Goal: Use online tool/utility: Utilize a website feature to perform a specific function

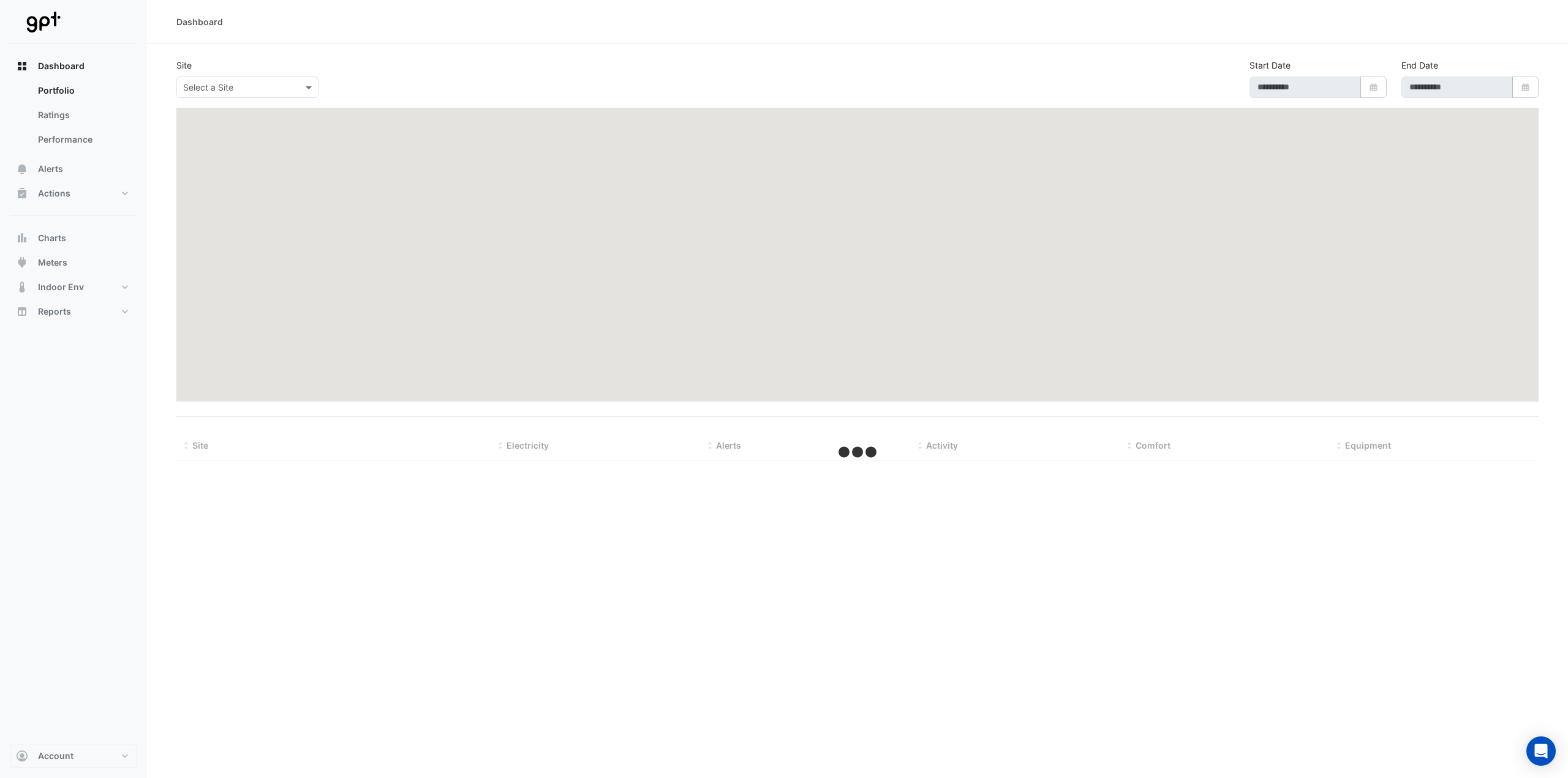
type input "**********"
select select "***"
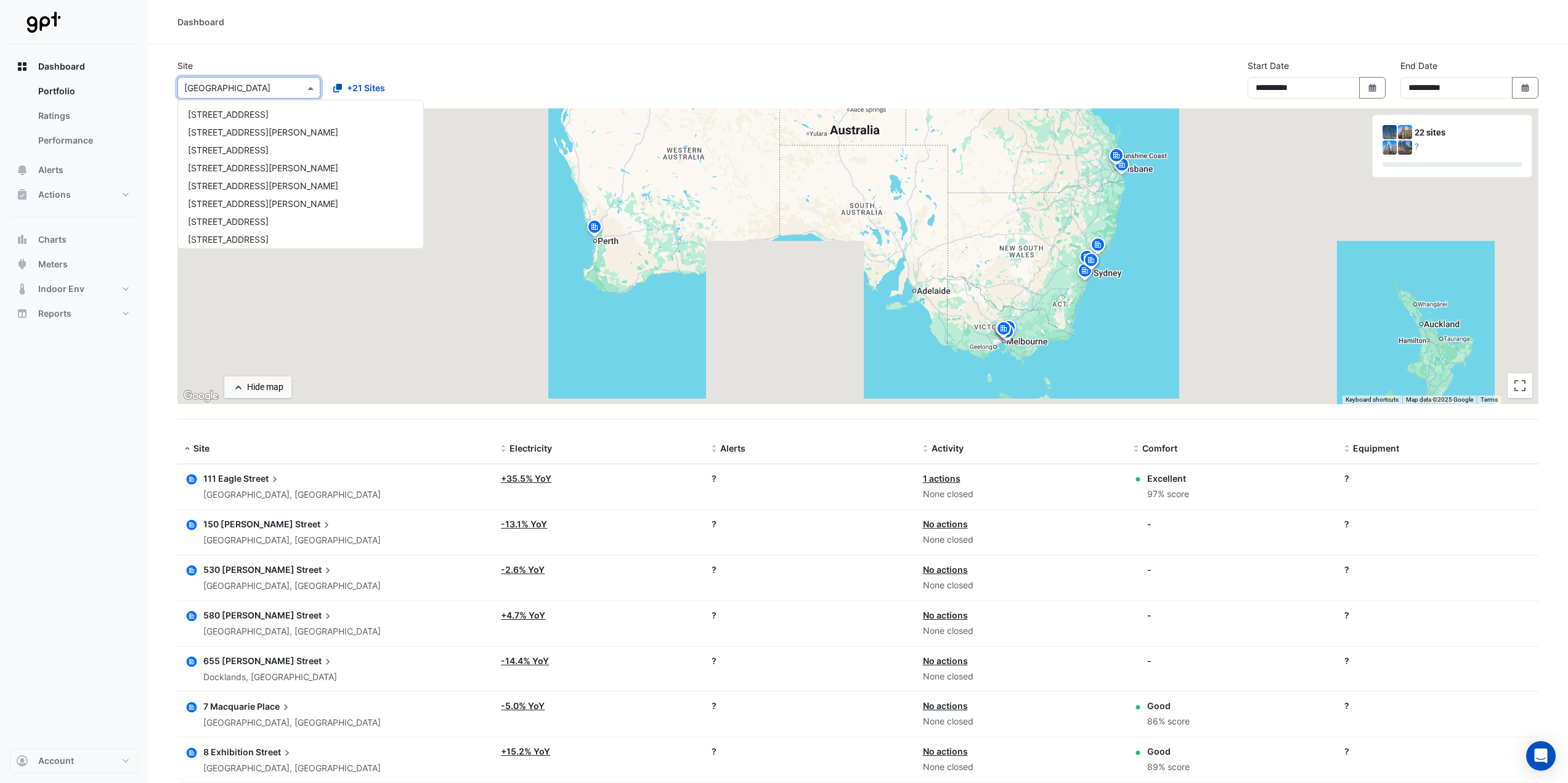
click at [260, 88] on input "text" at bounding box center [237, 88] width 105 height 13
click at [231, 133] on span "[STREET_ADDRESS][PERSON_NAME]" at bounding box center [263, 132] width 150 height 11
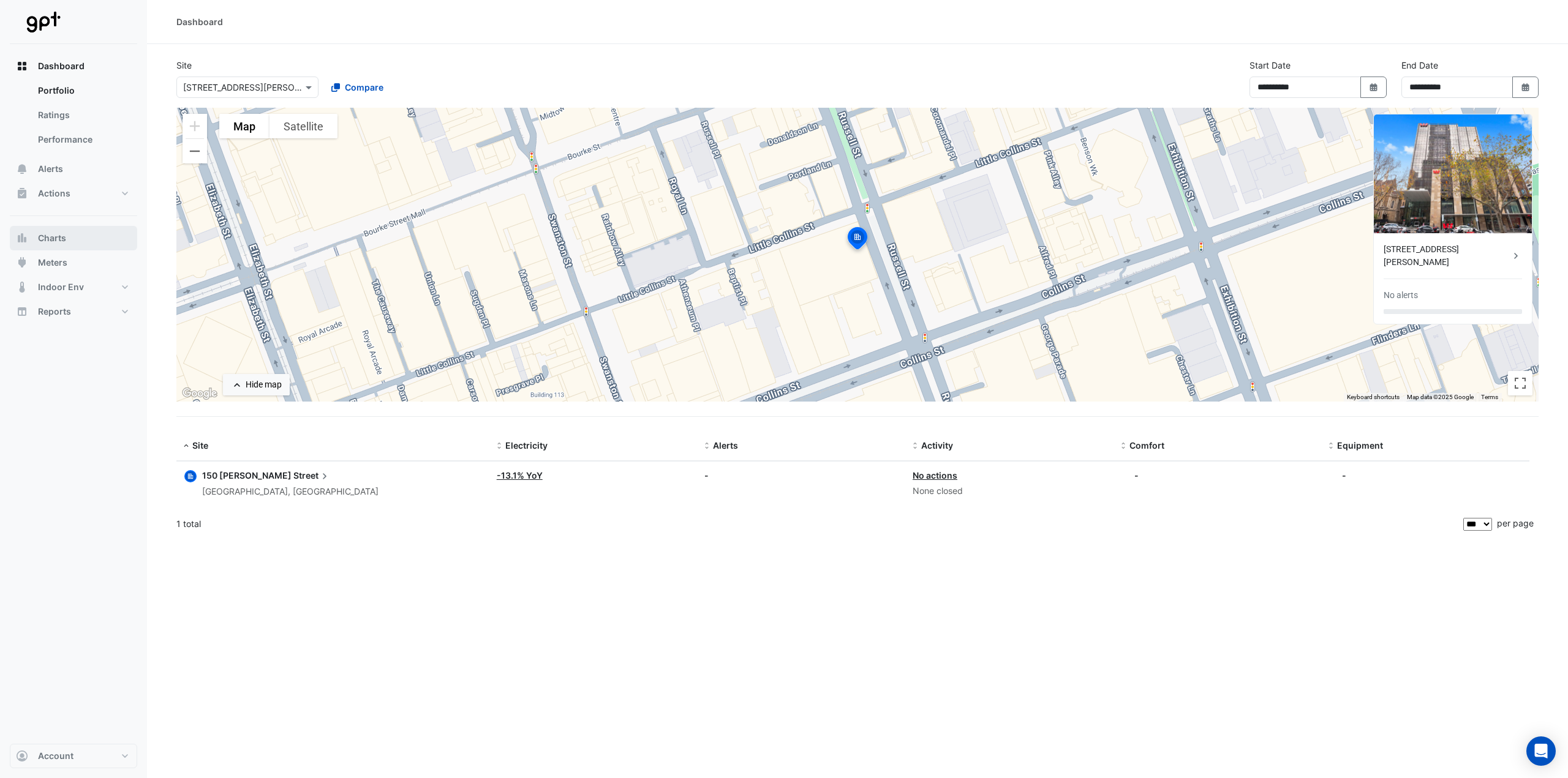
click at [71, 247] on button "Charts" at bounding box center [73, 238] width 128 height 24
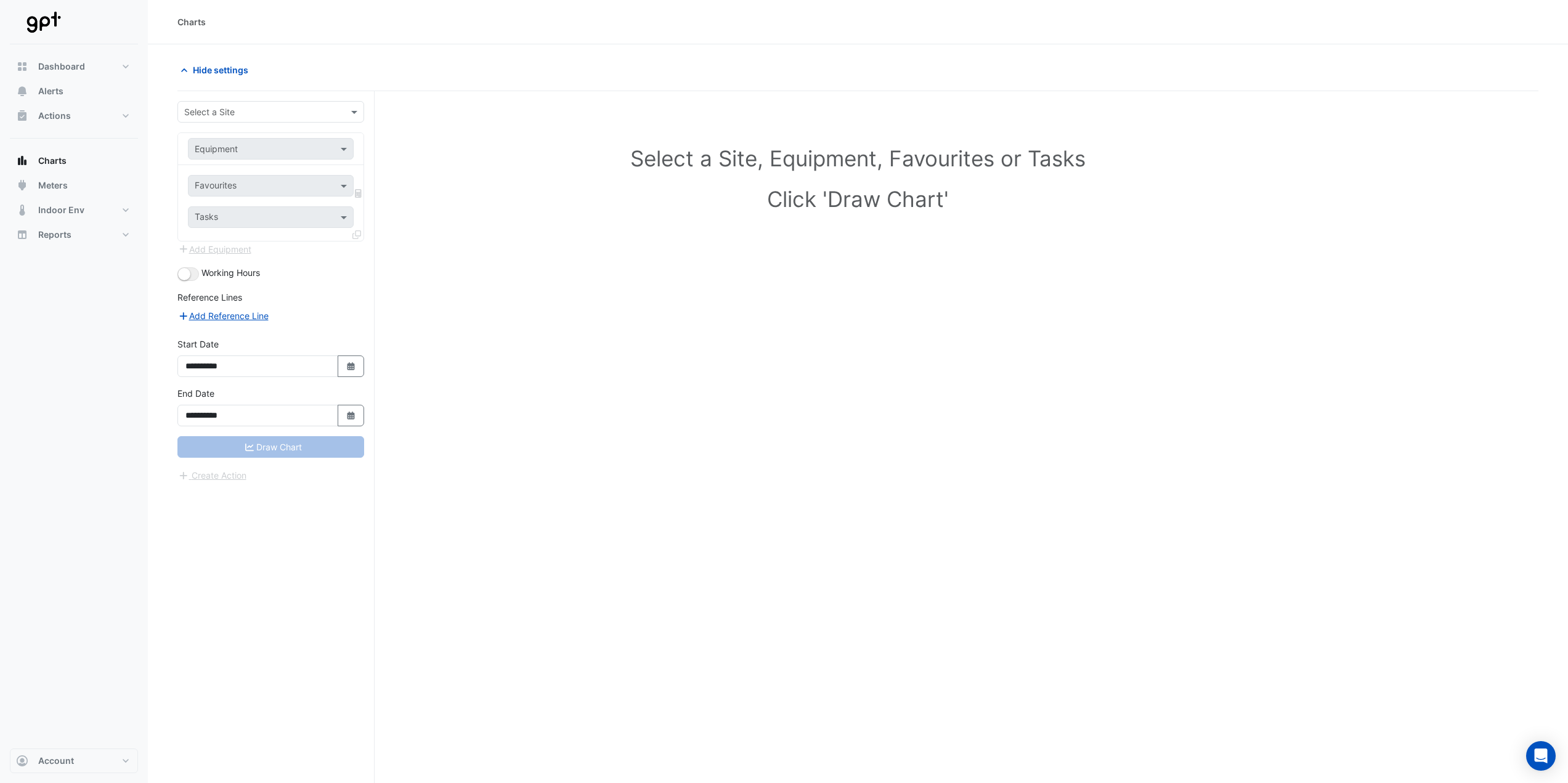
click at [270, 110] on input "text" at bounding box center [259, 112] width 149 height 13
click at [239, 155] on span "[STREET_ADDRESS][PERSON_NAME]" at bounding box center [263, 156] width 150 height 11
click at [291, 149] on input "text" at bounding box center [258, 149] width 128 height 13
click at [276, 194] on div "B-PL-01" at bounding box center [347, 194] width 316 height 18
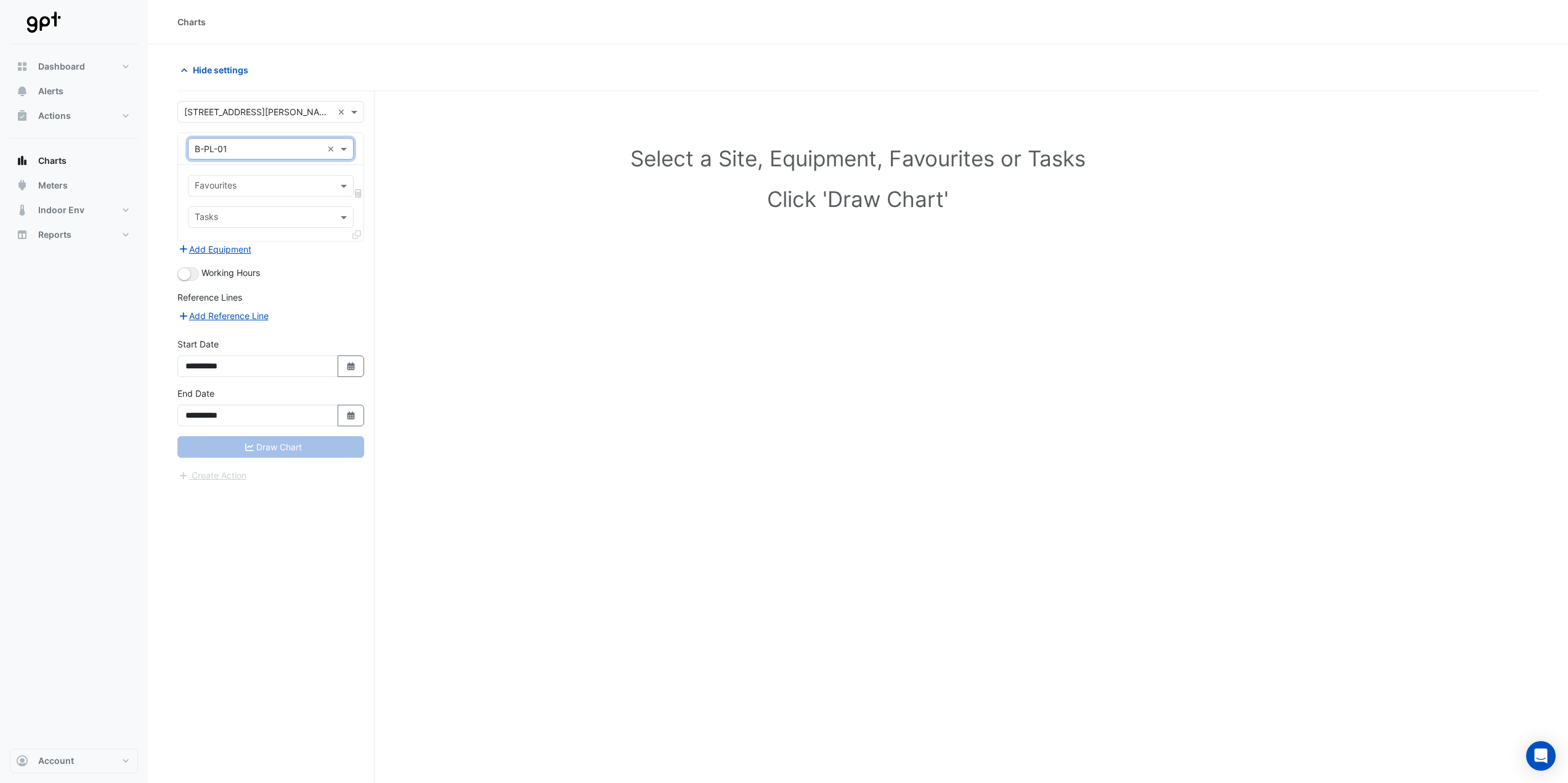
click at [277, 185] on input "text" at bounding box center [263, 187] width 138 height 13
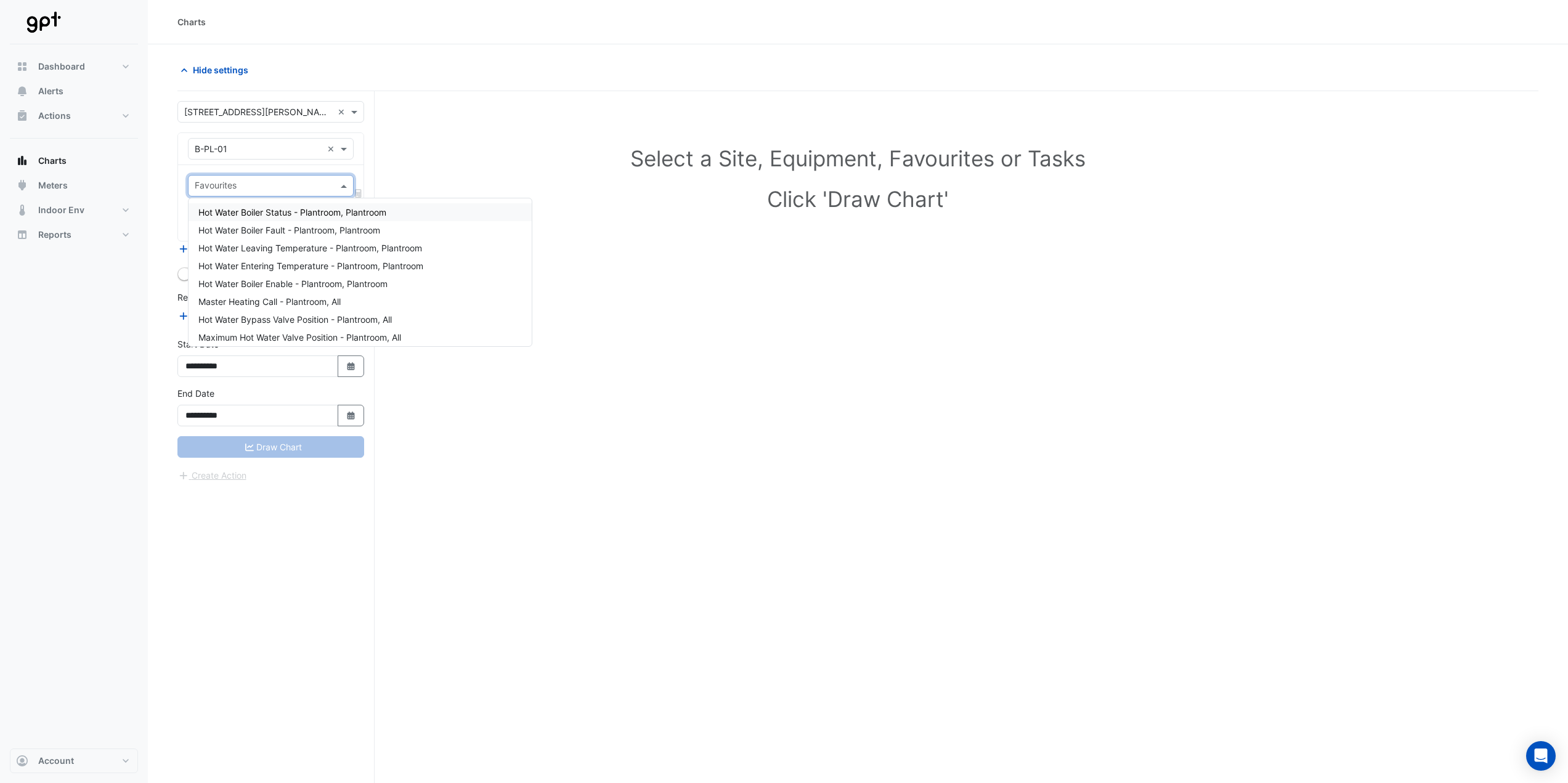
click at [385, 215] on span "Hot Water Boiler Status - Plantroom, Plantroom" at bounding box center [293, 212] width 188 height 11
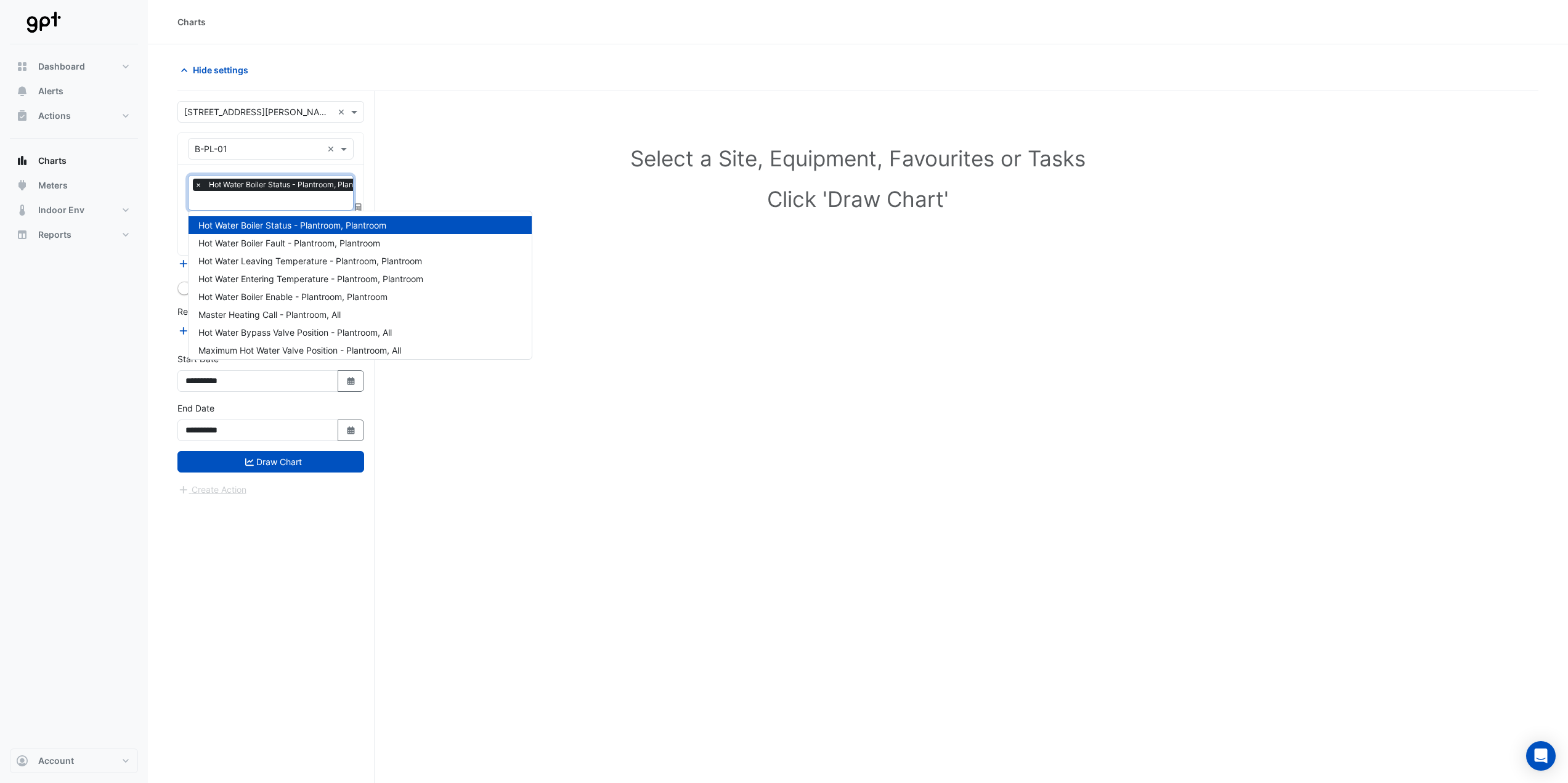
click at [343, 199] on input "text" at bounding box center [287, 201] width 185 height 13
click at [328, 239] on span "Hot Water Boiler Fault - Plantroom, Plantroom" at bounding box center [289, 243] width 182 height 11
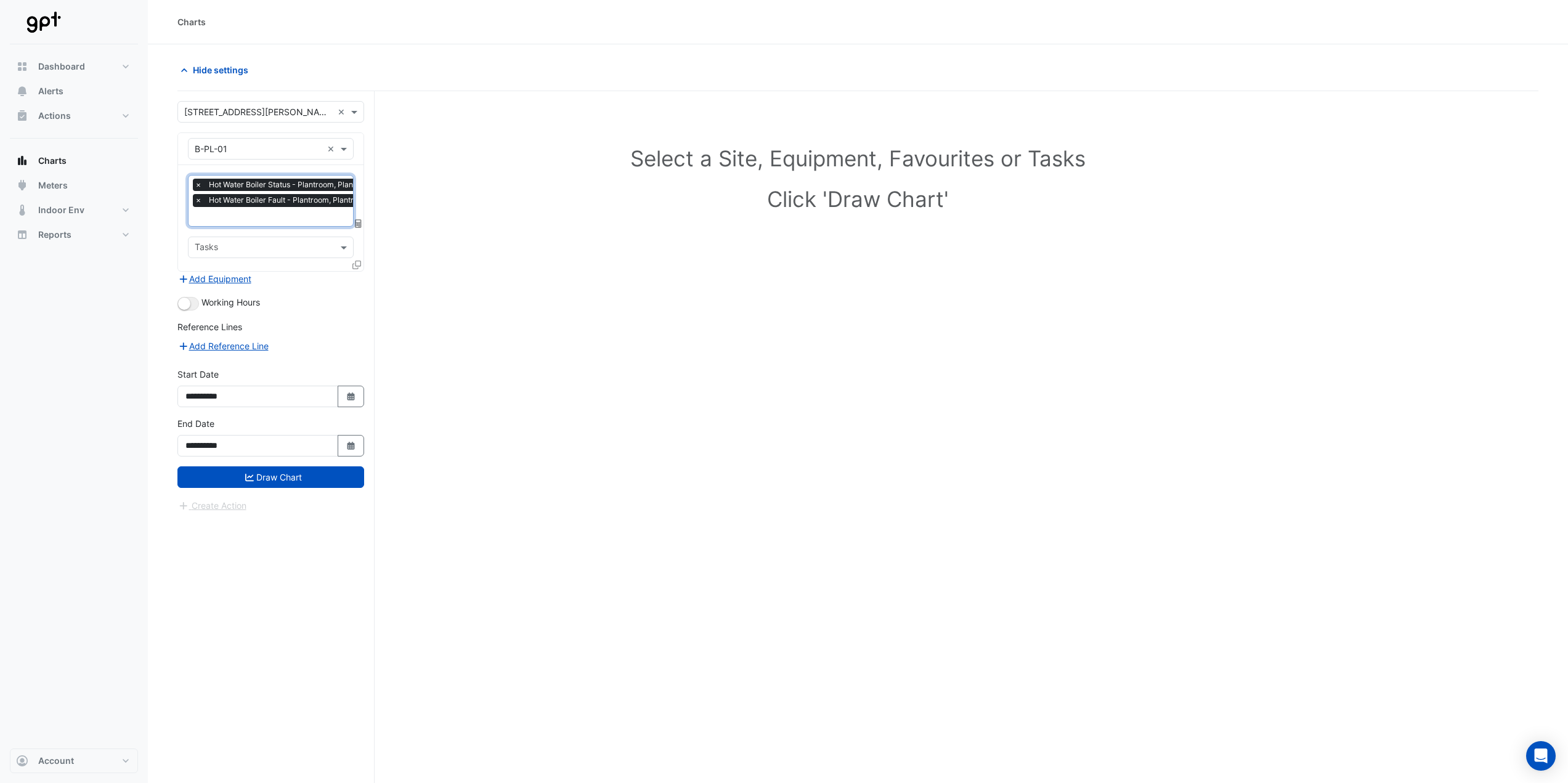
click at [310, 215] on input "text" at bounding box center [287, 218] width 185 height 13
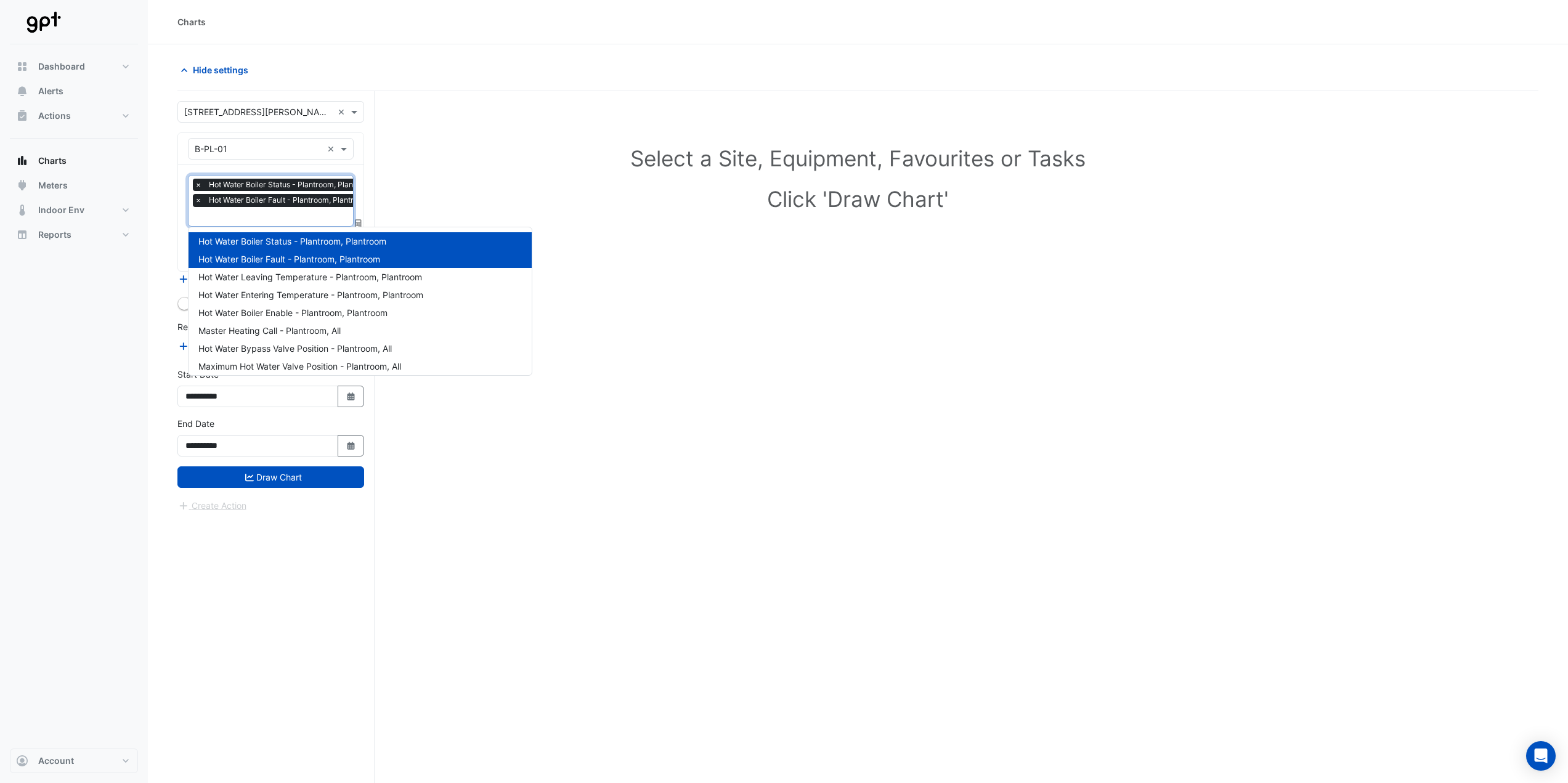
click at [304, 260] on span "Hot Water Boiler Fault - Plantroom, Plantroom" at bounding box center [289, 259] width 182 height 11
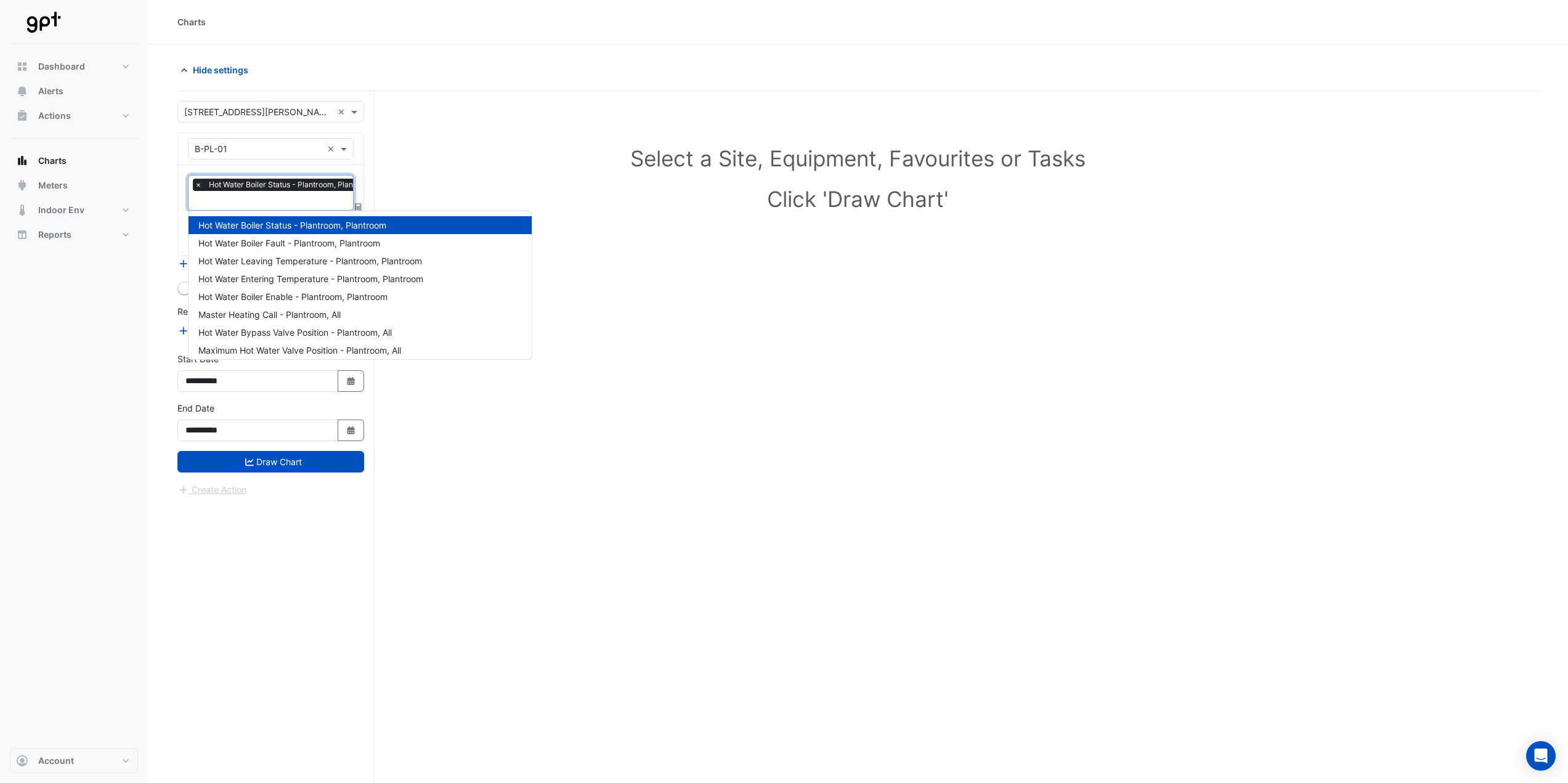
click at [295, 208] on div at bounding box center [286, 202] width 187 height 16
click at [308, 256] on span "Hot Water Leaving Temperature - Plantroom, Plantroom" at bounding box center [310, 260] width 224 height 11
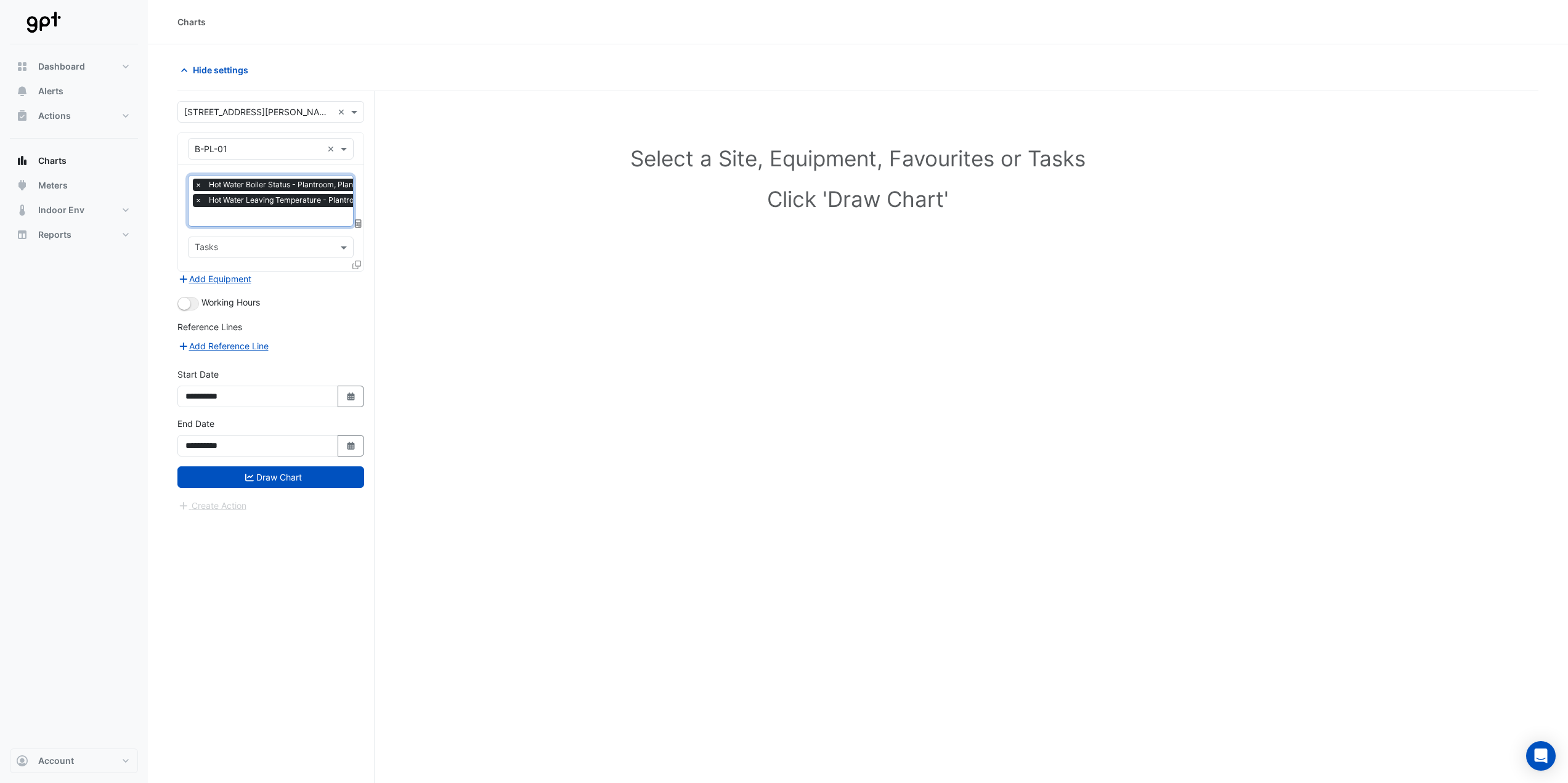
click at [296, 219] on input "text" at bounding box center [303, 218] width 216 height 13
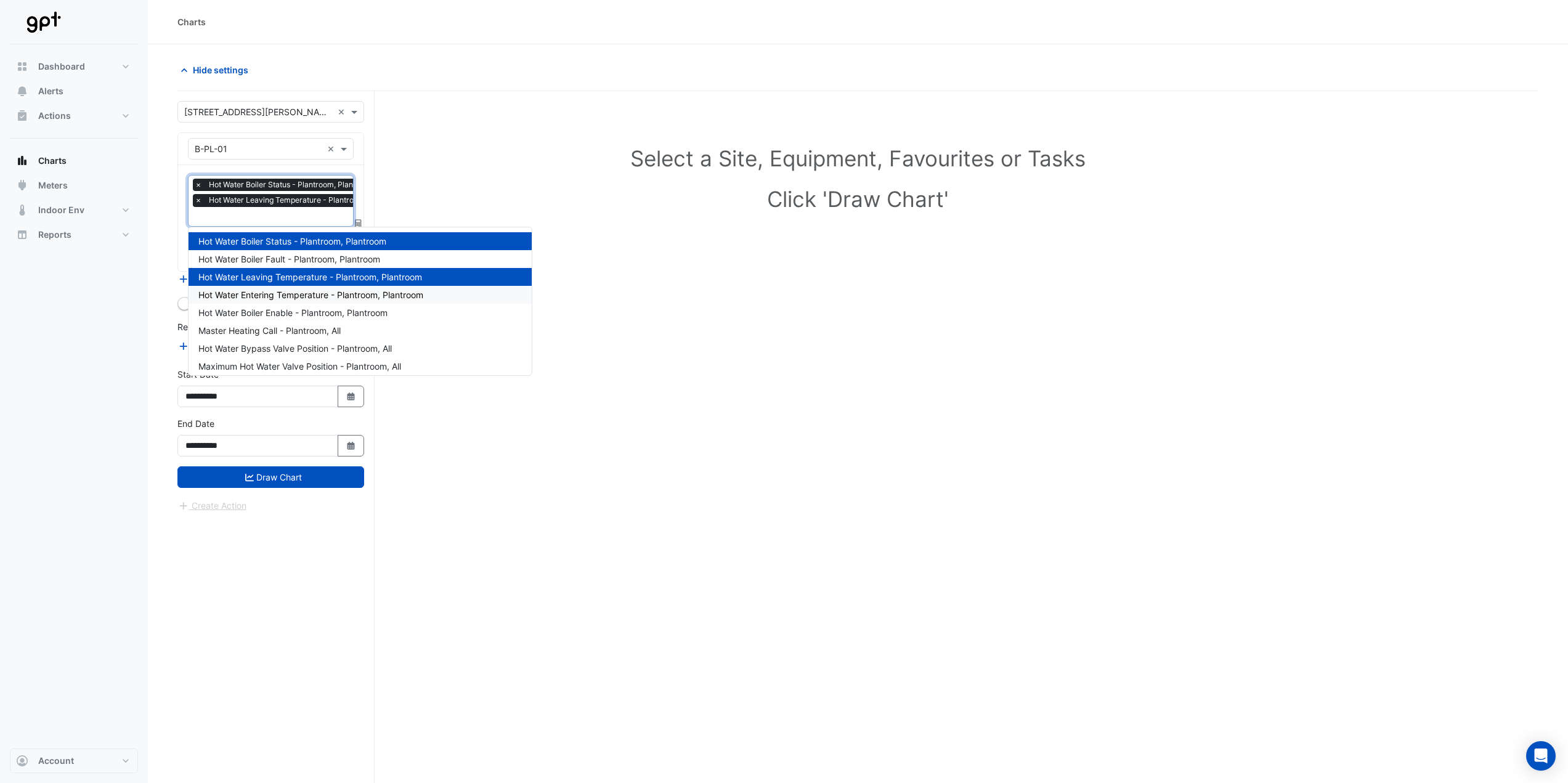
click at [305, 292] on span "Hot Water Entering Temperature - Plantroom, Plantroom" at bounding box center [311, 295] width 225 height 11
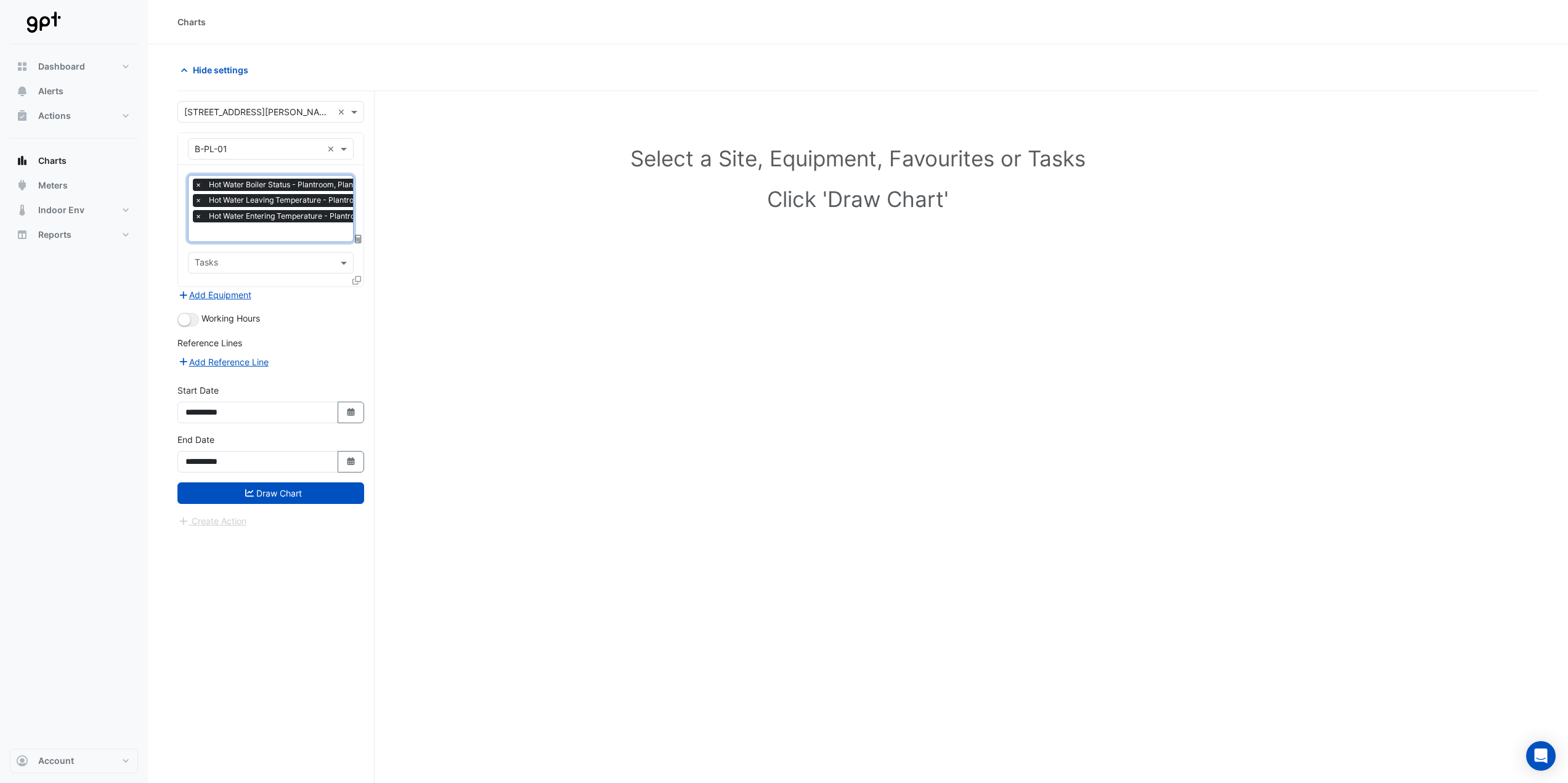
click at [300, 232] on input "text" at bounding box center [303, 233] width 218 height 13
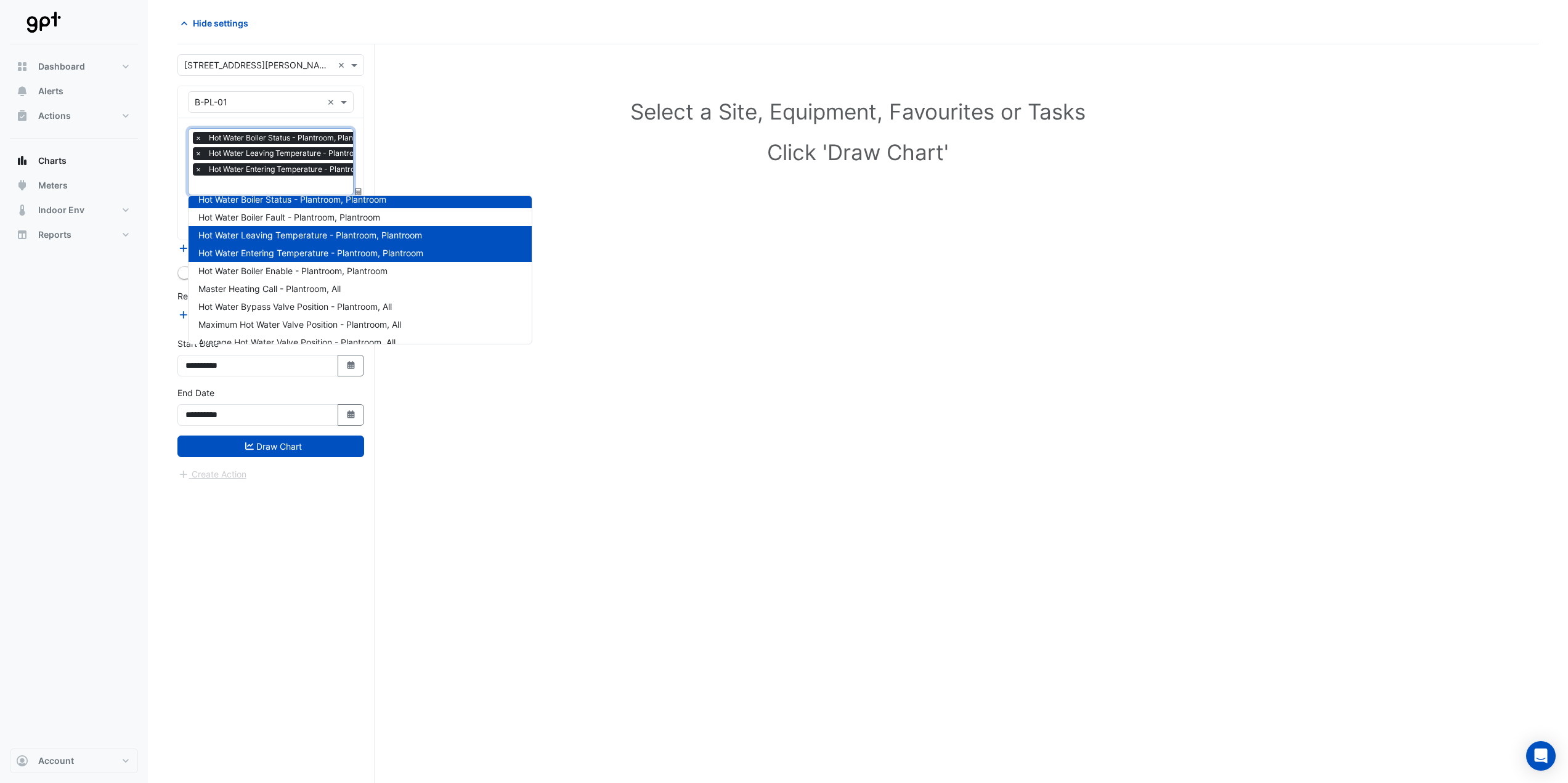
scroll to position [0, 0]
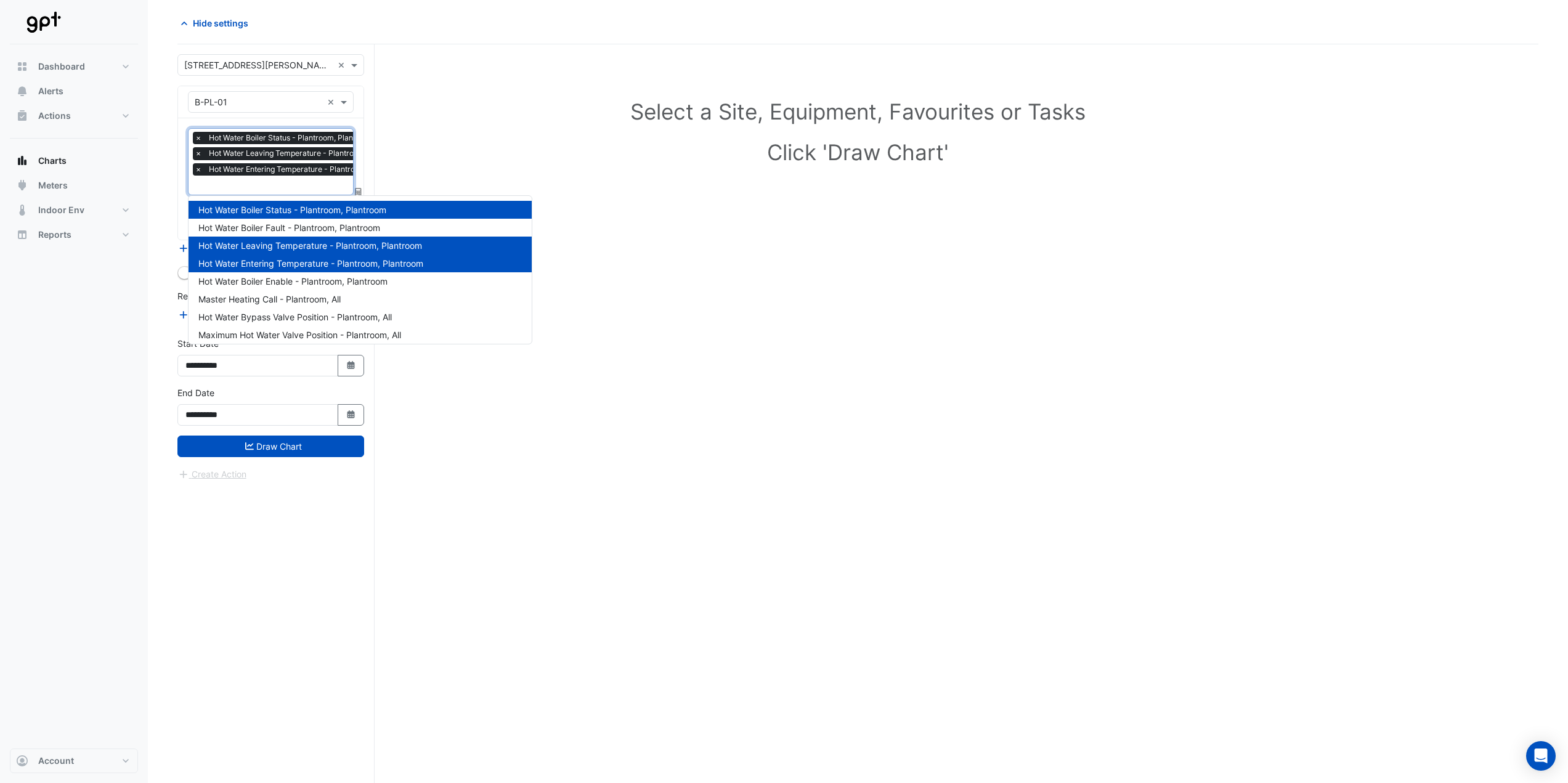
click at [587, 237] on div "Select a Site, Equipment, Favourites or Tasks Click 'Draw Chart'" at bounding box center [858, 413] width 1361 height 739
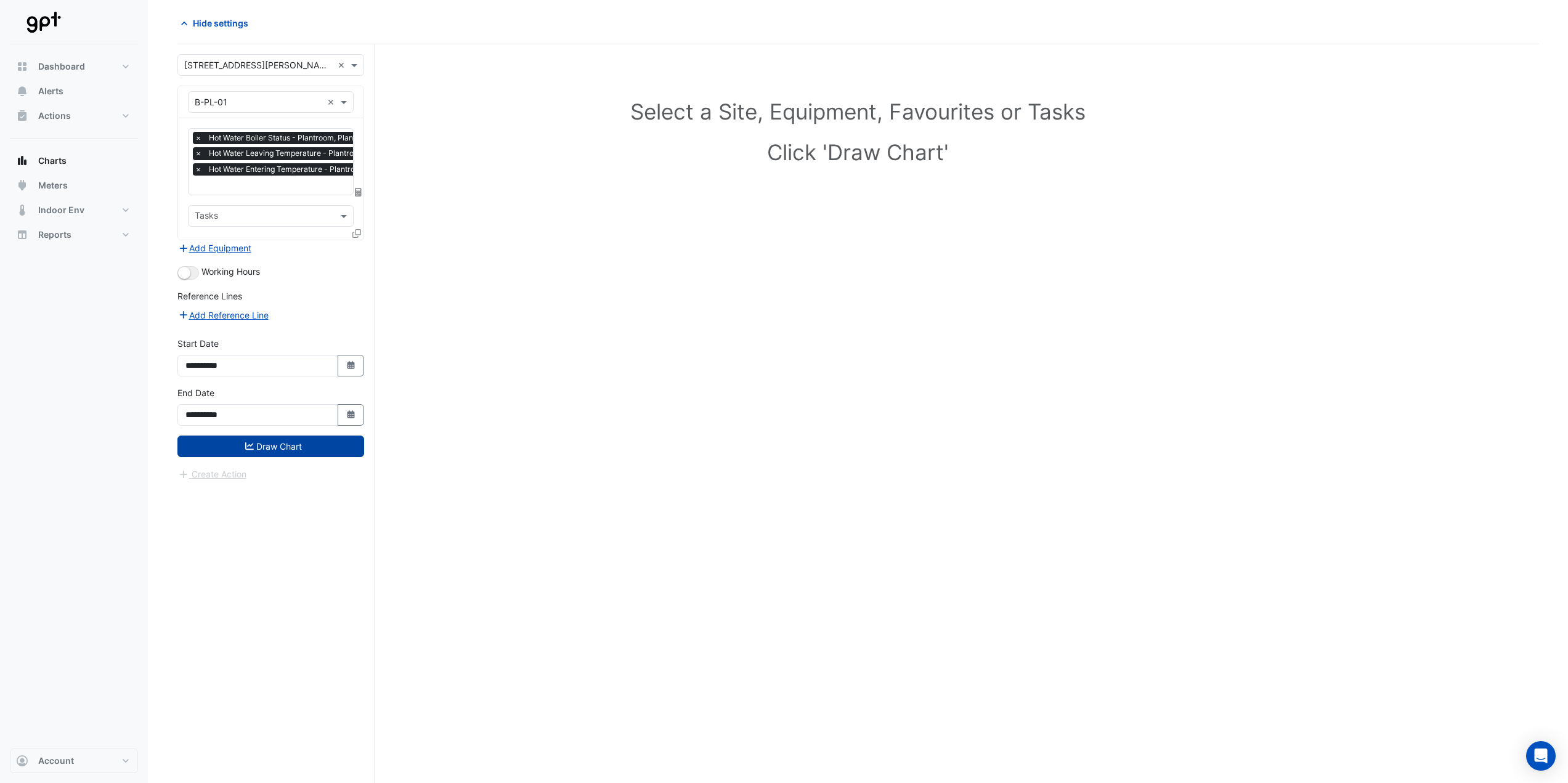
click at [260, 444] on button "Draw Chart" at bounding box center [271, 446] width 187 height 22
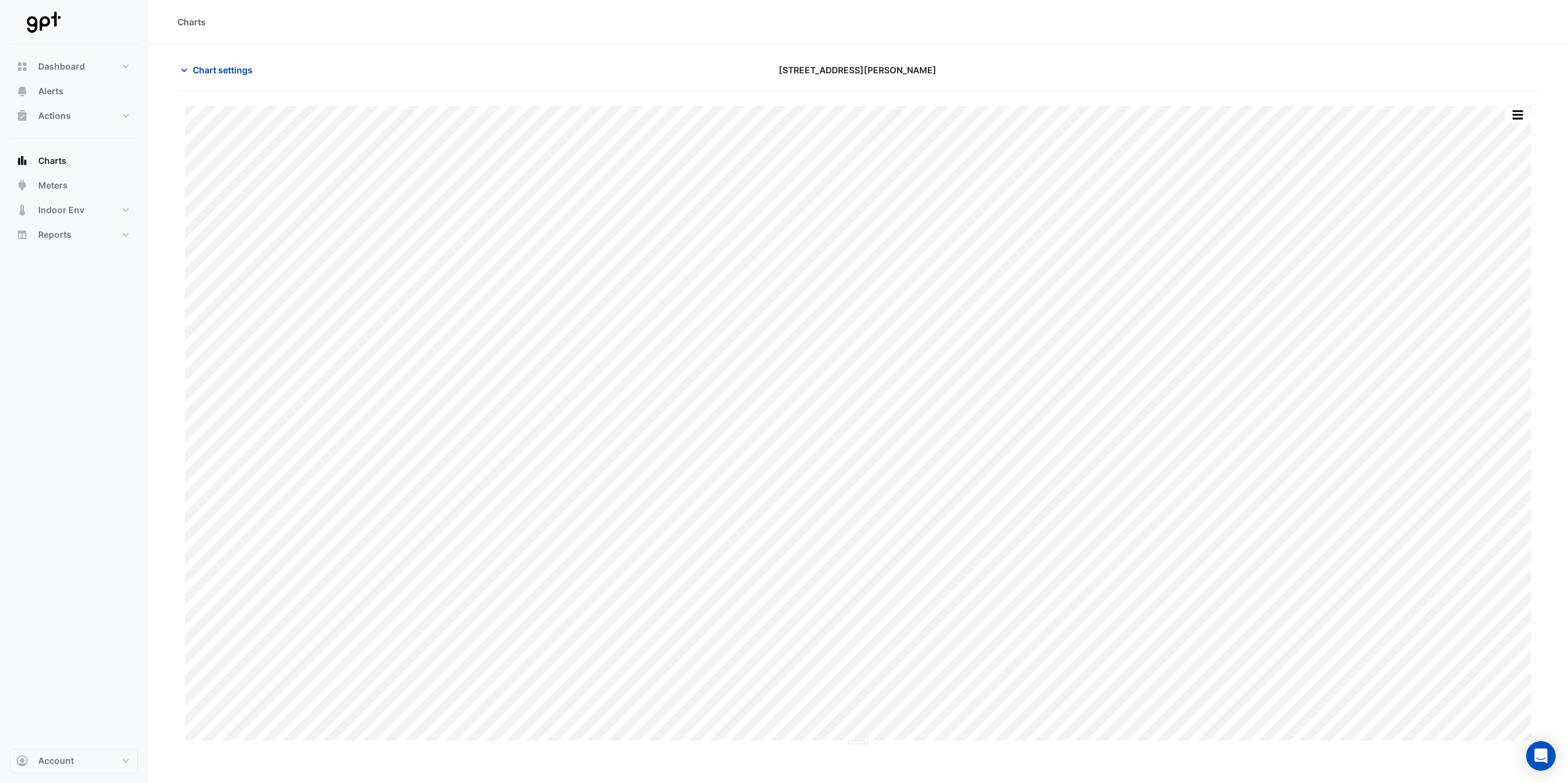
click at [209, 69] on span "Chart settings" at bounding box center [222, 69] width 60 height 13
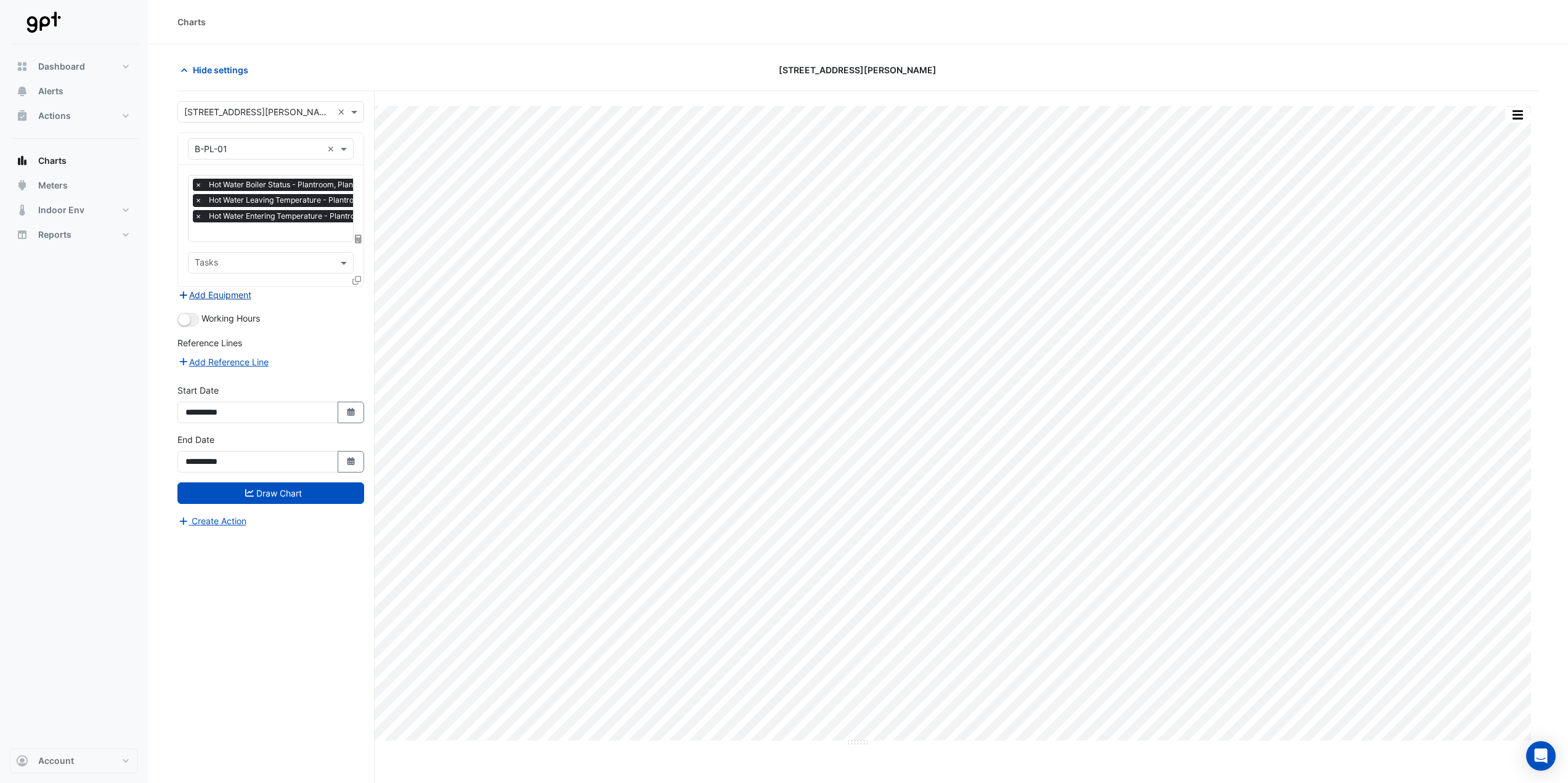
click at [220, 294] on button "Add Equipment" at bounding box center [215, 295] width 74 height 14
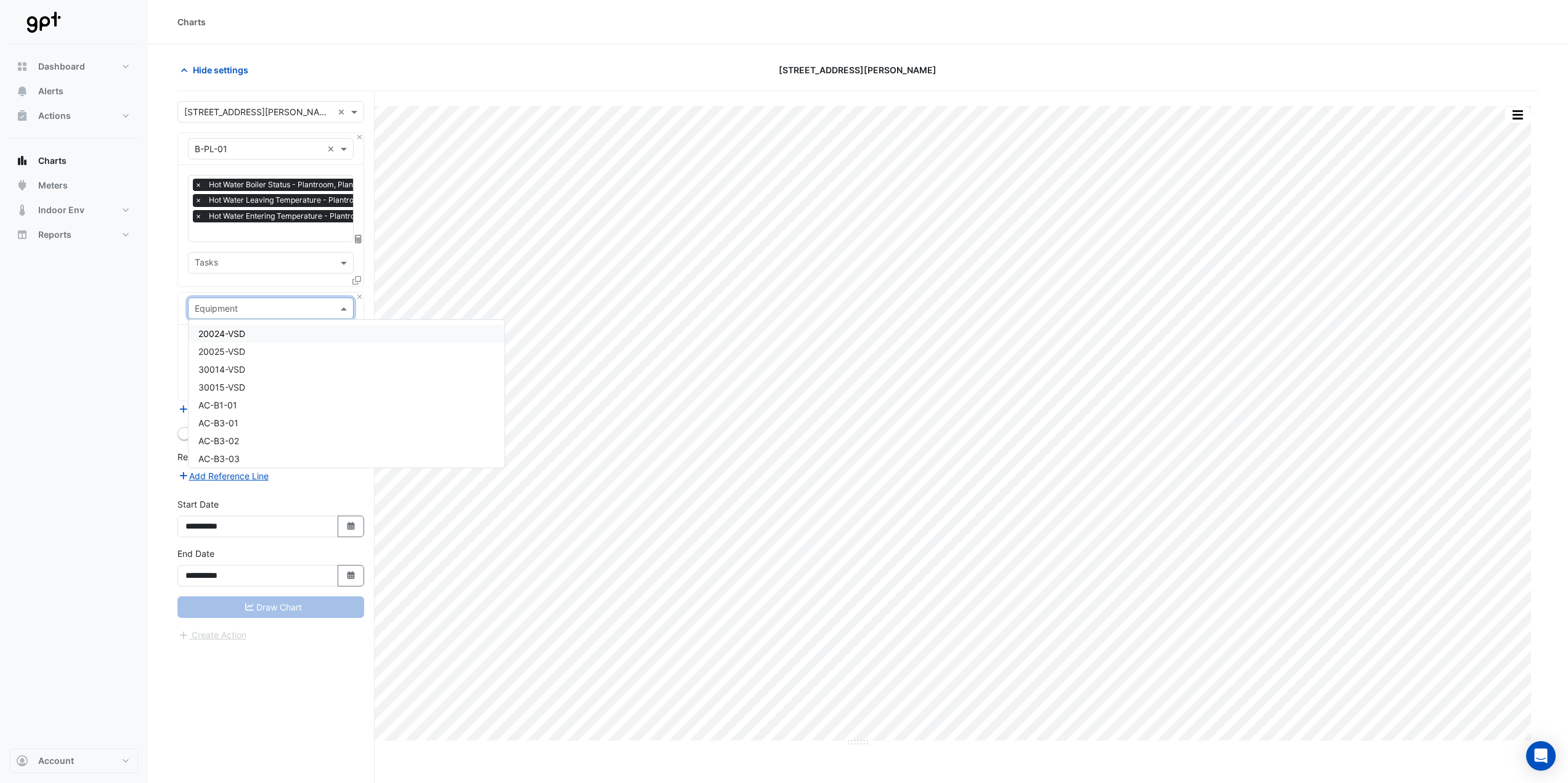
click at [241, 298] on div "Equipment" at bounding box center [271, 308] width 166 height 22
click at [250, 373] on div "B-PL-02" at bounding box center [347, 370] width 316 height 18
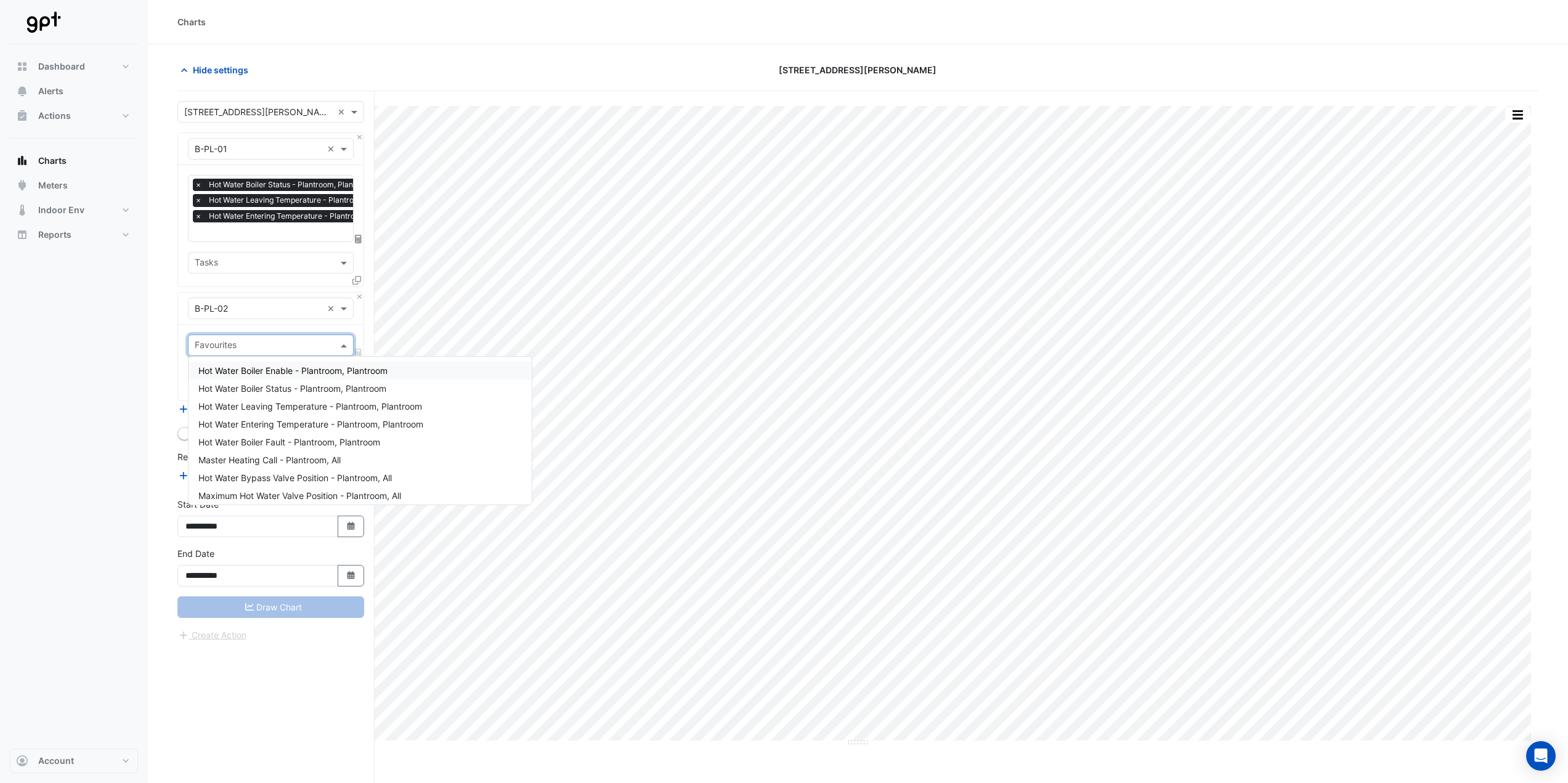
click at [249, 347] on input "text" at bounding box center [263, 347] width 138 height 13
click at [270, 368] on span "Hot Water Boiler Enable - Plantroom, Plantroom" at bounding box center [293, 370] width 190 height 11
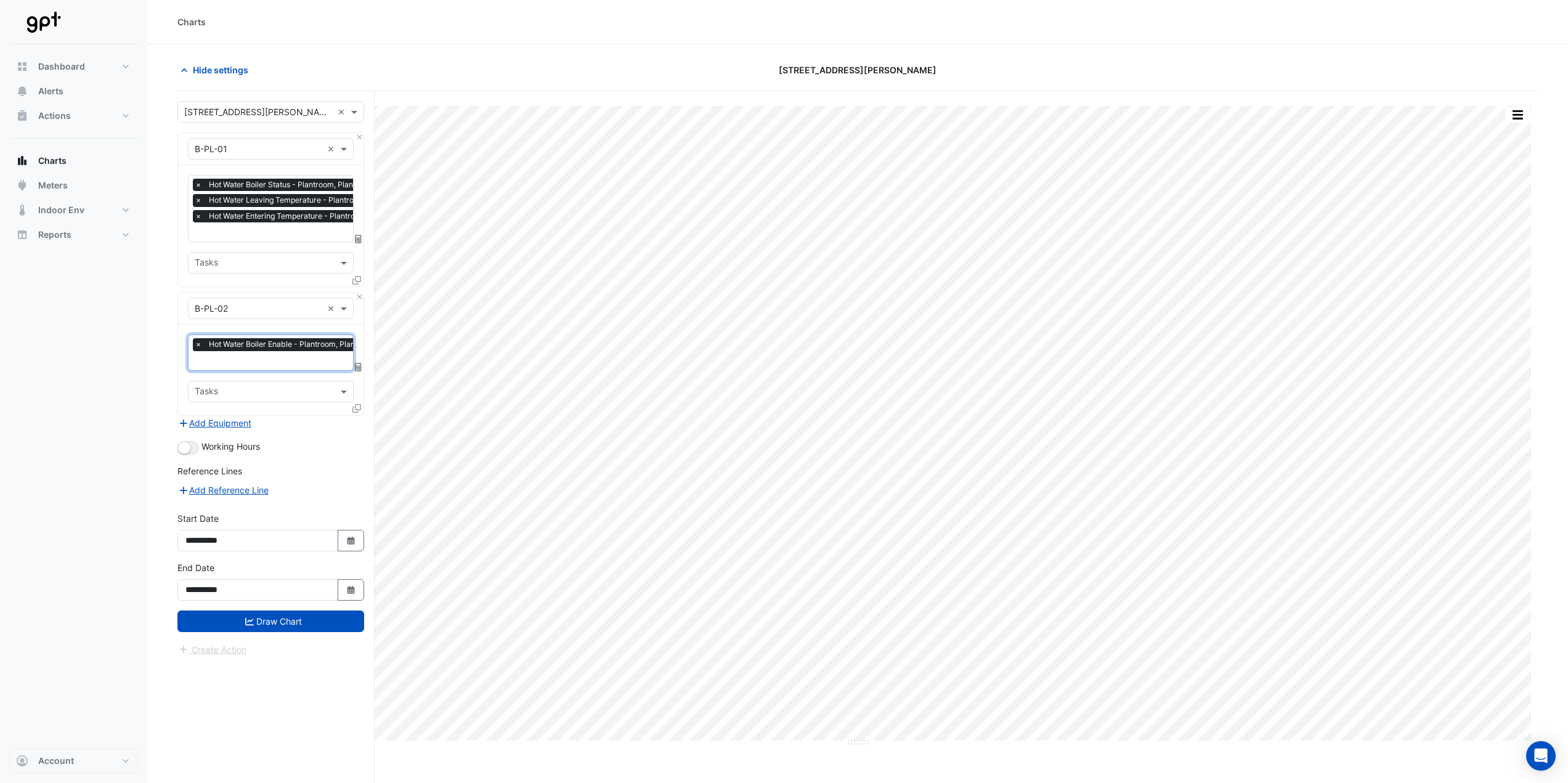
click at [262, 361] on input "text" at bounding box center [288, 362] width 187 height 13
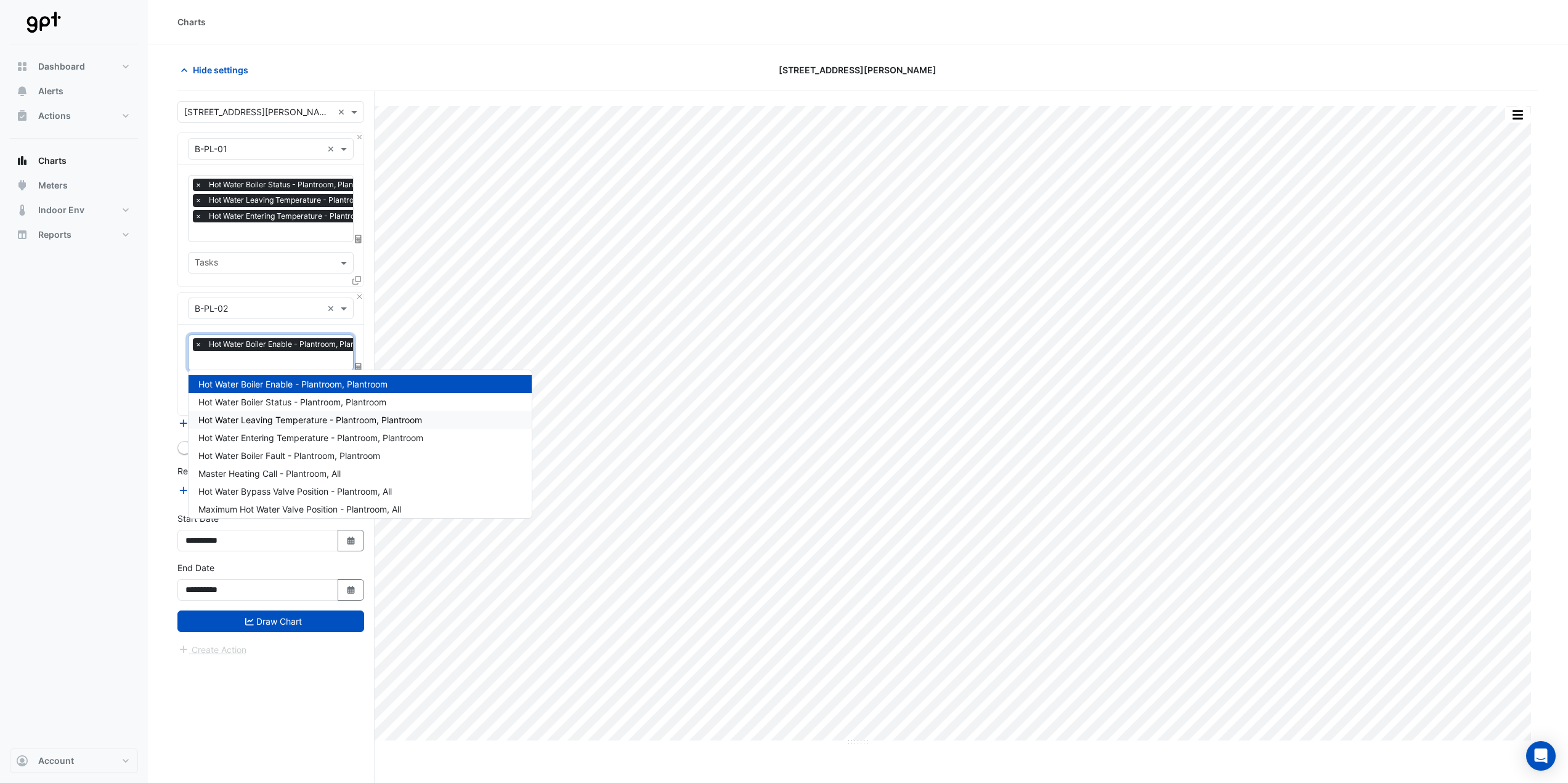
click at [295, 420] on span "Hot Water Leaving Temperature - Plantroom, Plantroom" at bounding box center [310, 420] width 224 height 11
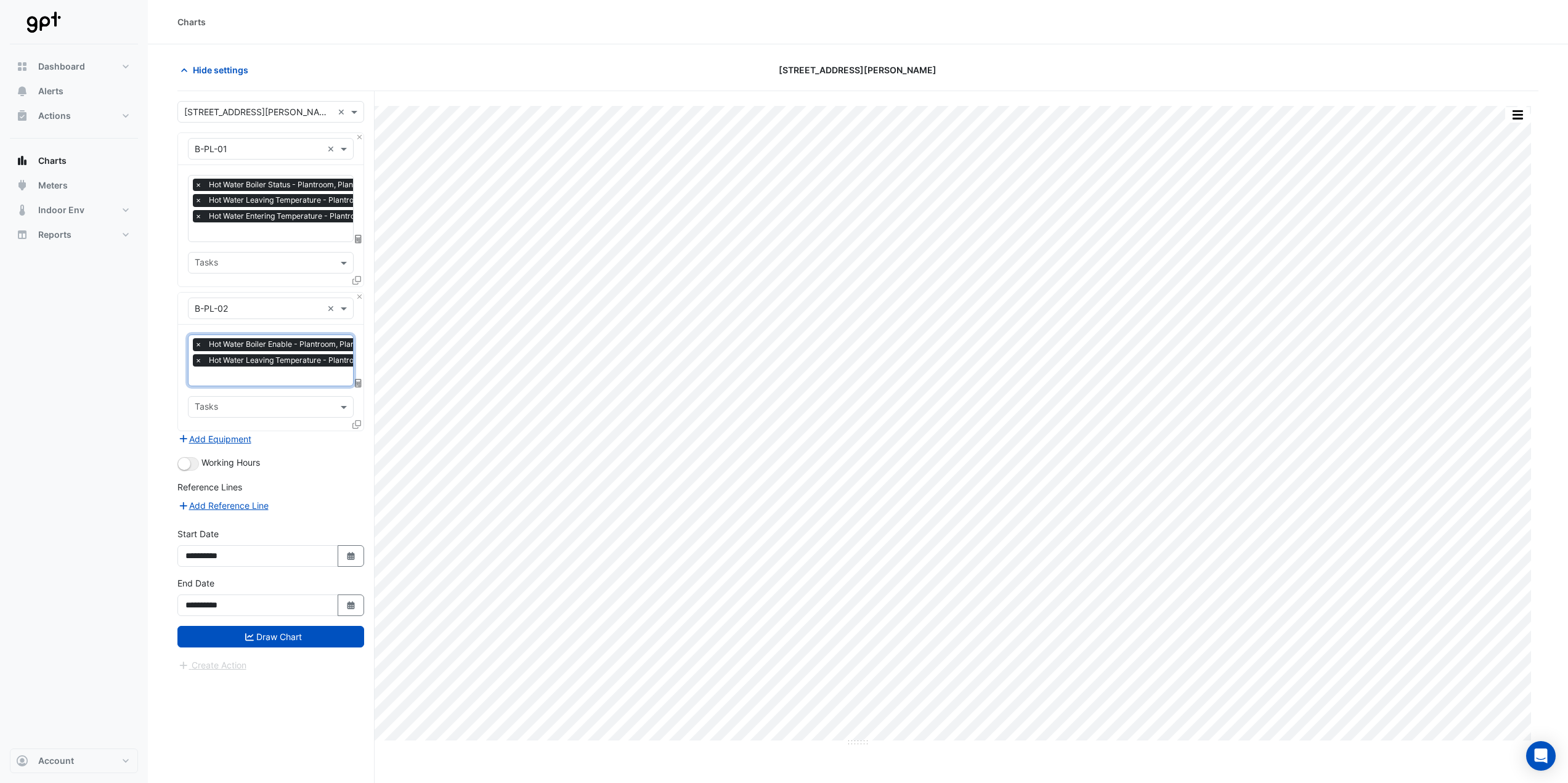
click at [260, 371] on input "text" at bounding box center [303, 377] width 216 height 13
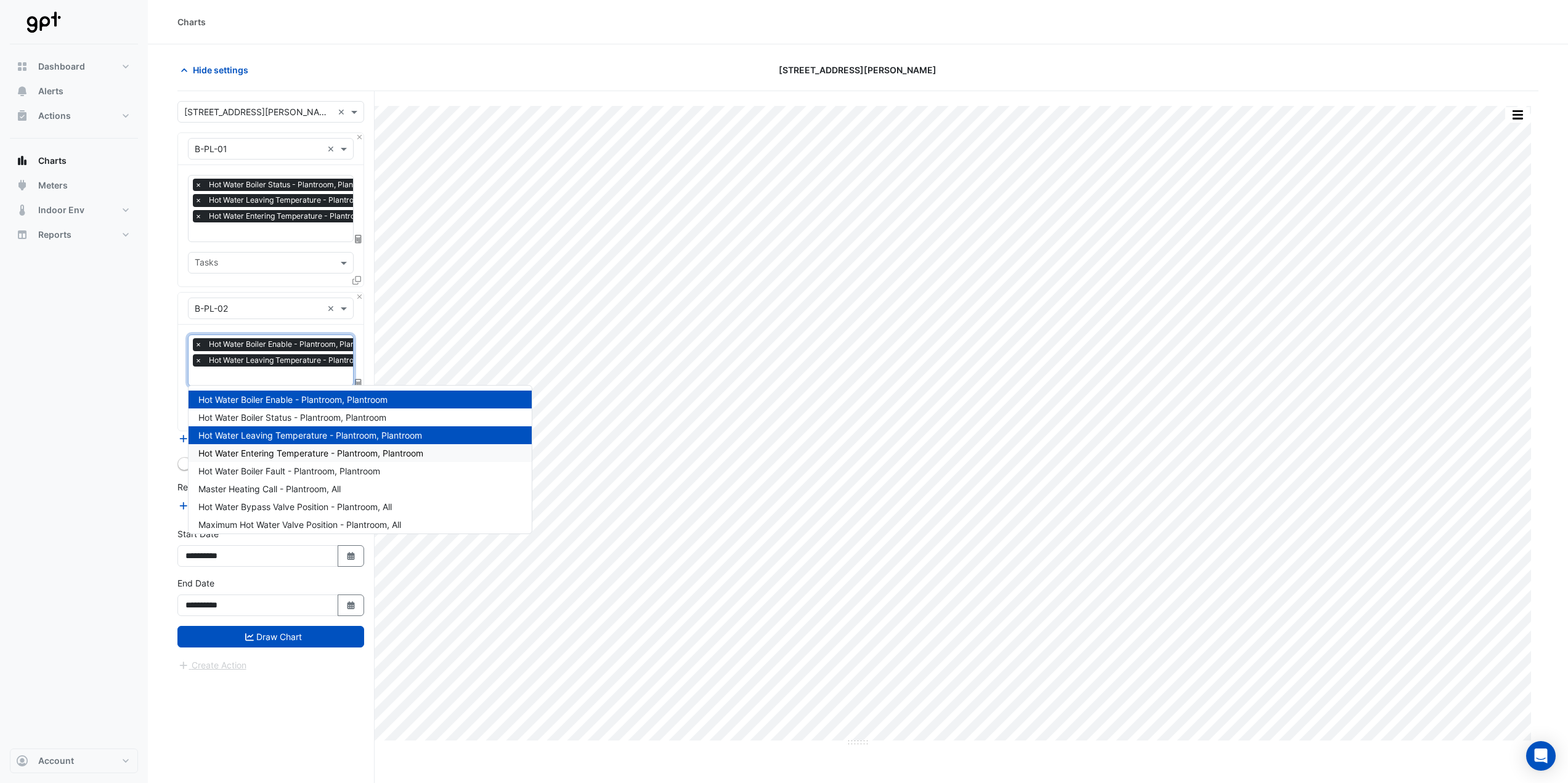
click at [300, 451] on span "Hot Water Entering Temperature - Plantroom, Plantroom" at bounding box center [311, 453] width 225 height 11
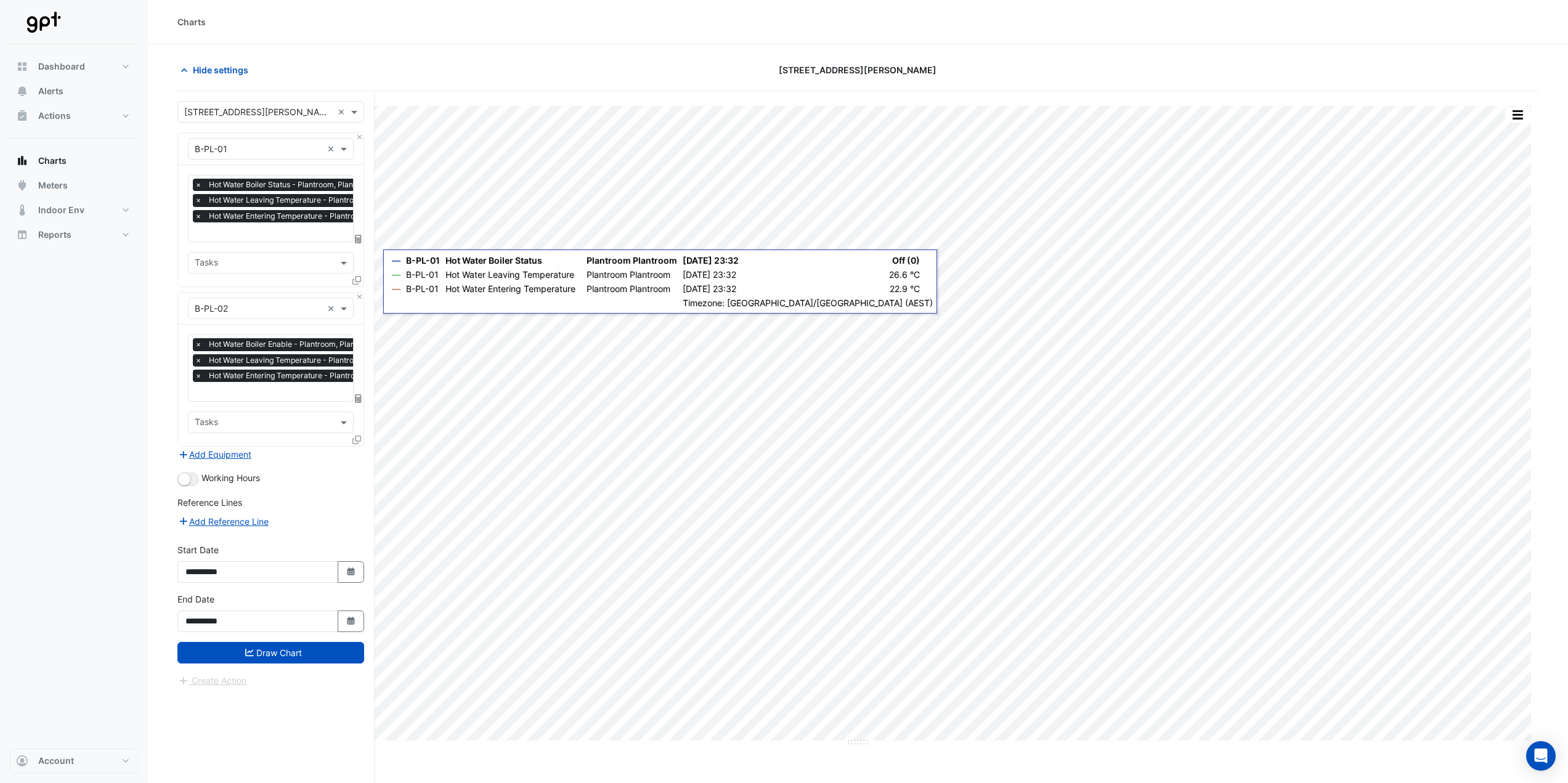
click at [286, 389] on input "text" at bounding box center [303, 392] width 218 height 13
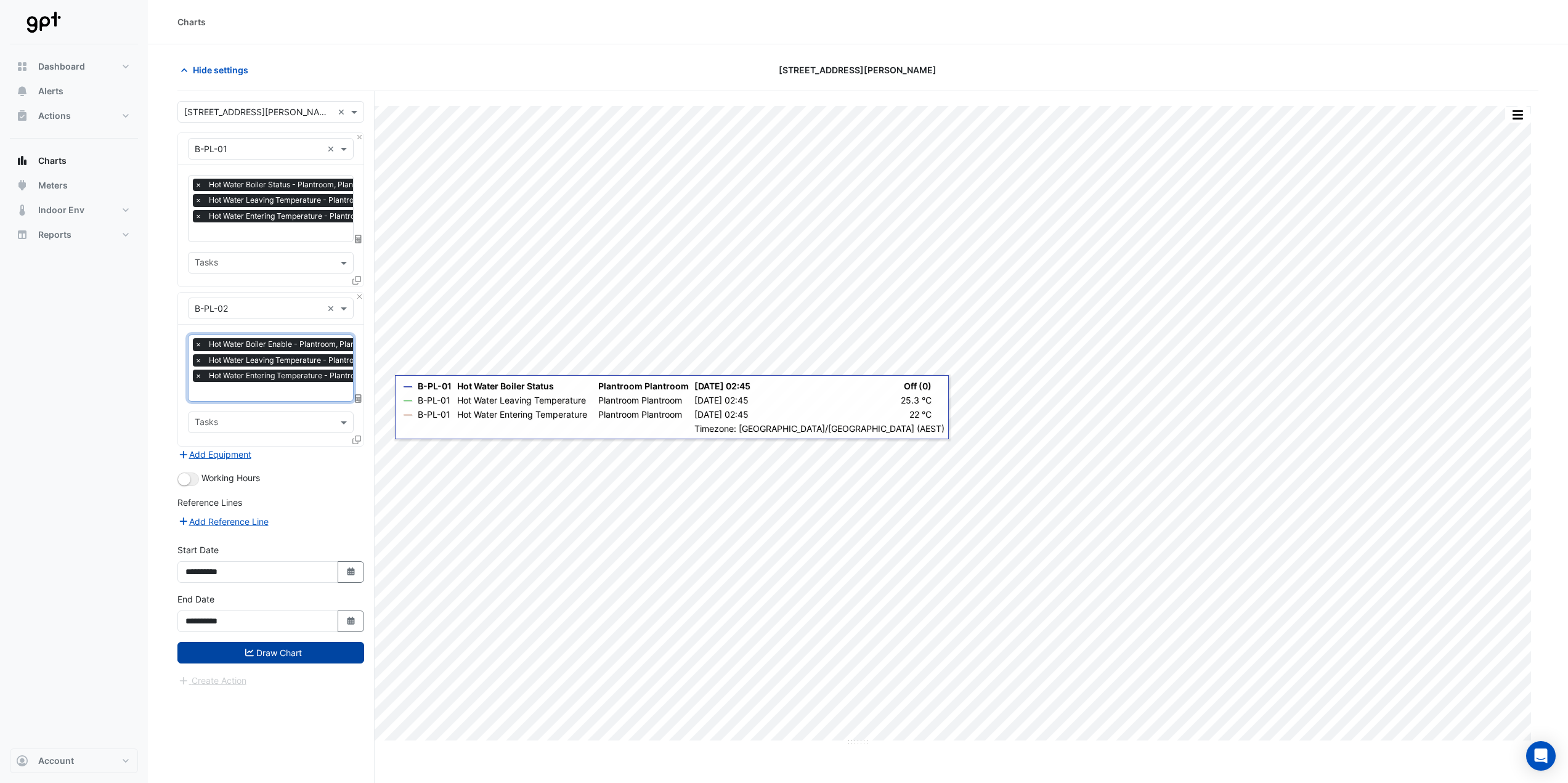
click at [283, 650] on button "Draw Chart" at bounding box center [271, 652] width 187 height 22
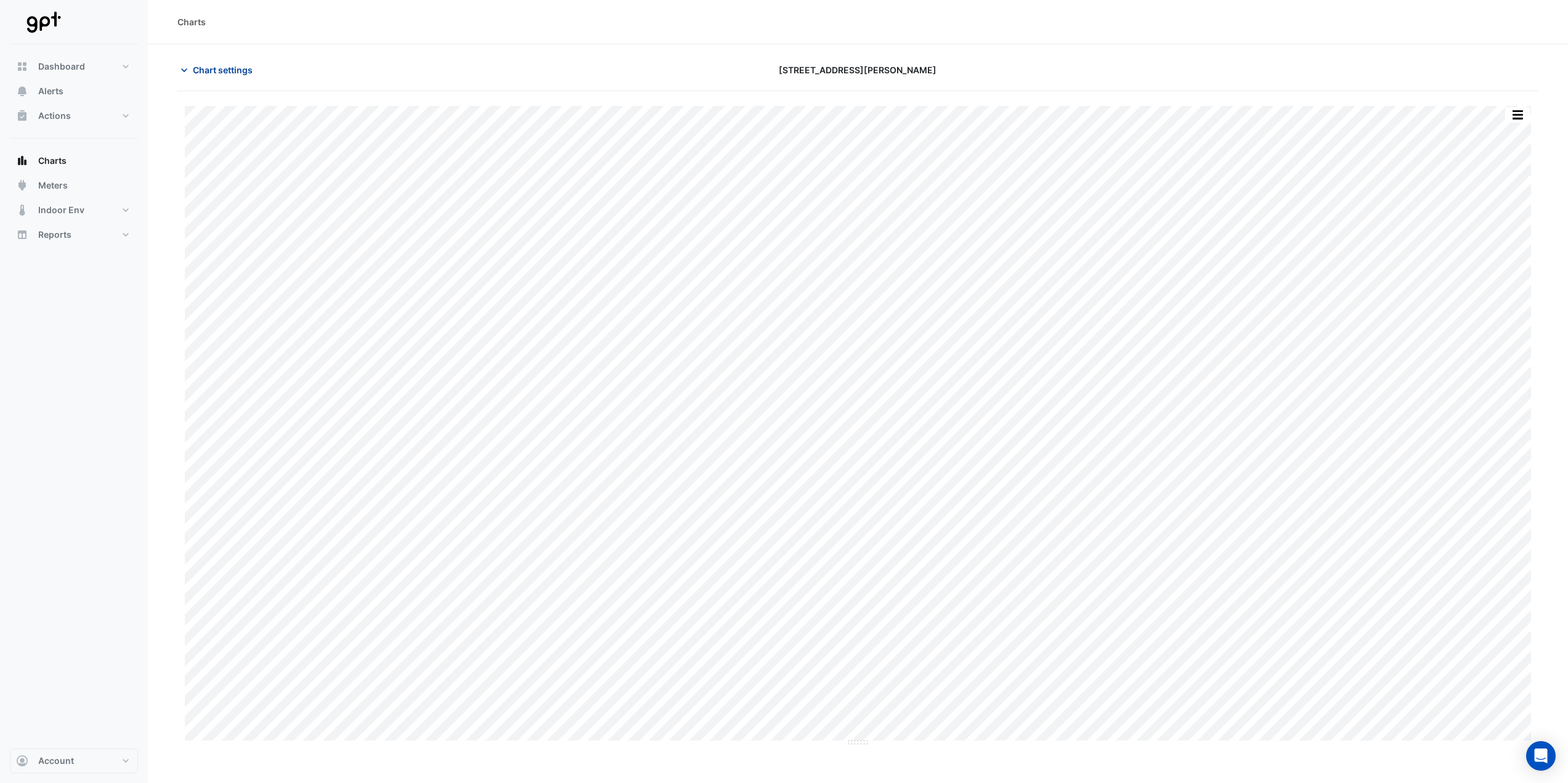
click at [204, 65] on span "Chart settings" at bounding box center [222, 69] width 60 height 13
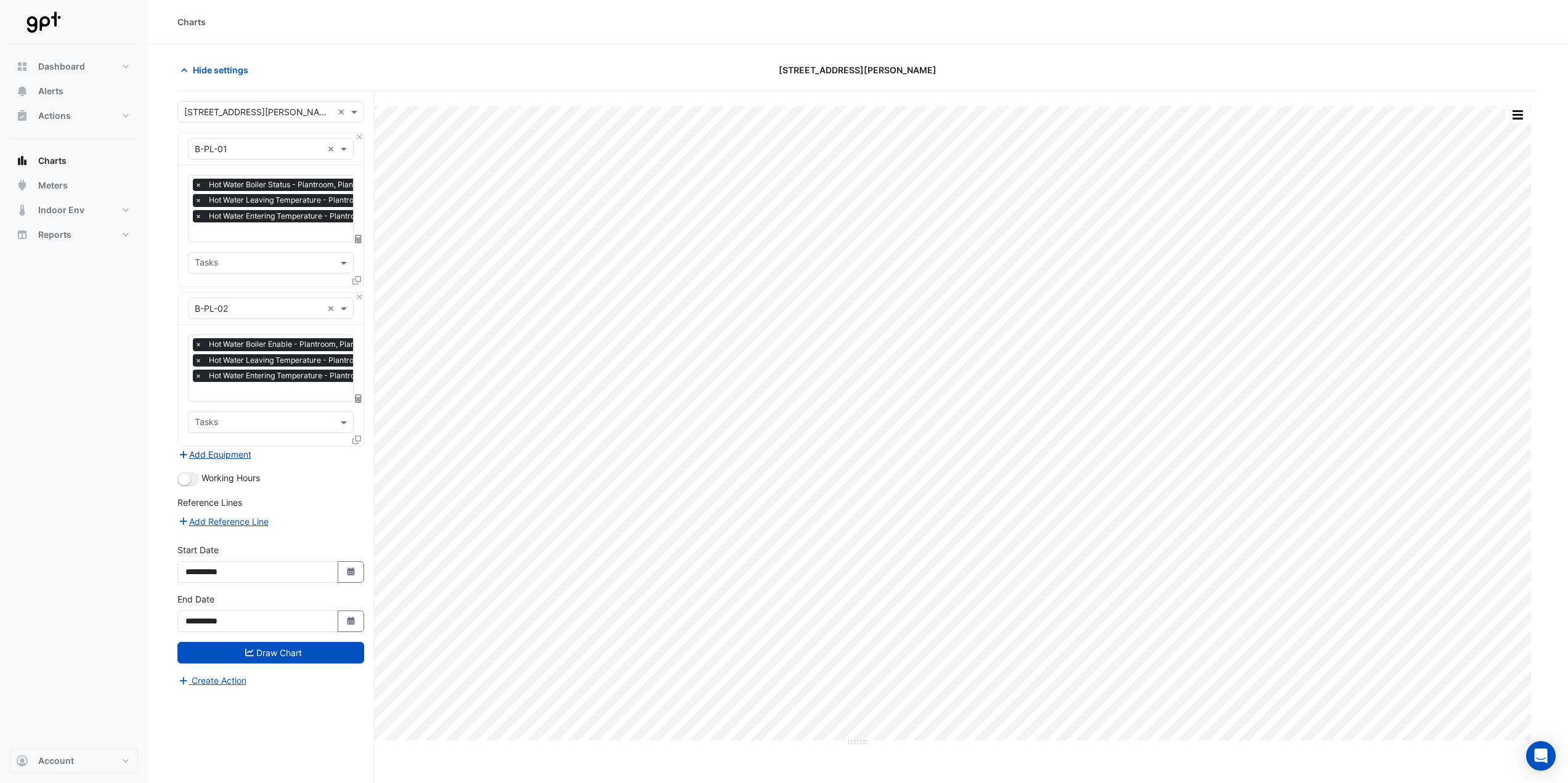
click at [211, 455] on button "Add Equipment" at bounding box center [215, 454] width 74 height 14
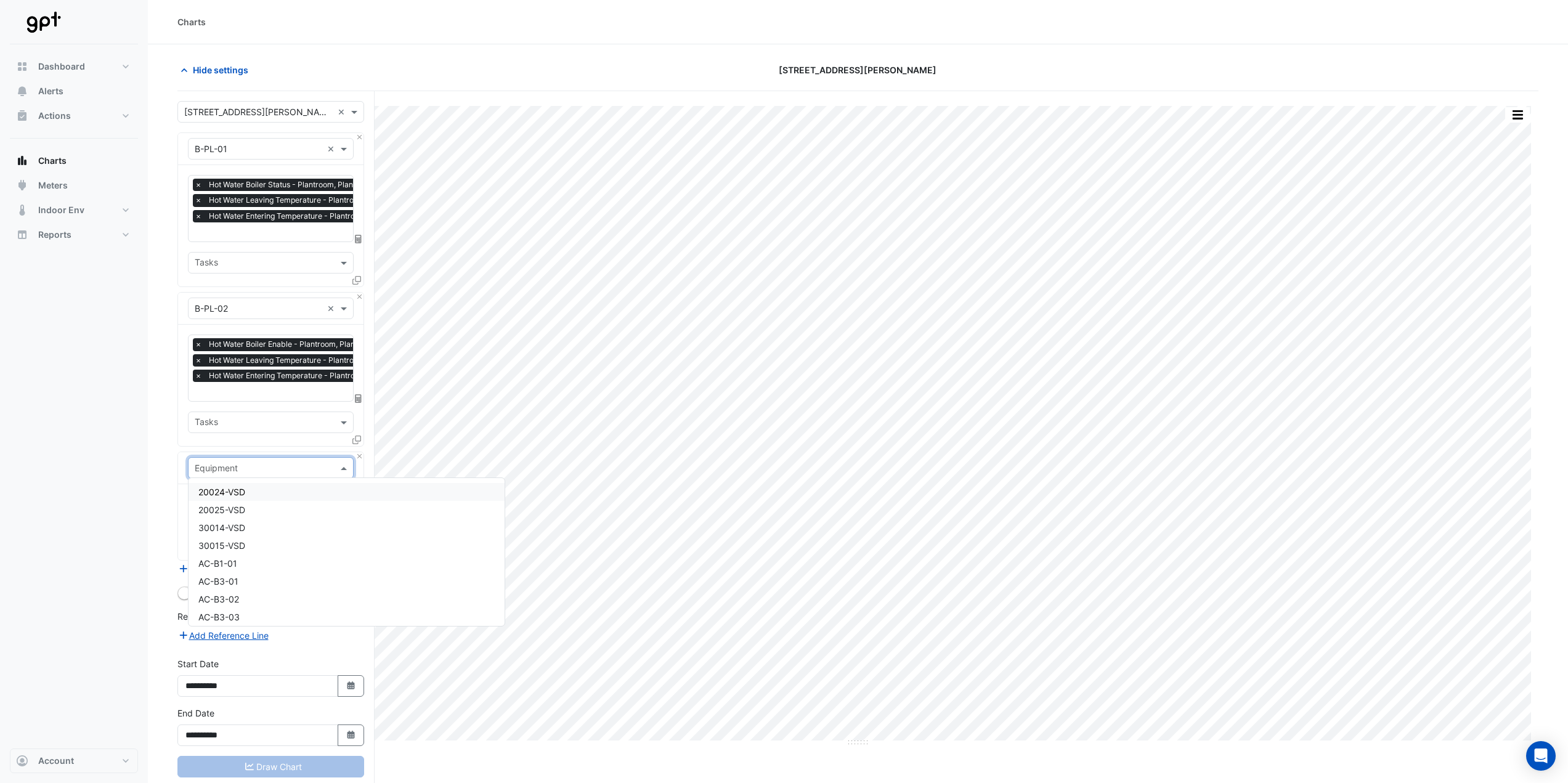
click at [234, 465] on input "text" at bounding box center [258, 468] width 128 height 13
click at [327, 502] on div "BHW102-L10-BB-Metered-HW" at bounding box center [347, 504] width 316 height 18
click at [246, 507] on input "text" at bounding box center [263, 506] width 138 height 13
click at [251, 504] on input "text" at bounding box center [263, 506] width 138 height 13
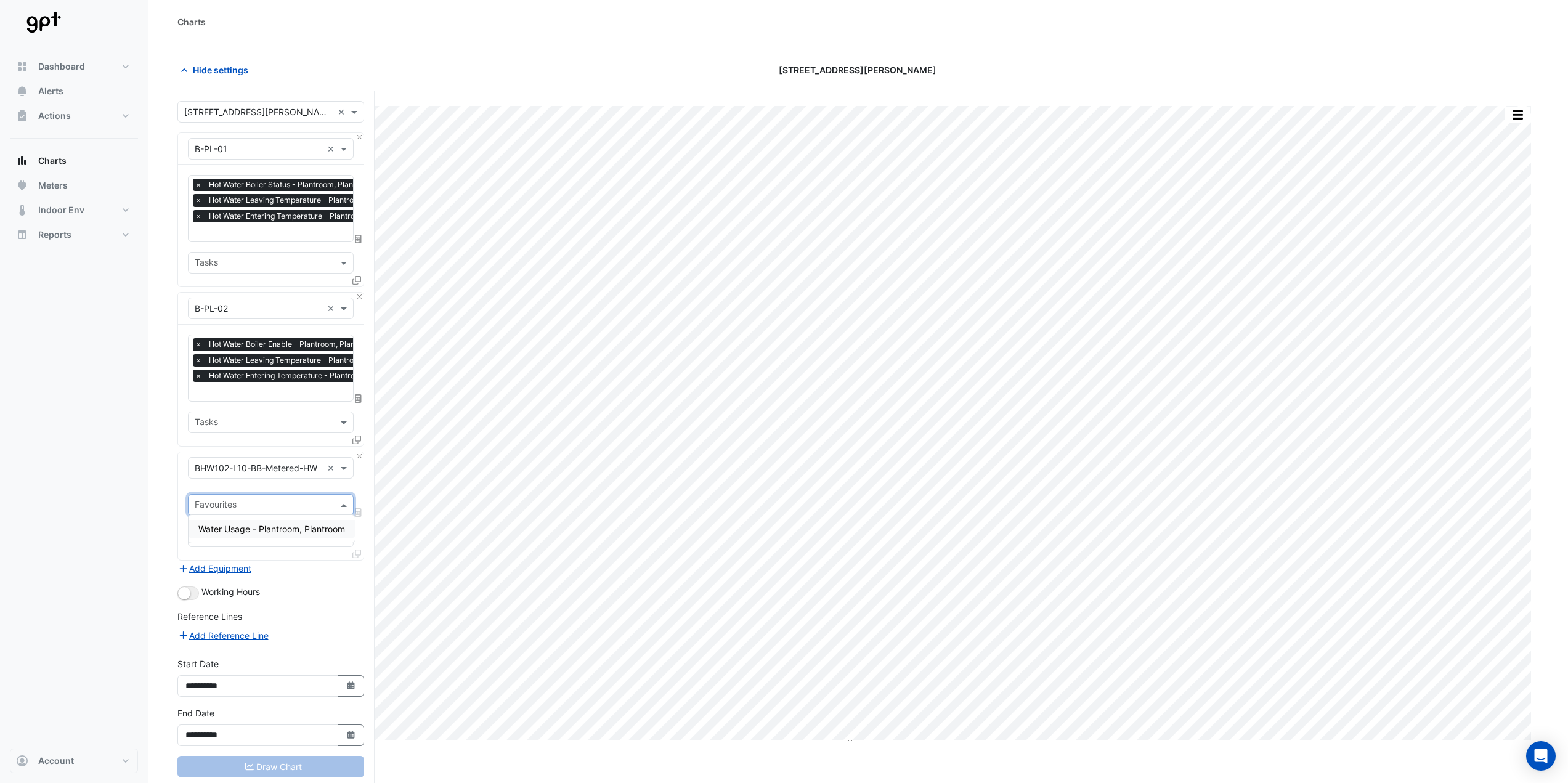
click at [266, 466] on input "text" at bounding box center [258, 468] width 128 height 13
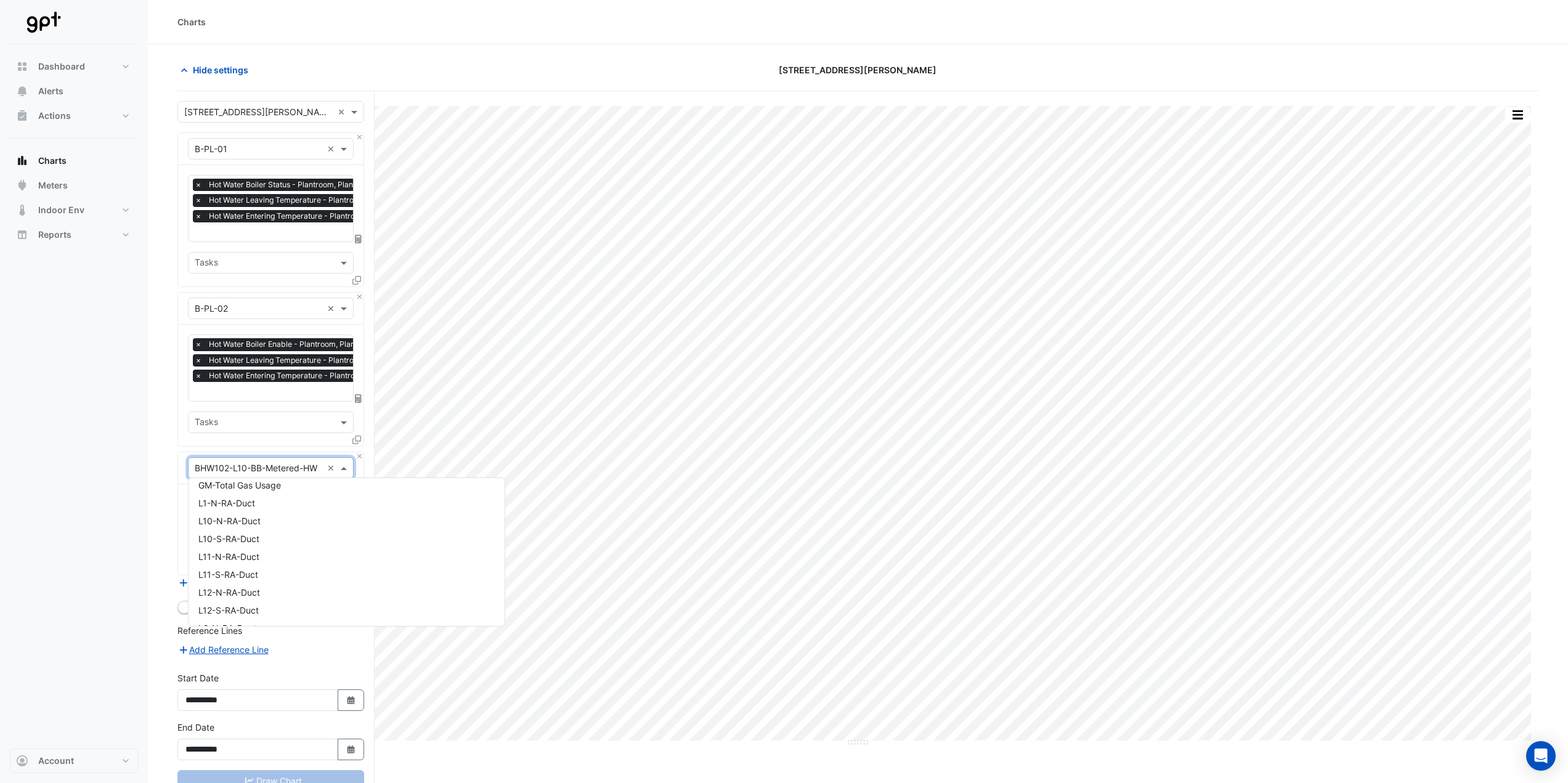
scroll to position [3036, 0]
click at [335, 542] on div "GM-Total Gas Usage" at bounding box center [347, 546] width 316 height 18
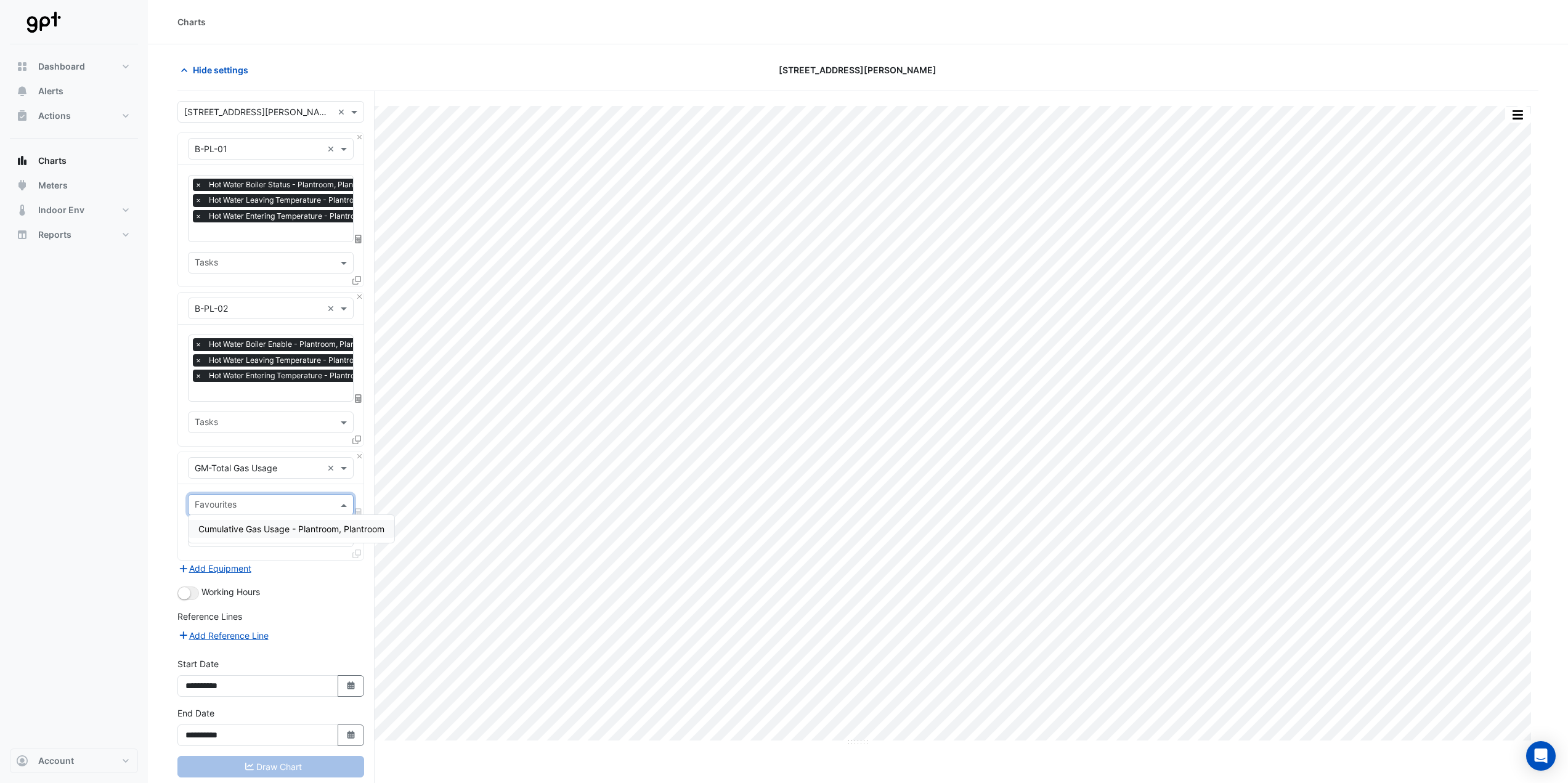
click at [238, 502] on input "text" at bounding box center [263, 506] width 138 height 13
click at [292, 532] on span "Cumulative Gas Usage - Plantroom, Plantroom" at bounding box center [291, 528] width 186 height 11
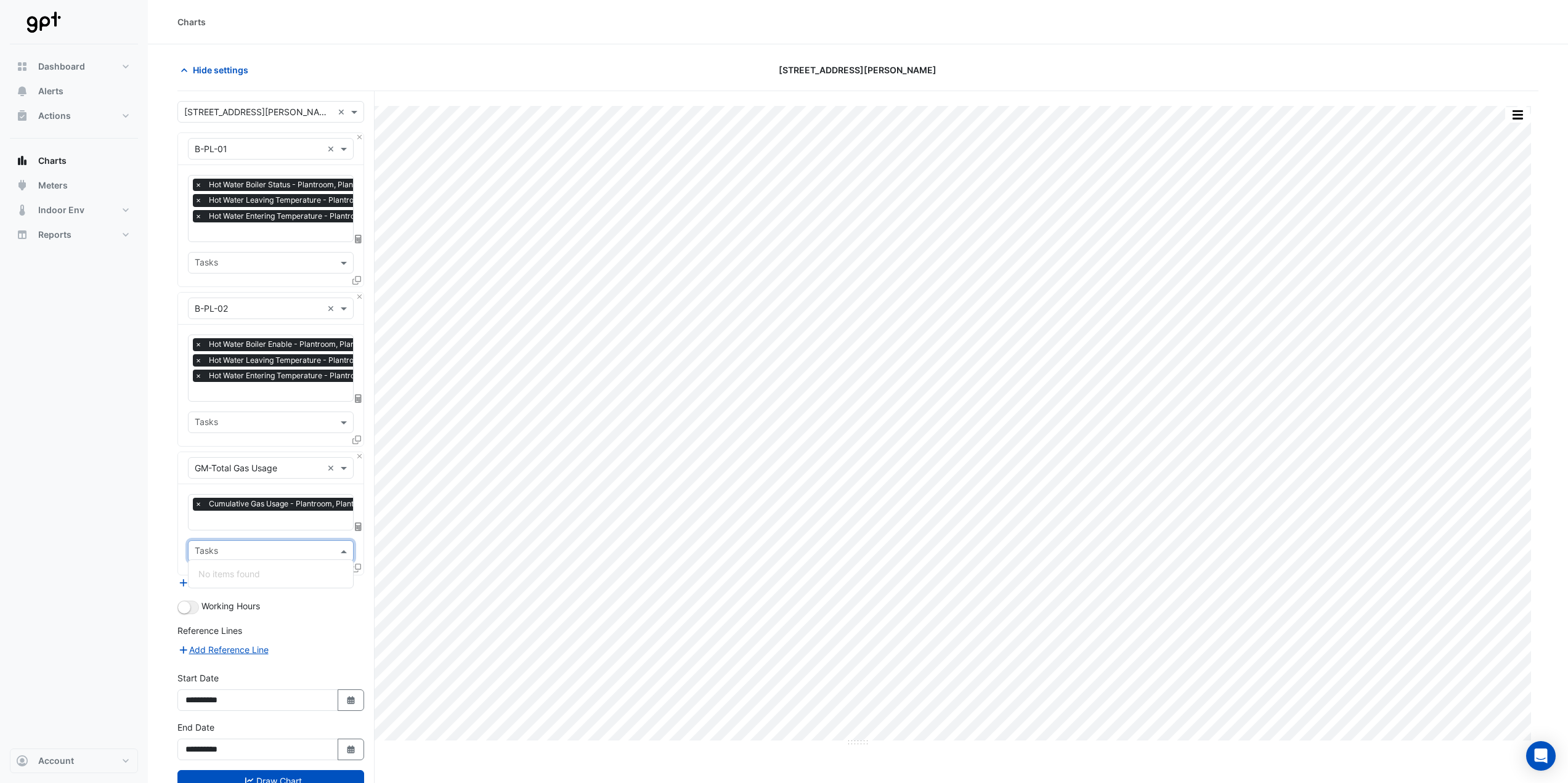
click at [290, 546] on input "text" at bounding box center [263, 552] width 138 height 13
click at [291, 546] on input "text" at bounding box center [263, 552] width 138 height 13
click at [178, 521] on div "× GM-Total Gas Usage × × Cumulative Gas Usage - Plantroom, Plantroom × Tasks No…" at bounding box center [271, 514] width 187 height 123
click at [251, 771] on button "Draw Chart" at bounding box center [271, 780] width 187 height 22
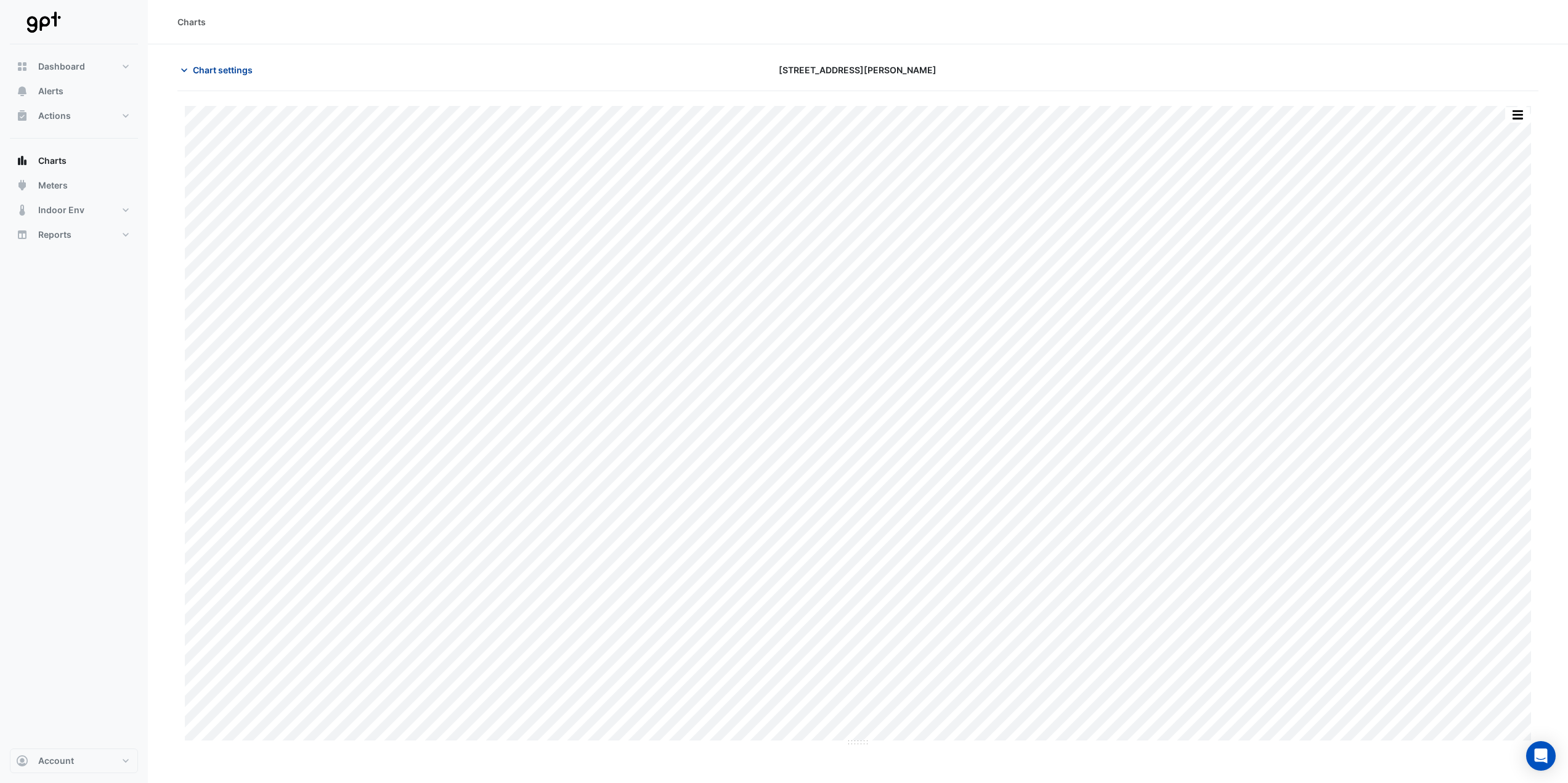
click at [206, 68] on span "Chart settings" at bounding box center [222, 69] width 60 height 13
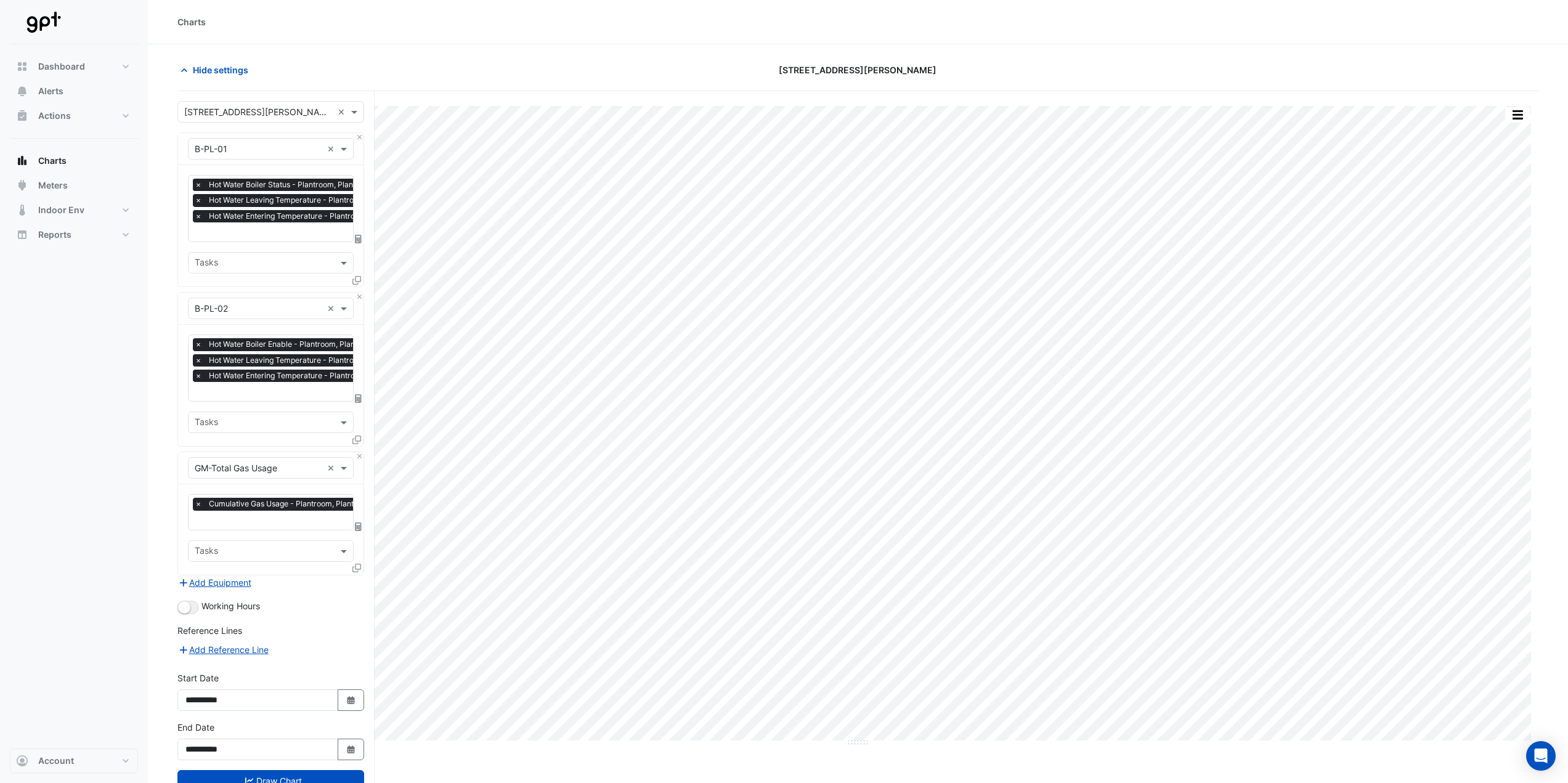
click at [199, 182] on span "×" at bounding box center [199, 185] width 11 height 13
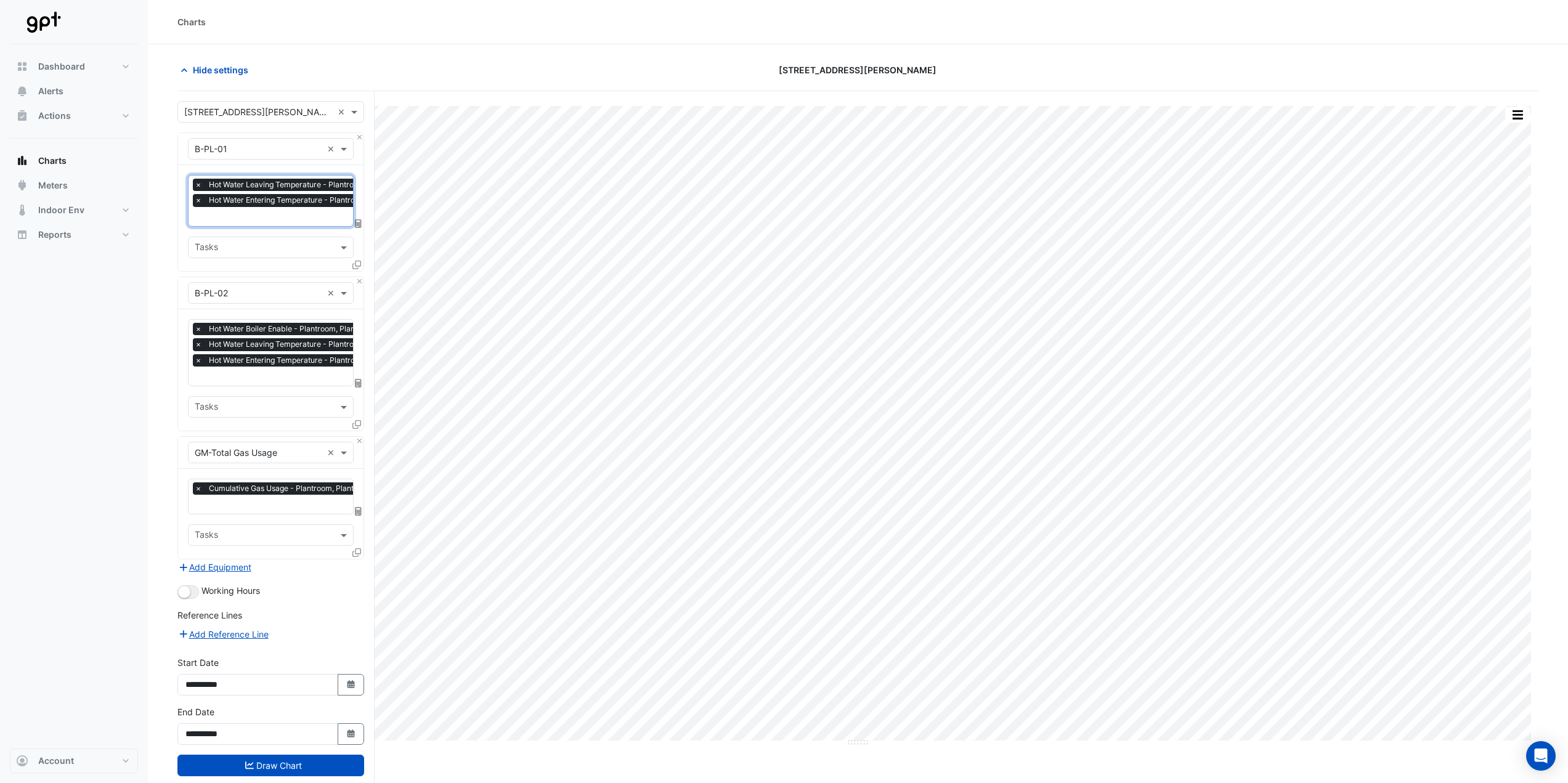
scroll to position [0, 6]
click at [192, 185] on span "×" at bounding box center [192, 185] width 11 height 13
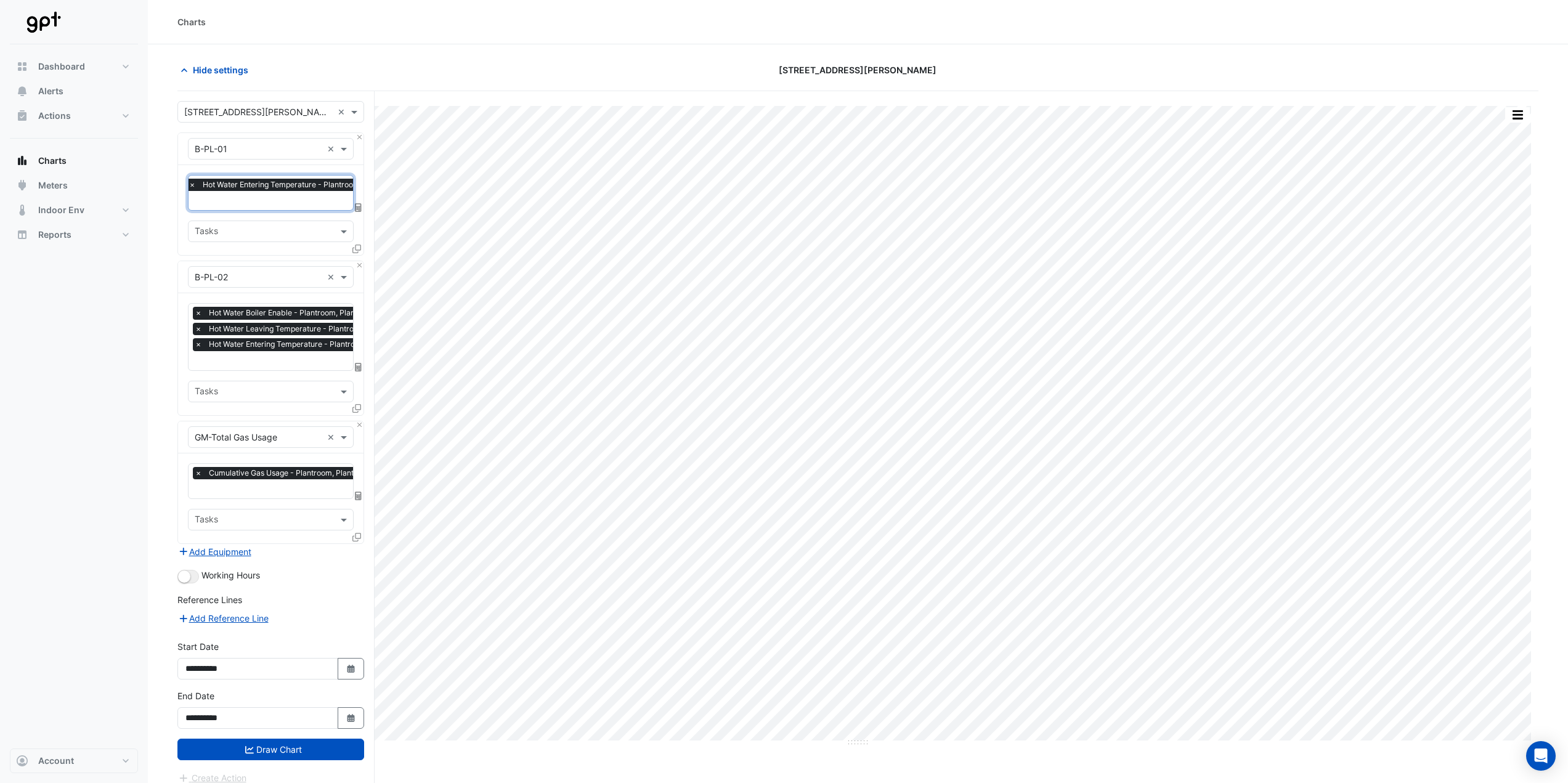
click at [191, 187] on span "×" at bounding box center [192, 185] width 11 height 13
click at [197, 312] on span "×" at bounding box center [199, 313] width 11 height 13
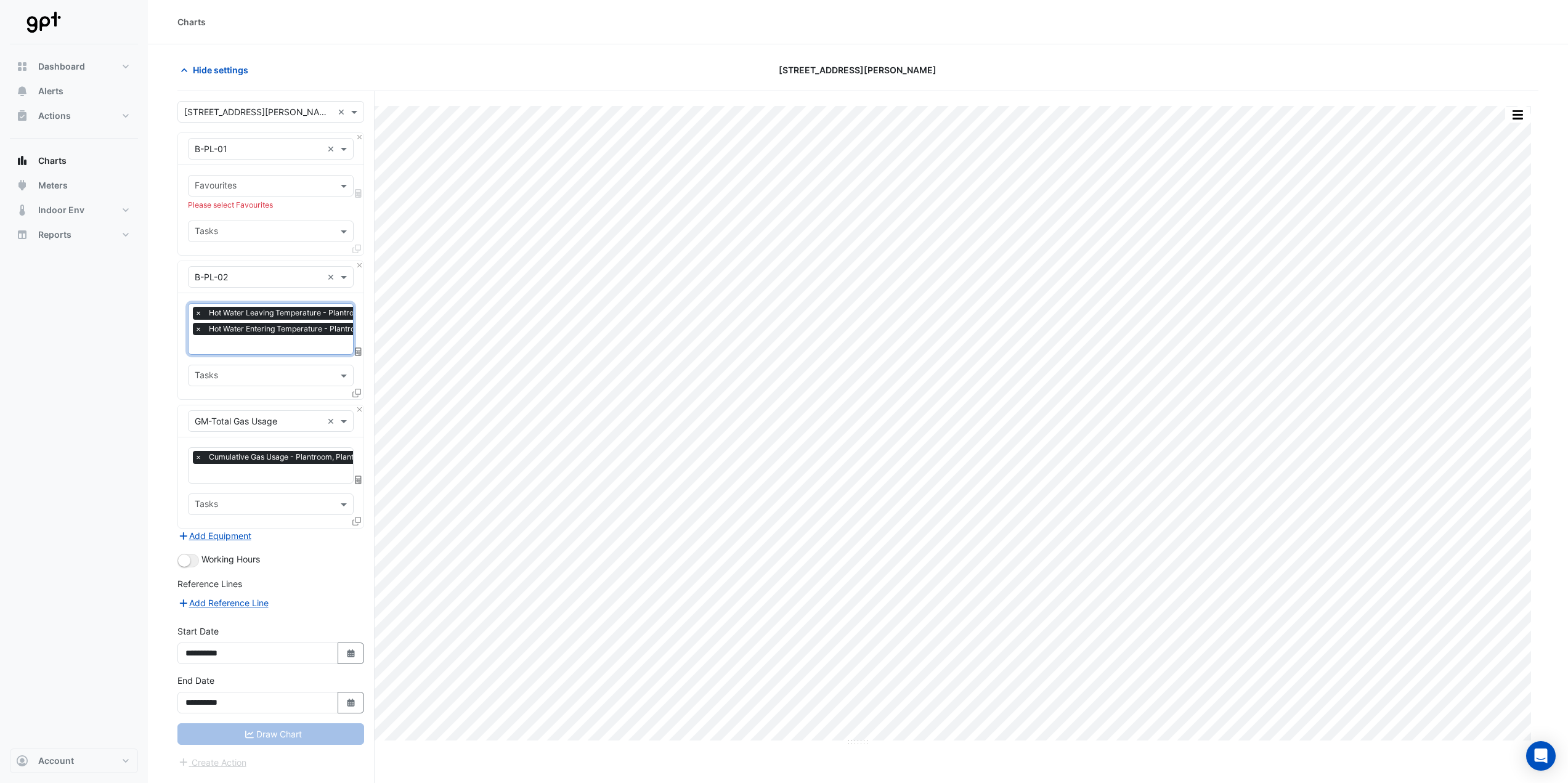
scroll to position [0, 6]
click at [197, 312] on span "×" at bounding box center [192, 313] width 11 height 13
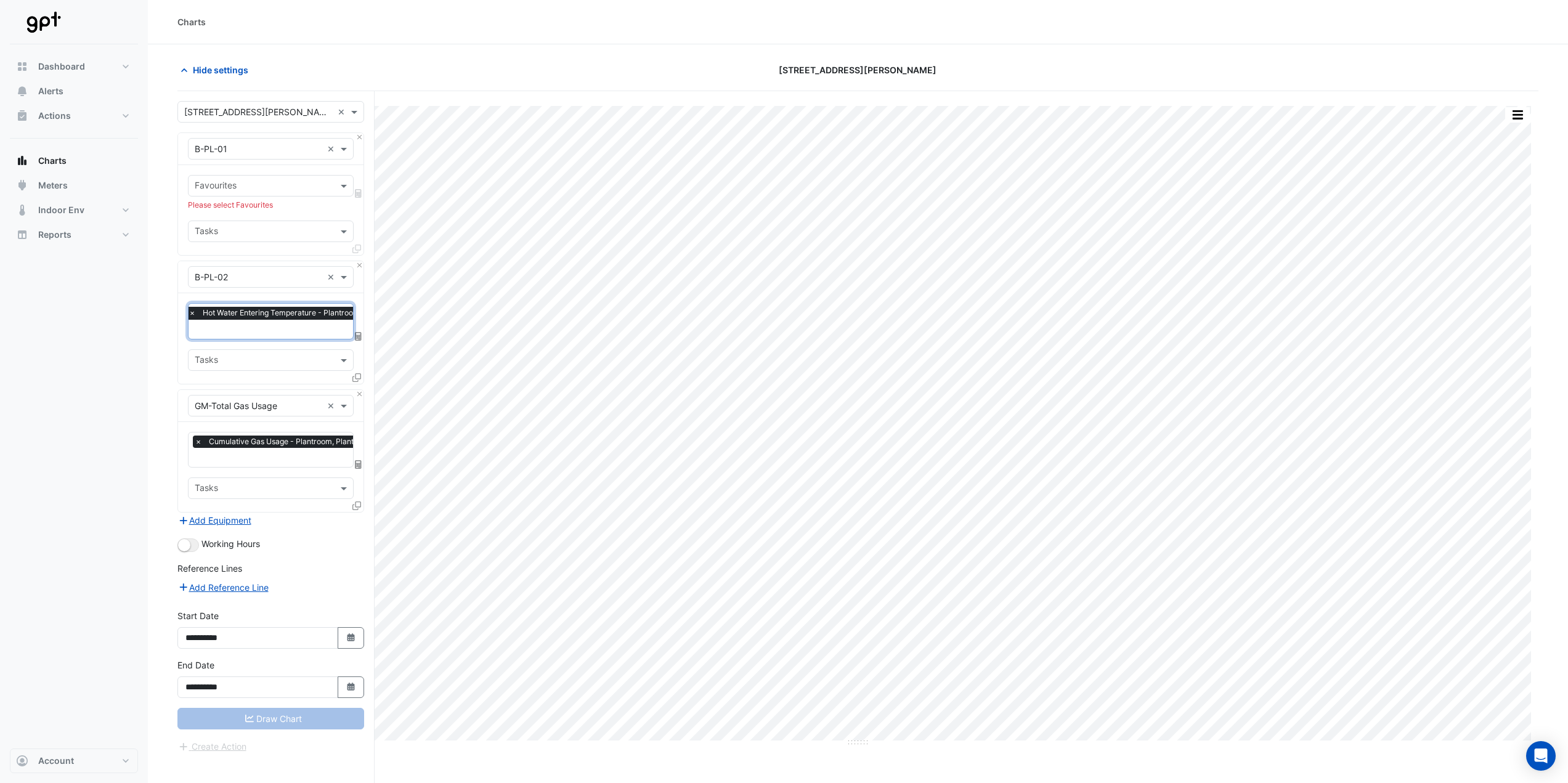
click at [194, 312] on span "×" at bounding box center [192, 313] width 11 height 13
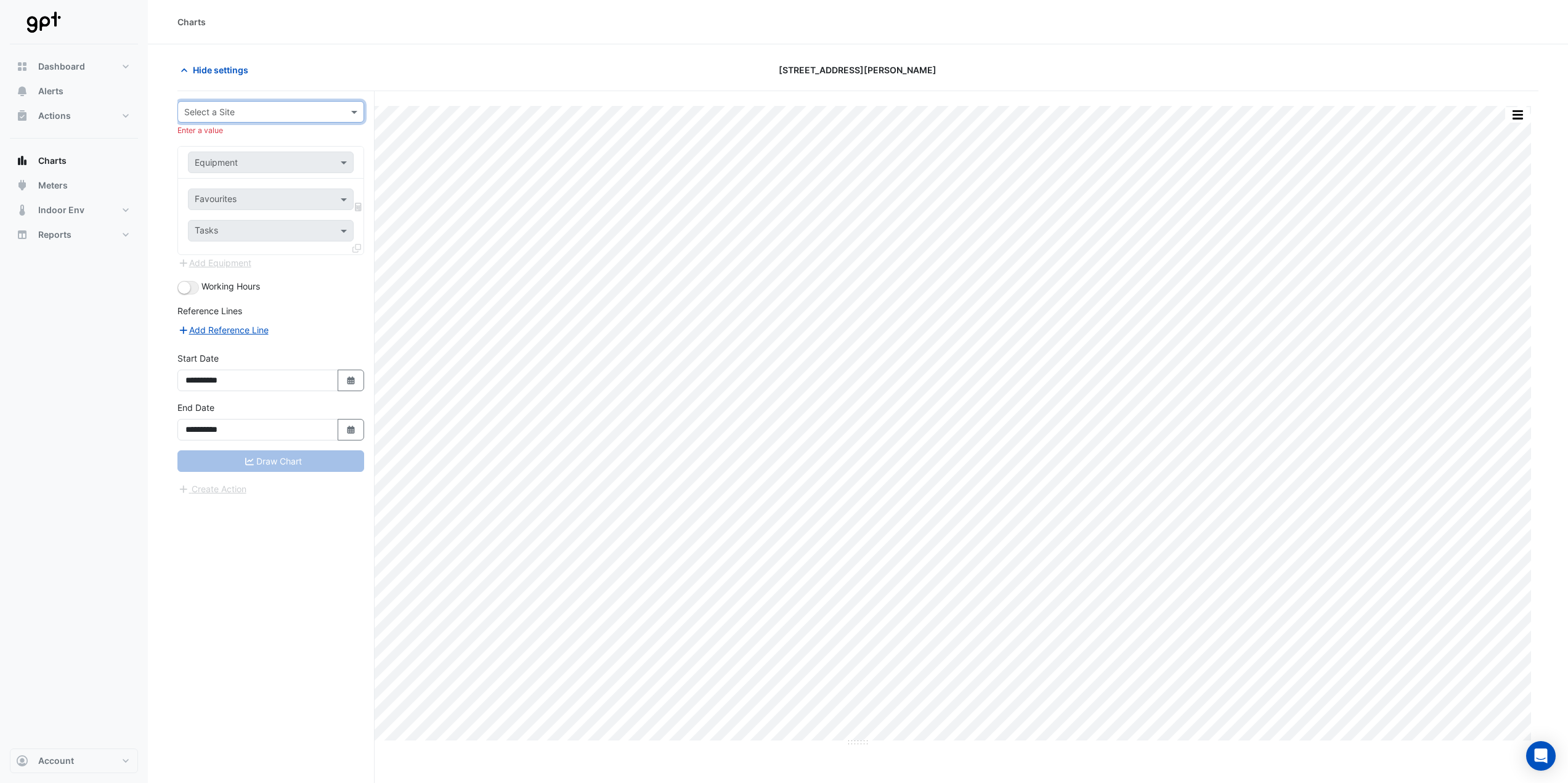
click at [340, 112] on div at bounding box center [271, 112] width 185 height 14
click at [274, 156] on div "[STREET_ADDRESS][PERSON_NAME]" at bounding box center [300, 156] width 245 height 18
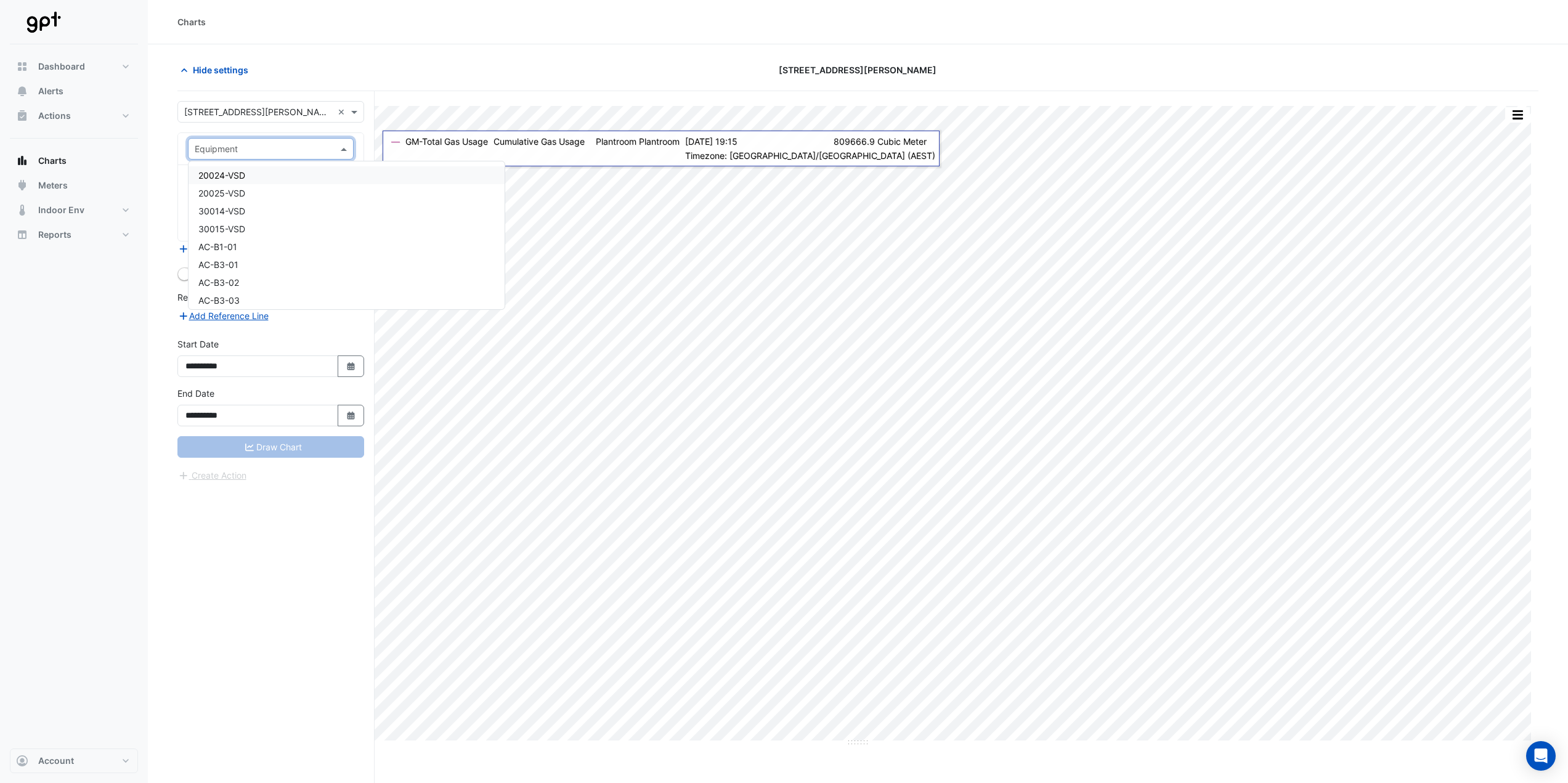
click at [238, 149] on input "text" at bounding box center [258, 149] width 128 height 13
click at [298, 194] on span "Gas Meter - GM-Total Gas Usage-1" at bounding box center [269, 192] width 140 height 11
click at [279, 174] on div "Favourites Tasks" at bounding box center [271, 203] width 185 height 76
click at [280, 180] on div "Favourites" at bounding box center [260, 185] width 144 height 19
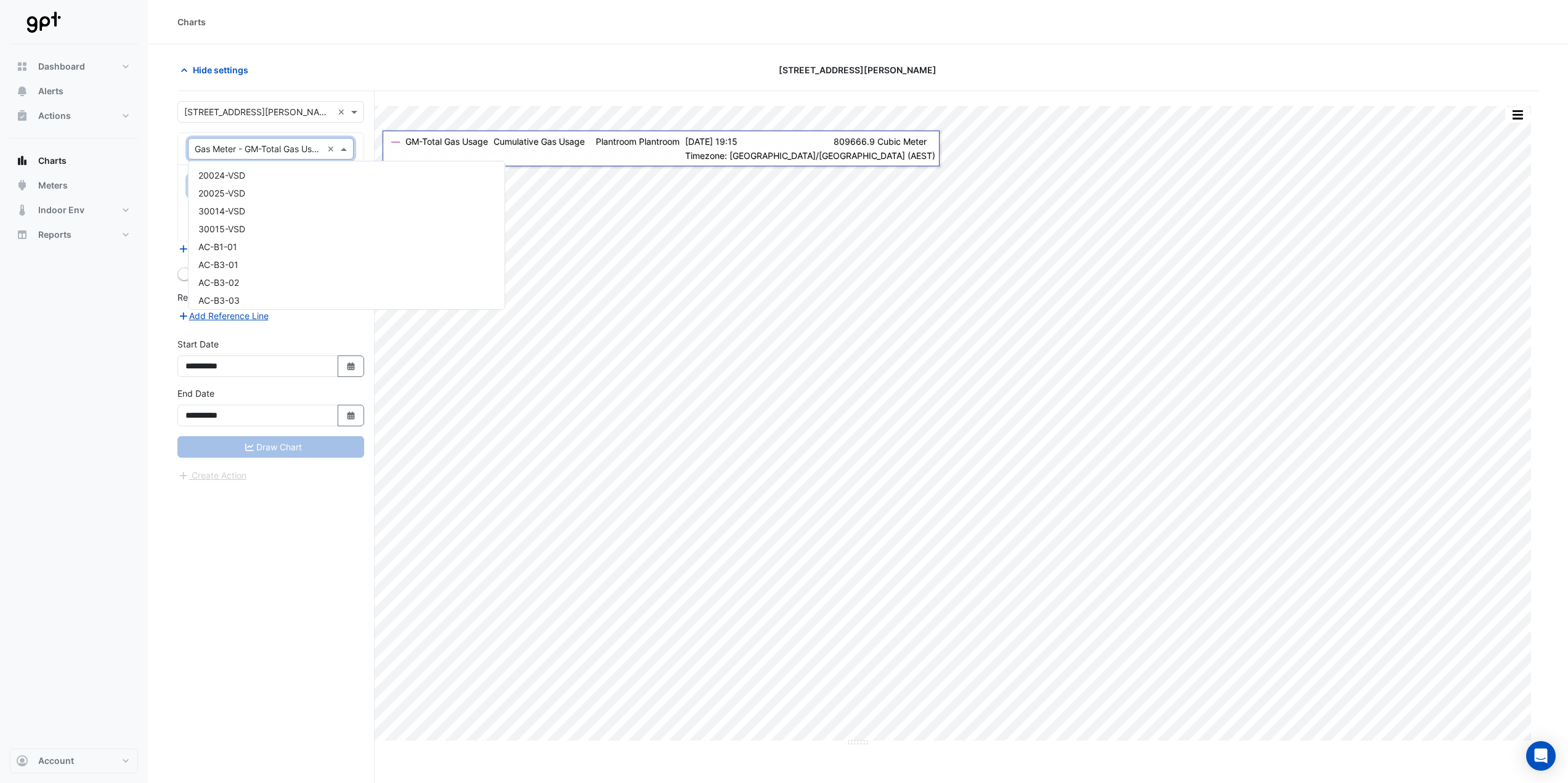
click at [293, 147] on input "text" at bounding box center [258, 149] width 128 height 13
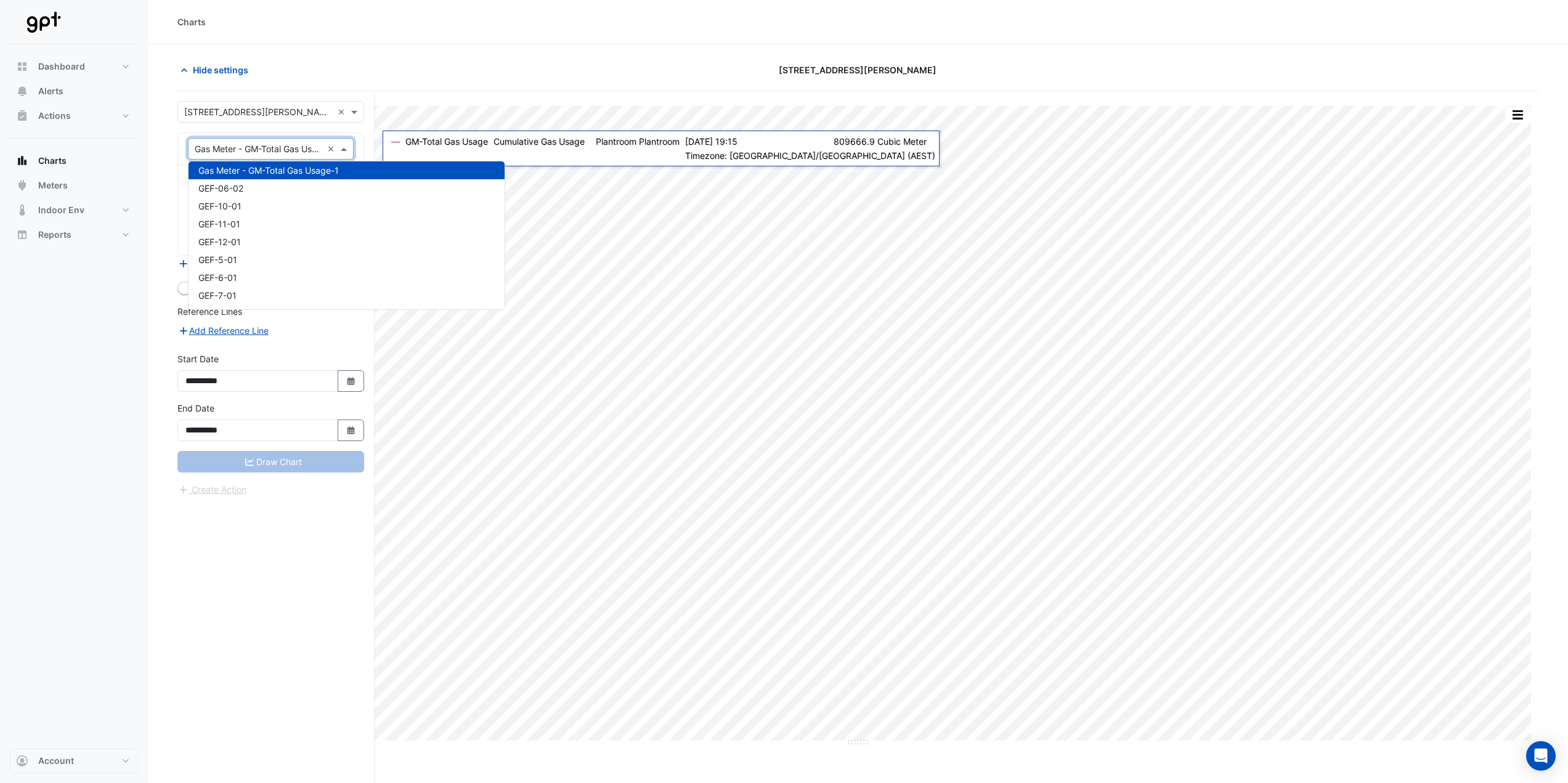
click at [293, 147] on input "text" at bounding box center [258, 149] width 128 height 13
click at [179, 169] on div "Favourites Please select Favourites Tasks" at bounding box center [271, 210] width 185 height 90
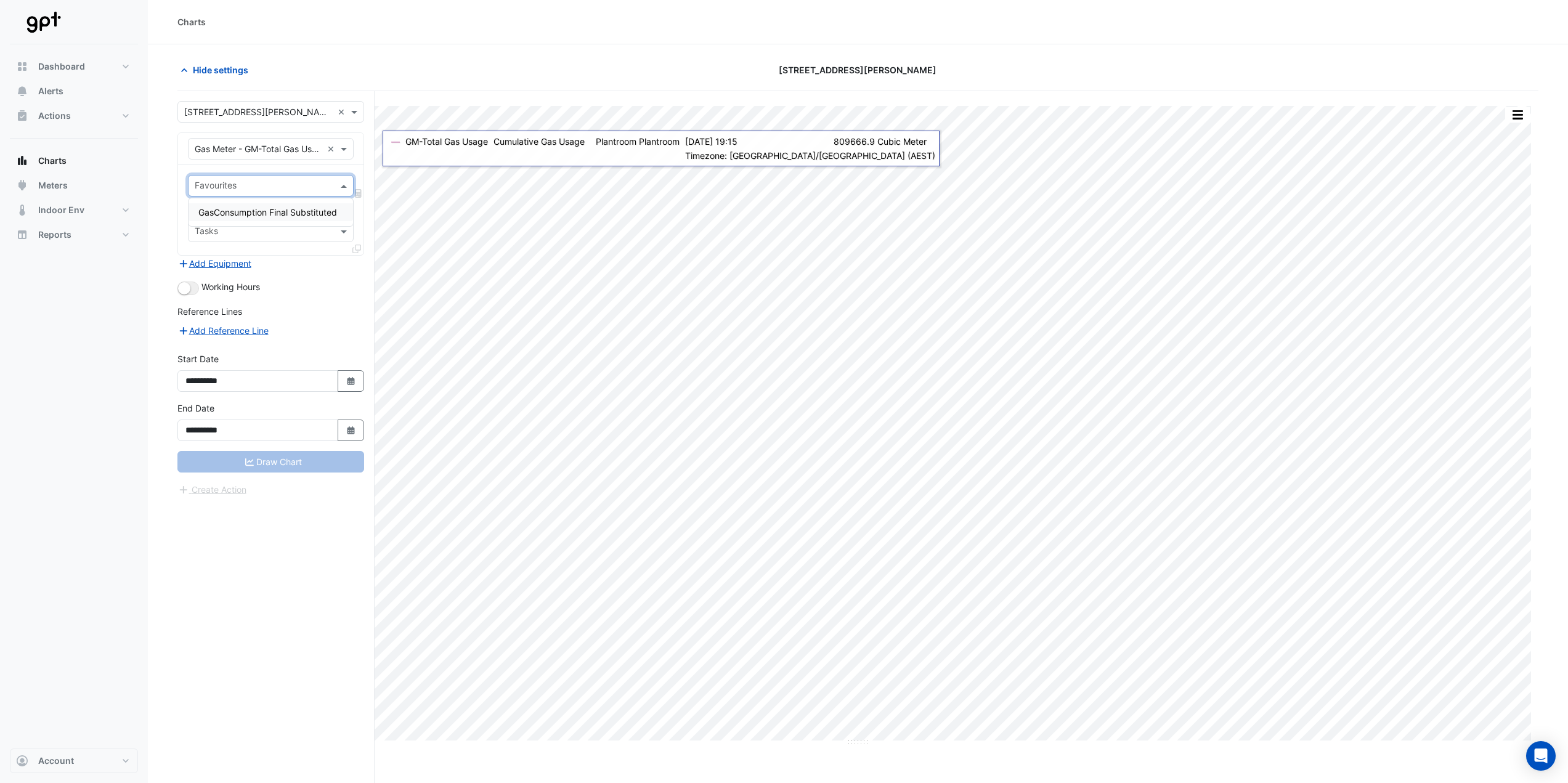
click at [234, 190] on input "text" at bounding box center [263, 187] width 138 height 13
click at [247, 212] on span "GasConsumption Final Substituted" at bounding box center [268, 212] width 139 height 11
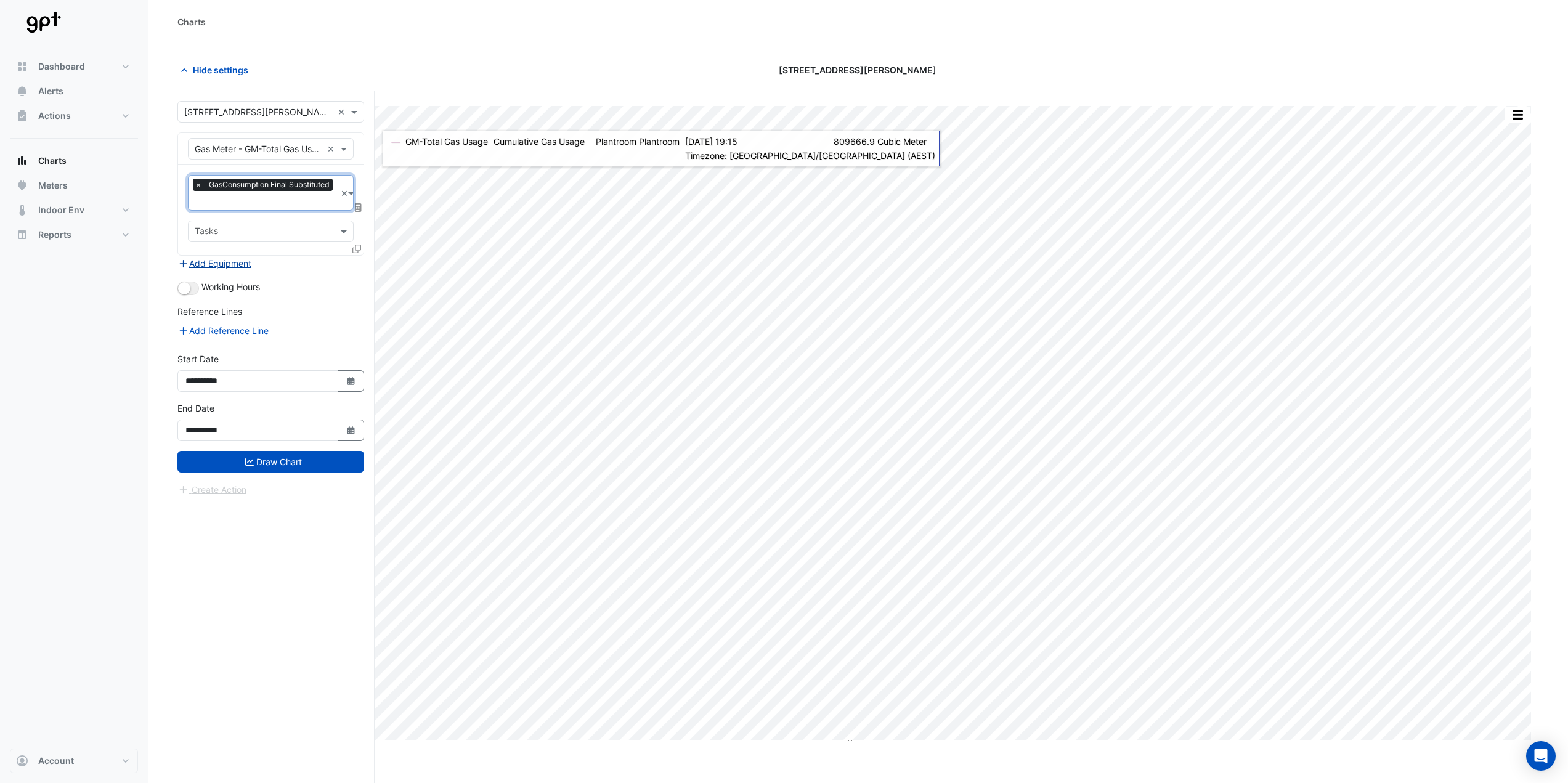
click at [239, 266] on button "Add Equipment" at bounding box center [215, 263] width 74 height 14
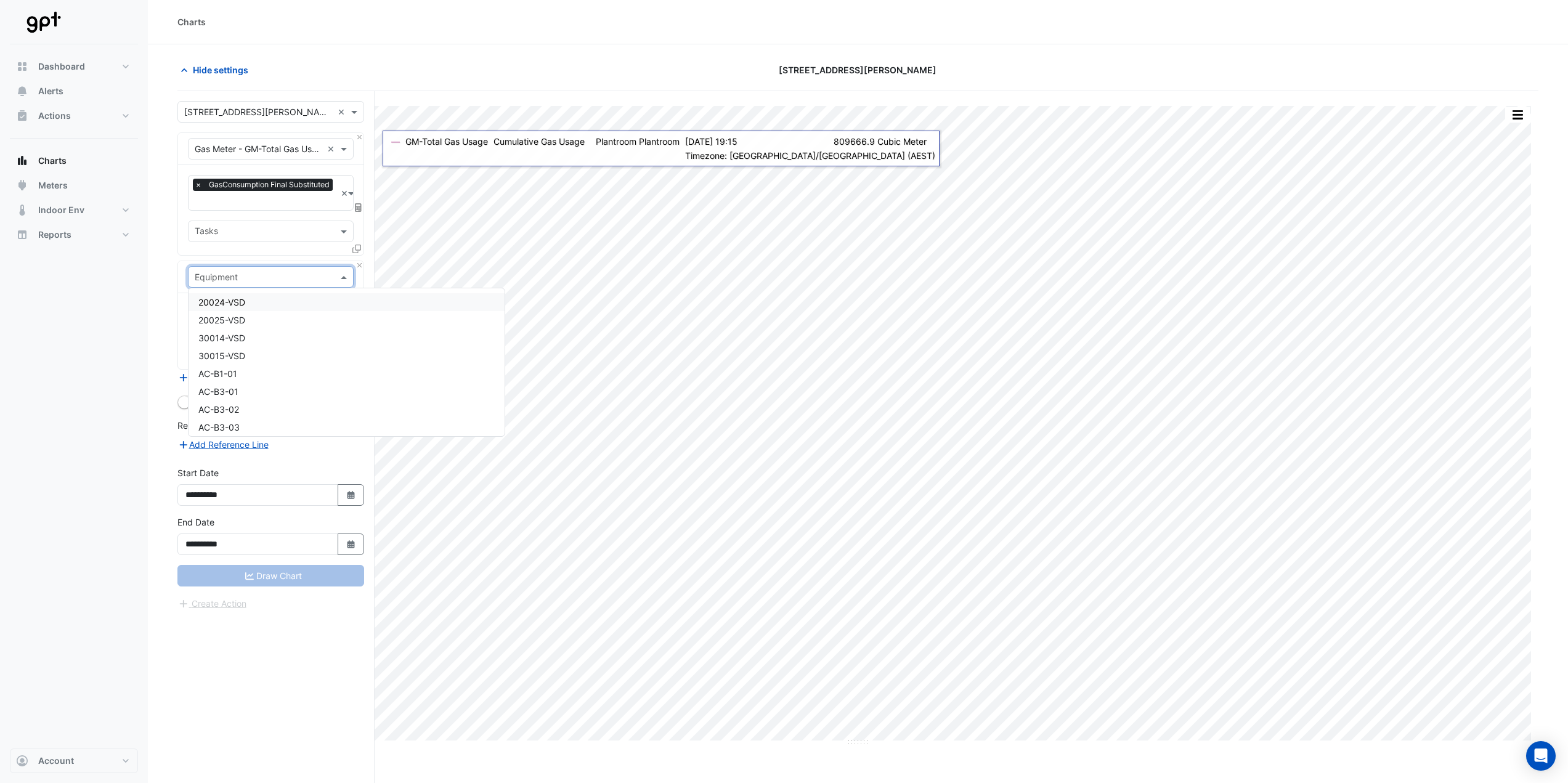
click at [240, 281] on input "text" at bounding box center [258, 277] width 128 height 13
click at [280, 371] on span "GM-Total Gas Usage" at bounding box center [240, 374] width 83 height 11
click at [269, 310] on input "text" at bounding box center [263, 315] width 138 height 13
click at [272, 335] on span "Cumulative Gas Usage - Plantroom, Plantroom" at bounding box center [291, 339] width 186 height 11
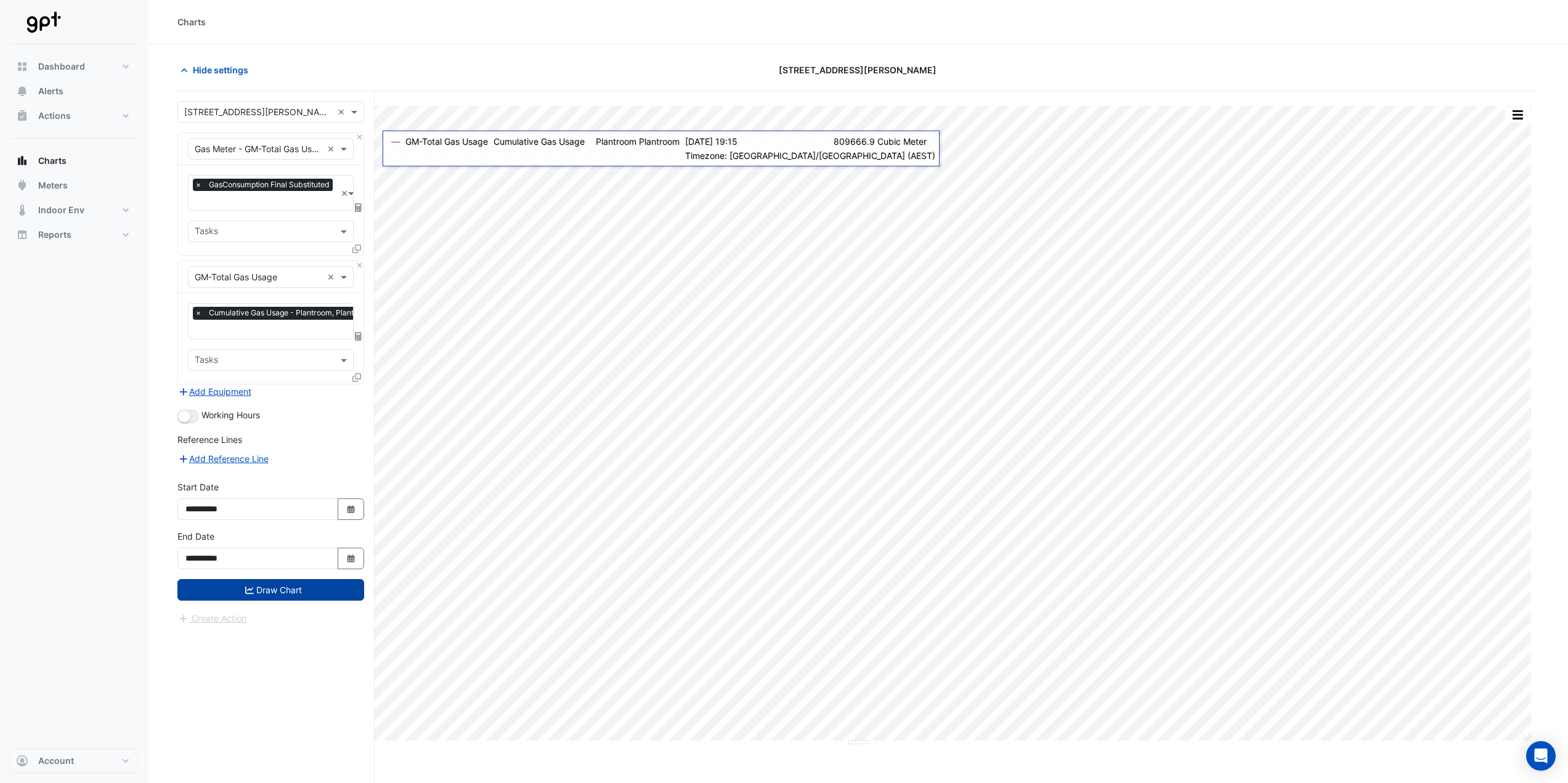
click at [248, 586] on icon "submit" at bounding box center [249, 590] width 8 height 8
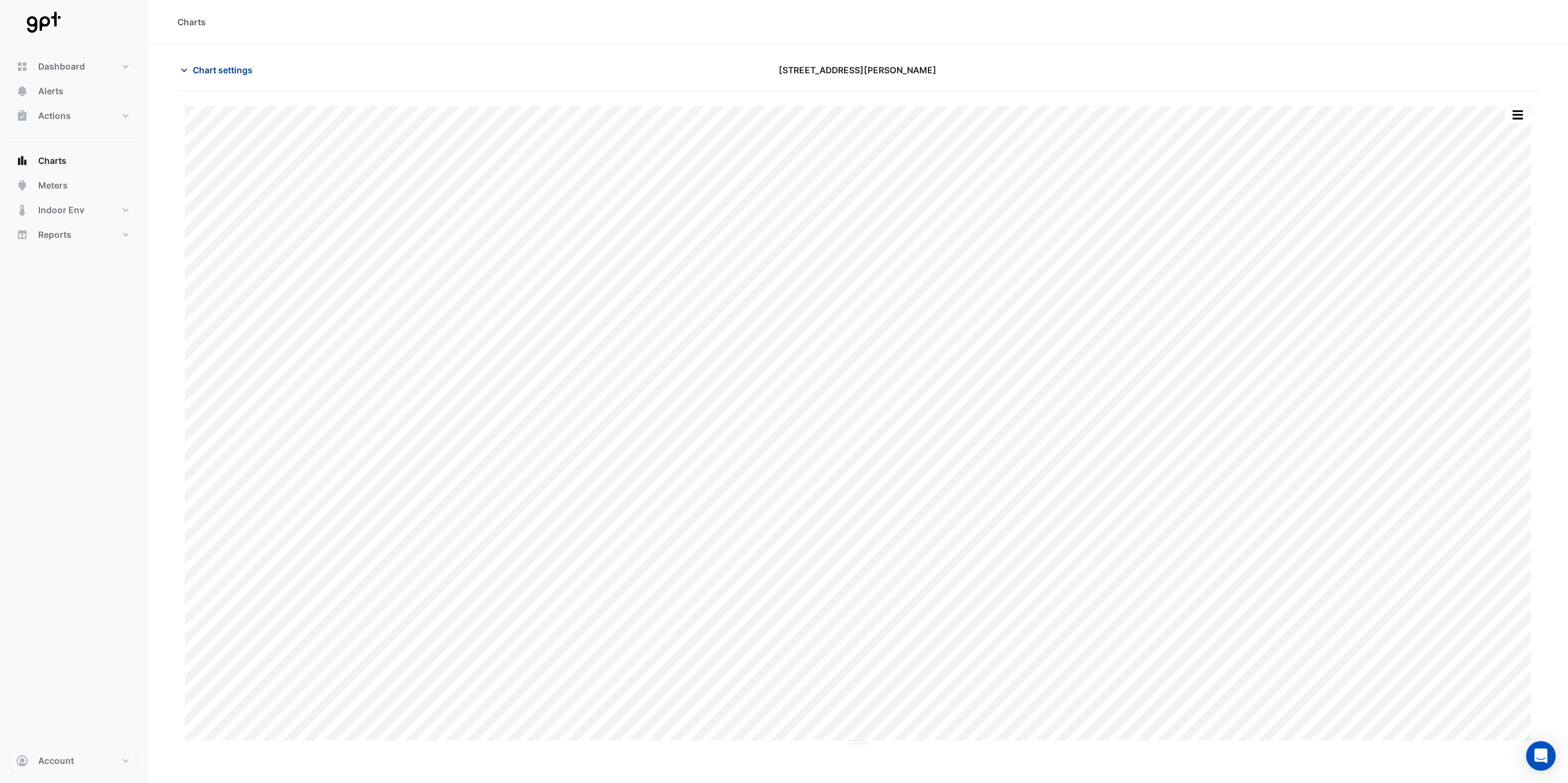
click at [209, 71] on span "Chart settings" at bounding box center [222, 69] width 60 height 13
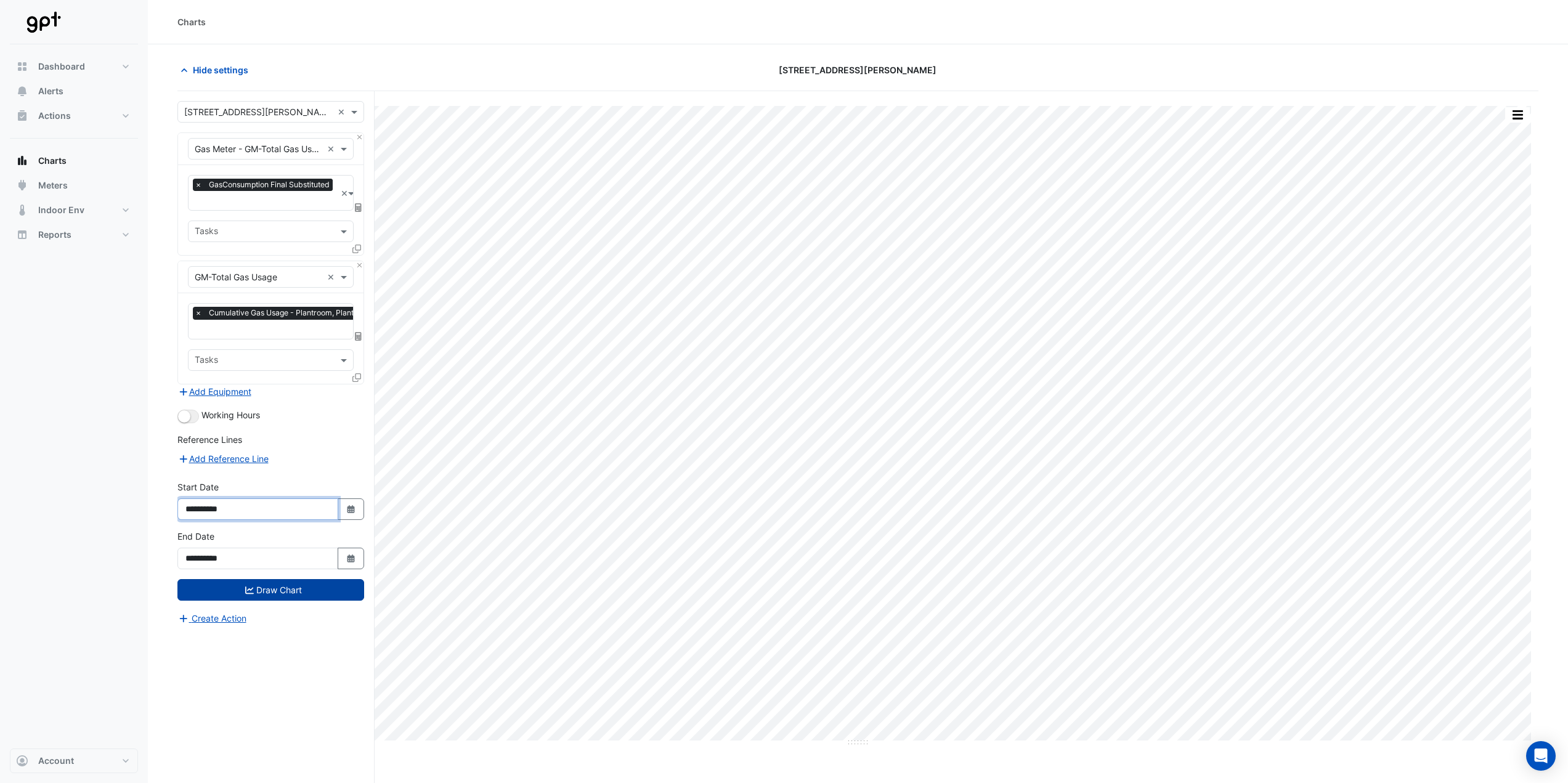
click at [253, 505] on input "**********" at bounding box center [258, 509] width 161 height 22
drag, startPoint x: 209, startPoint y: 503, endPoint x: 203, endPoint y: 504, distance: 6.1
click at [204, 503] on input "**********" at bounding box center [258, 509] width 161 height 22
click at [202, 504] on input "**********" at bounding box center [258, 509] width 161 height 22
type input "**********"
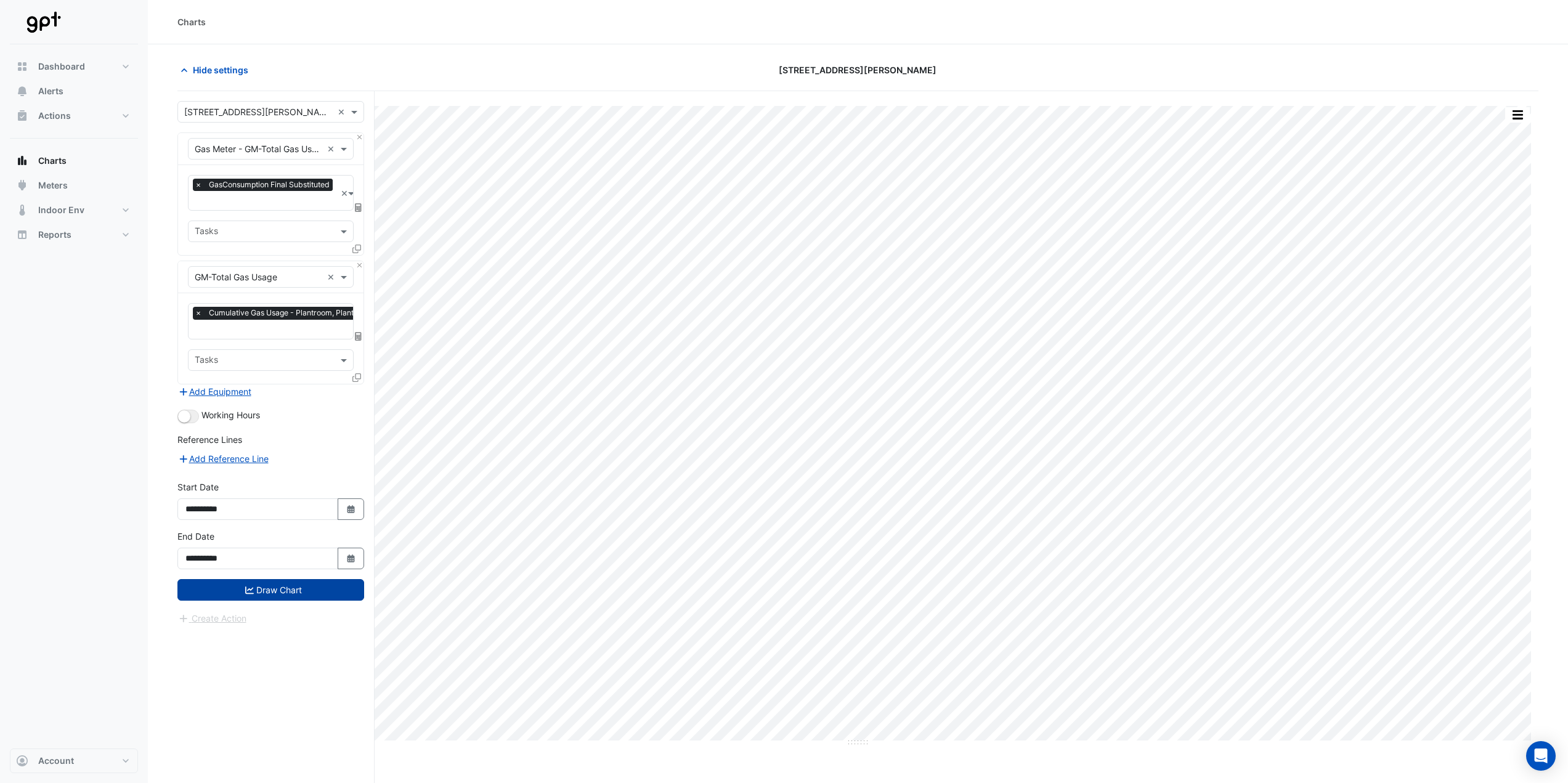
click at [280, 595] on button "Draw Chart" at bounding box center [271, 589] width 187 height 22
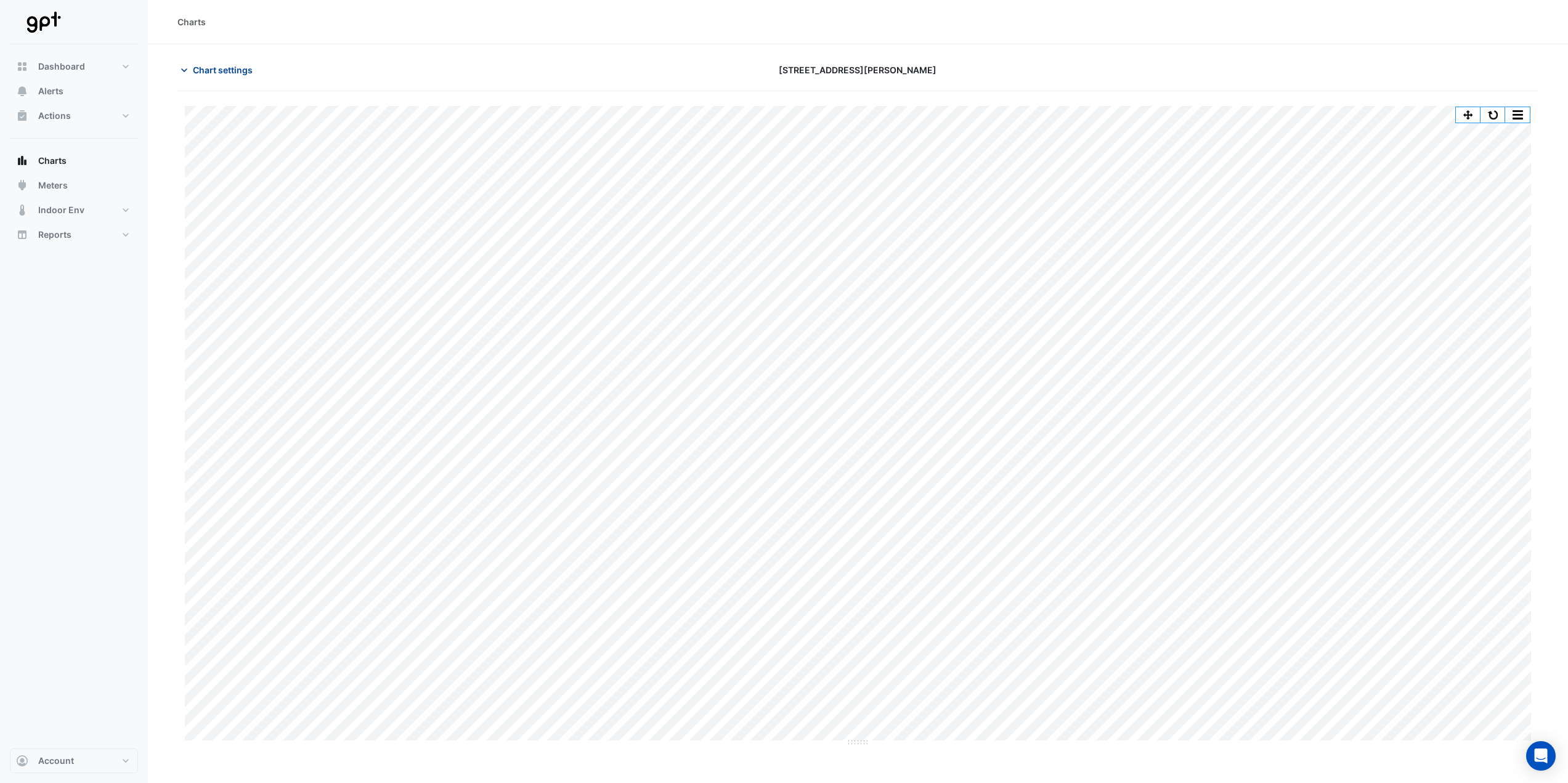
click at [215, 67] on span "Chart settings" at bounding box center [222, 69] width 60 height 13
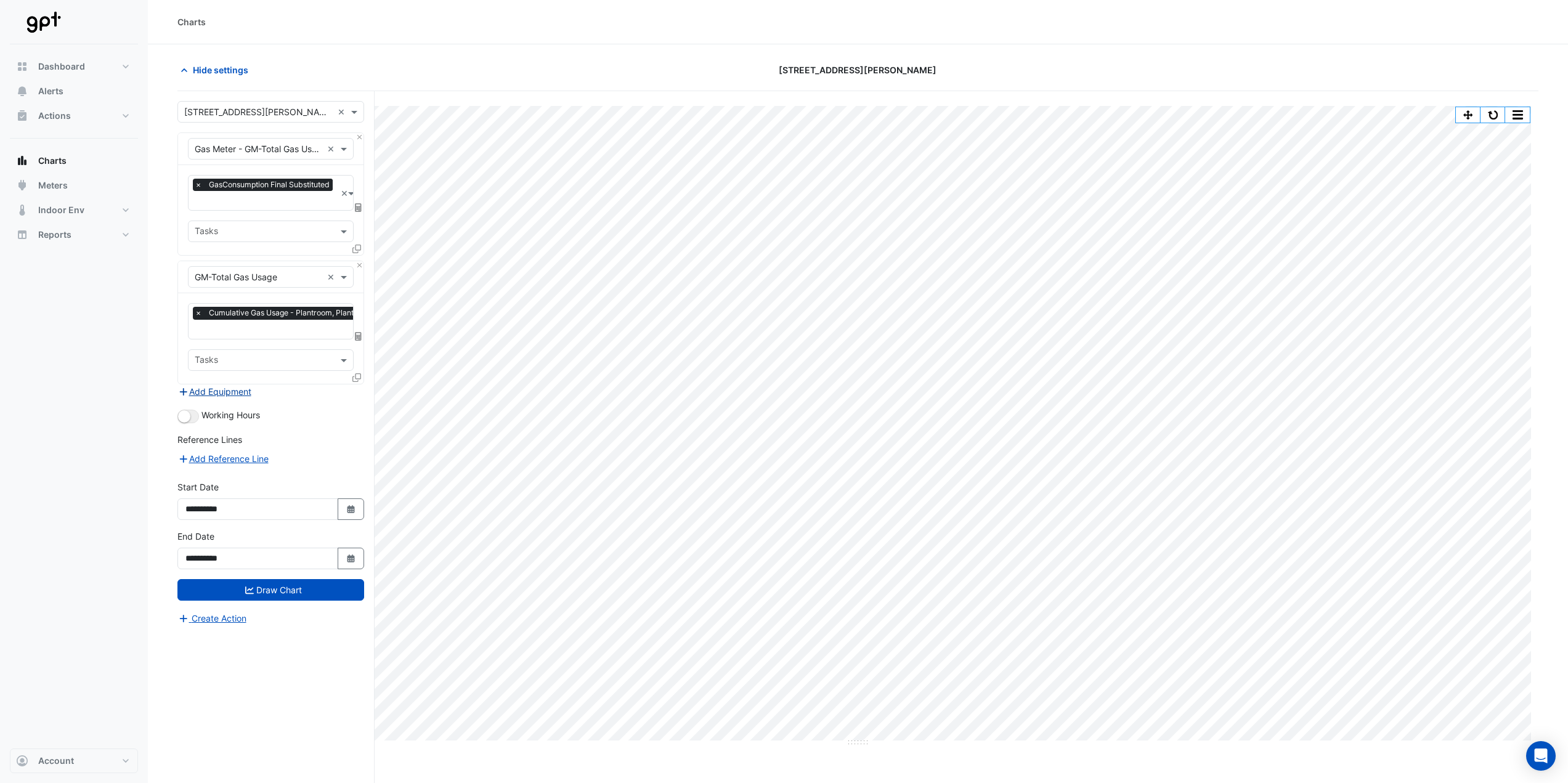
click at [240, 391] on button "Add Equipment" at bounding box center [215, 392] width 74 height 14
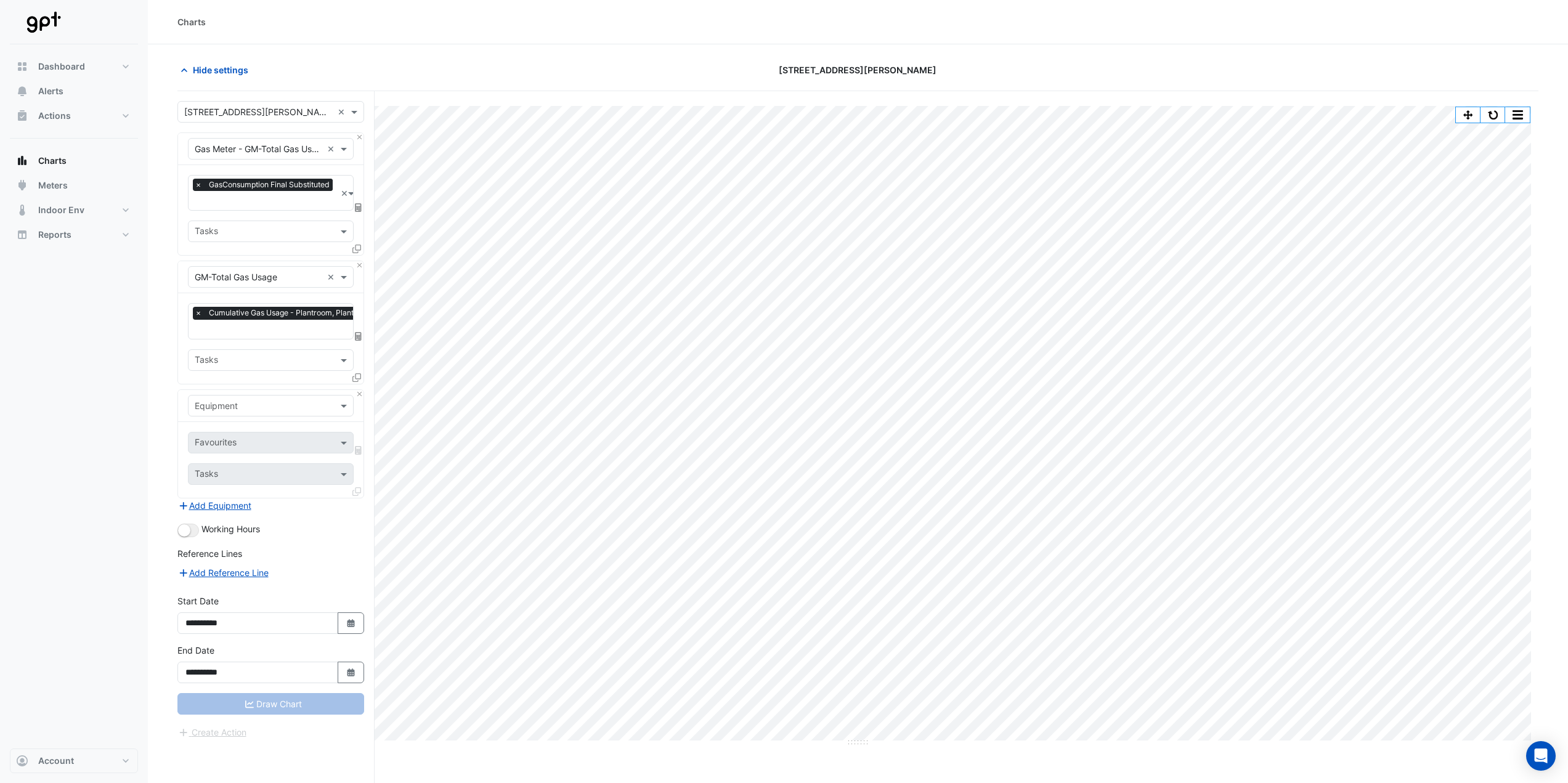
click at [268, 410] on div "Equipment" at bounding box center [271, 406] width 166 height 22
click at [244, 453] on div "B-PL-01" at bounding box center [347, 448] width 316 height 18
click at [242, 441] on input "text" at bounding box center [256, 443] width 124 height 13
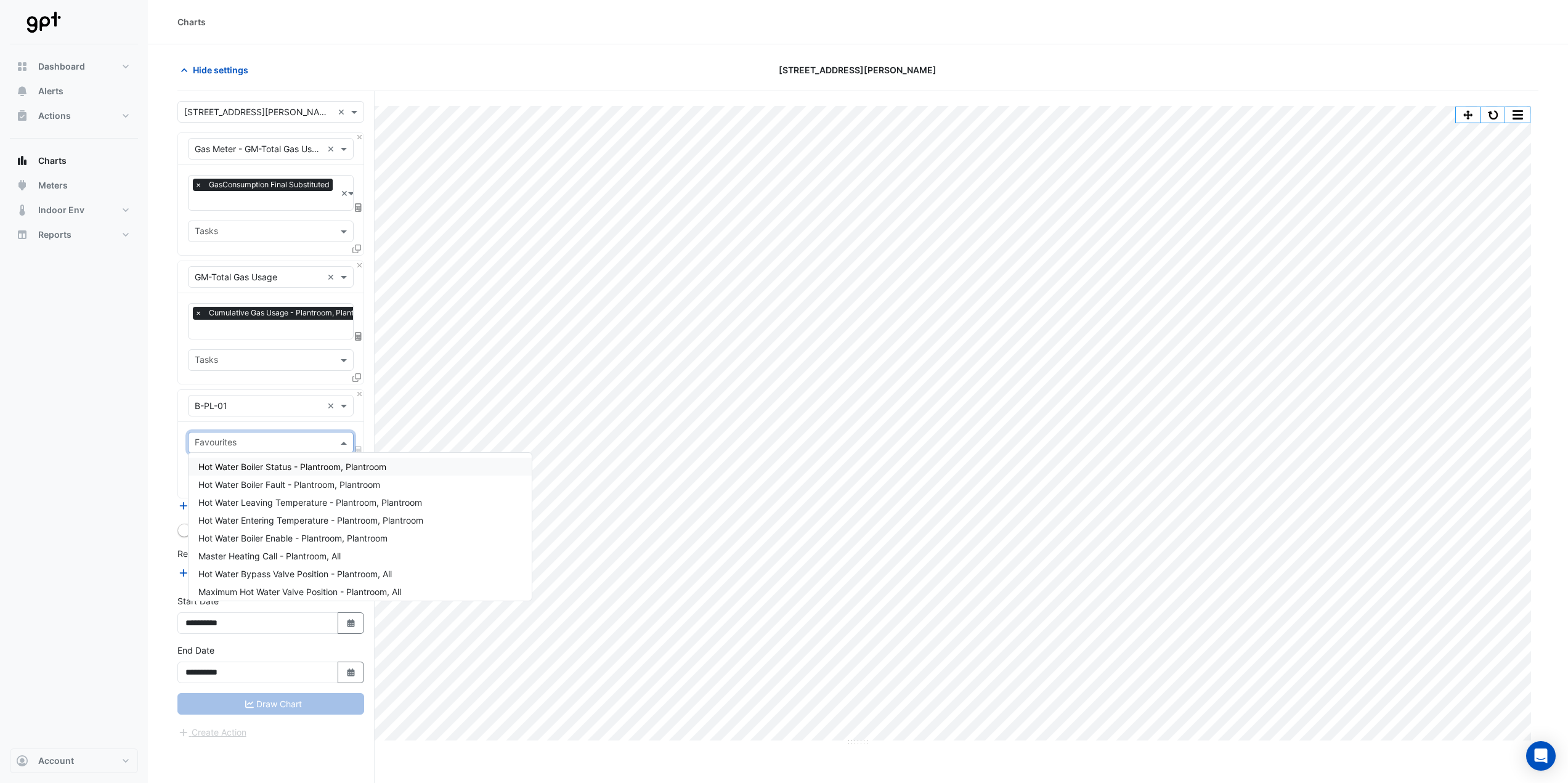
click at [248, 462] on span "Hot Water Boiler Status - Plantroom, Plantroom" at bounding box center [293, 467] width 188 height 11
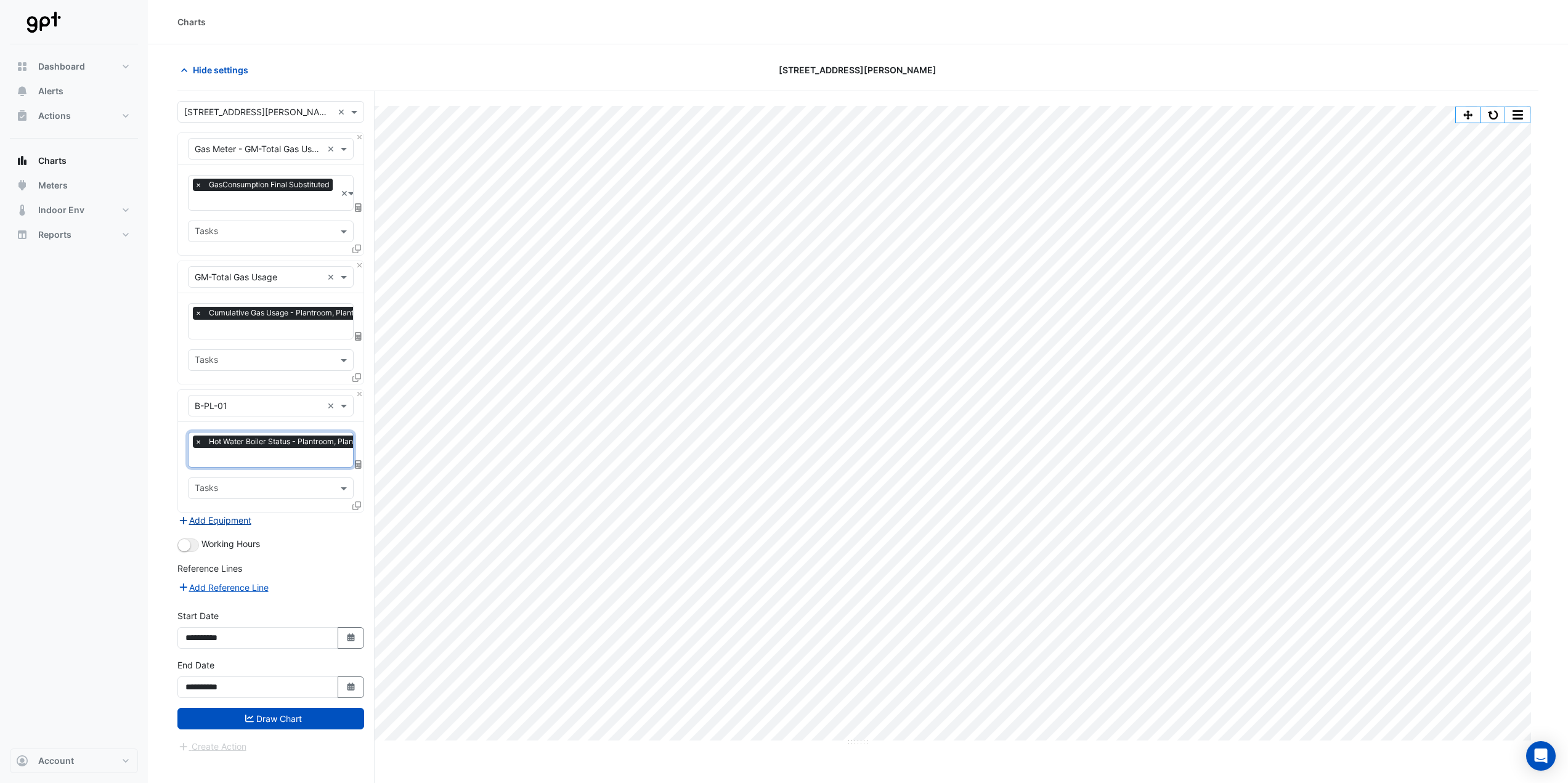
click at [236, 516] on button "Add Equipment" at bounding box center [215, 520] width 74 height 14
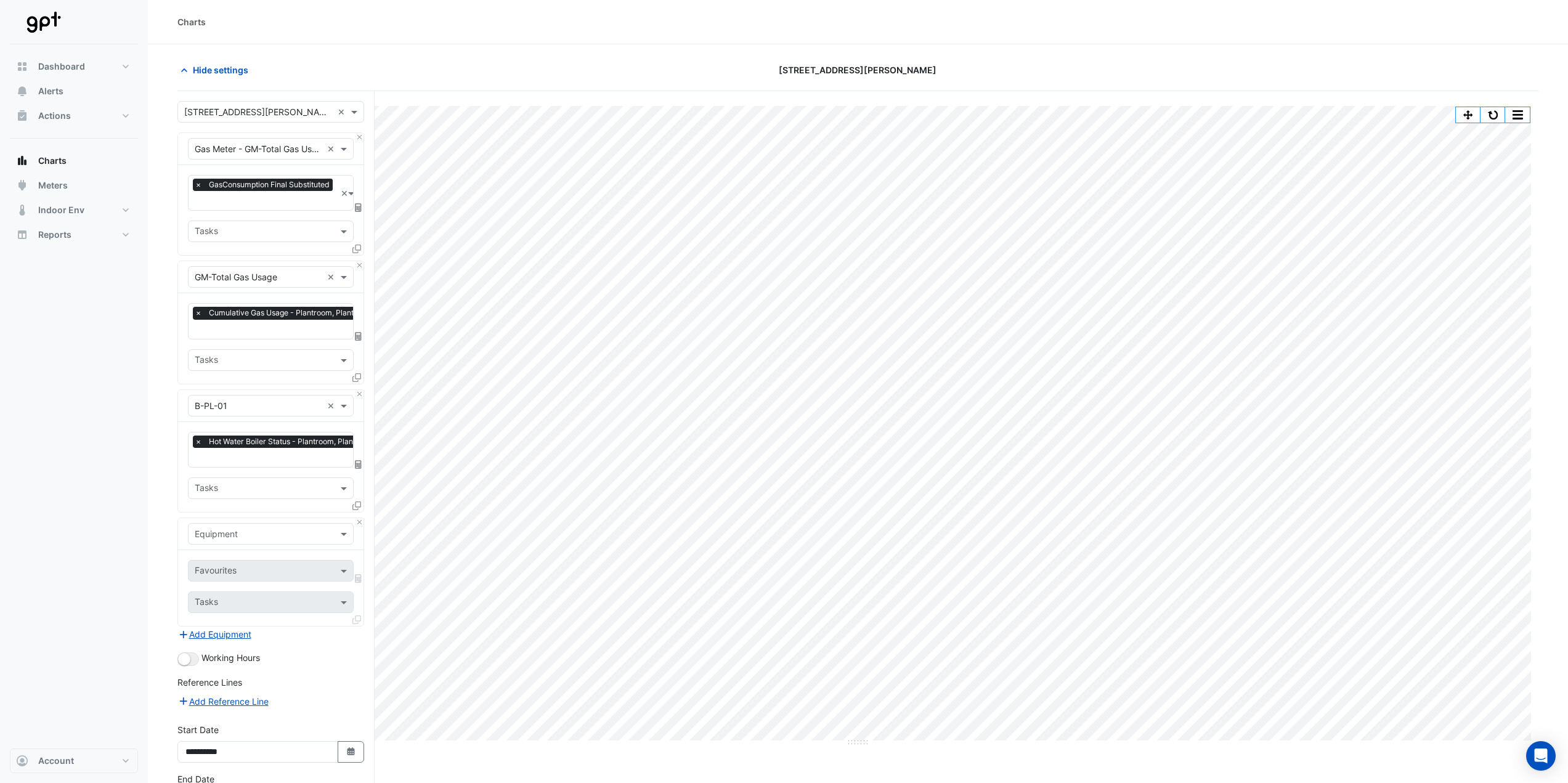
click at [241, 528] on input "text" at bounding box center [258, 534] width 128 height 13
click at [215, 594] on span "B-PL-02" at bounding box center [215, 593] width 33 height 11
click at [222, 553] on div "Favourites Tasks" at bounding box center [271, 588] width 185 height 76
click at [227, 566] on input "text" at bounding box center [256, 572] width 124 height 13
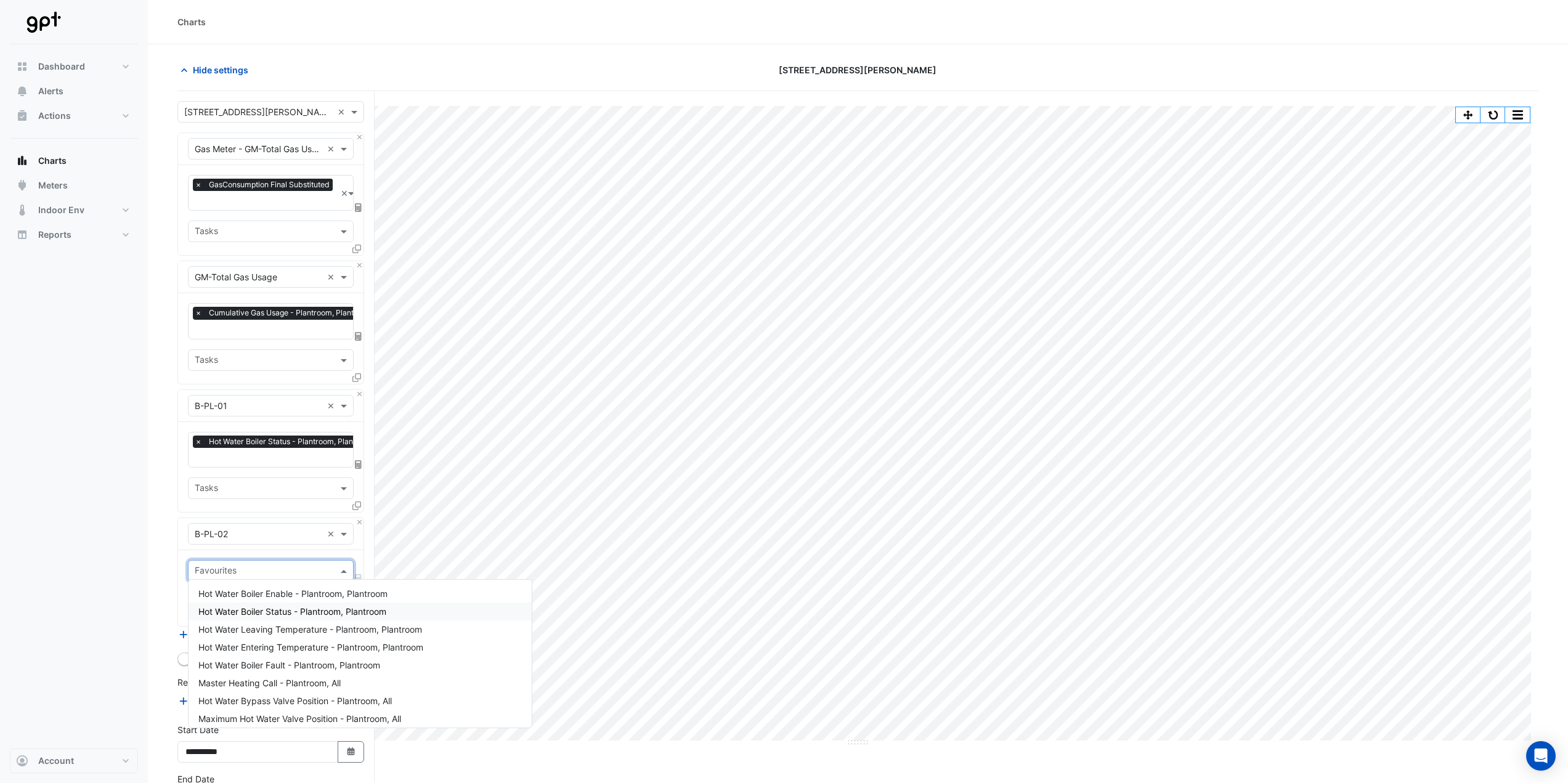
click at [237, 613] on span "Hot Water Boiler Status - Plantroom, Plantroom" at bounding box center [293, 611] width 188 height 11
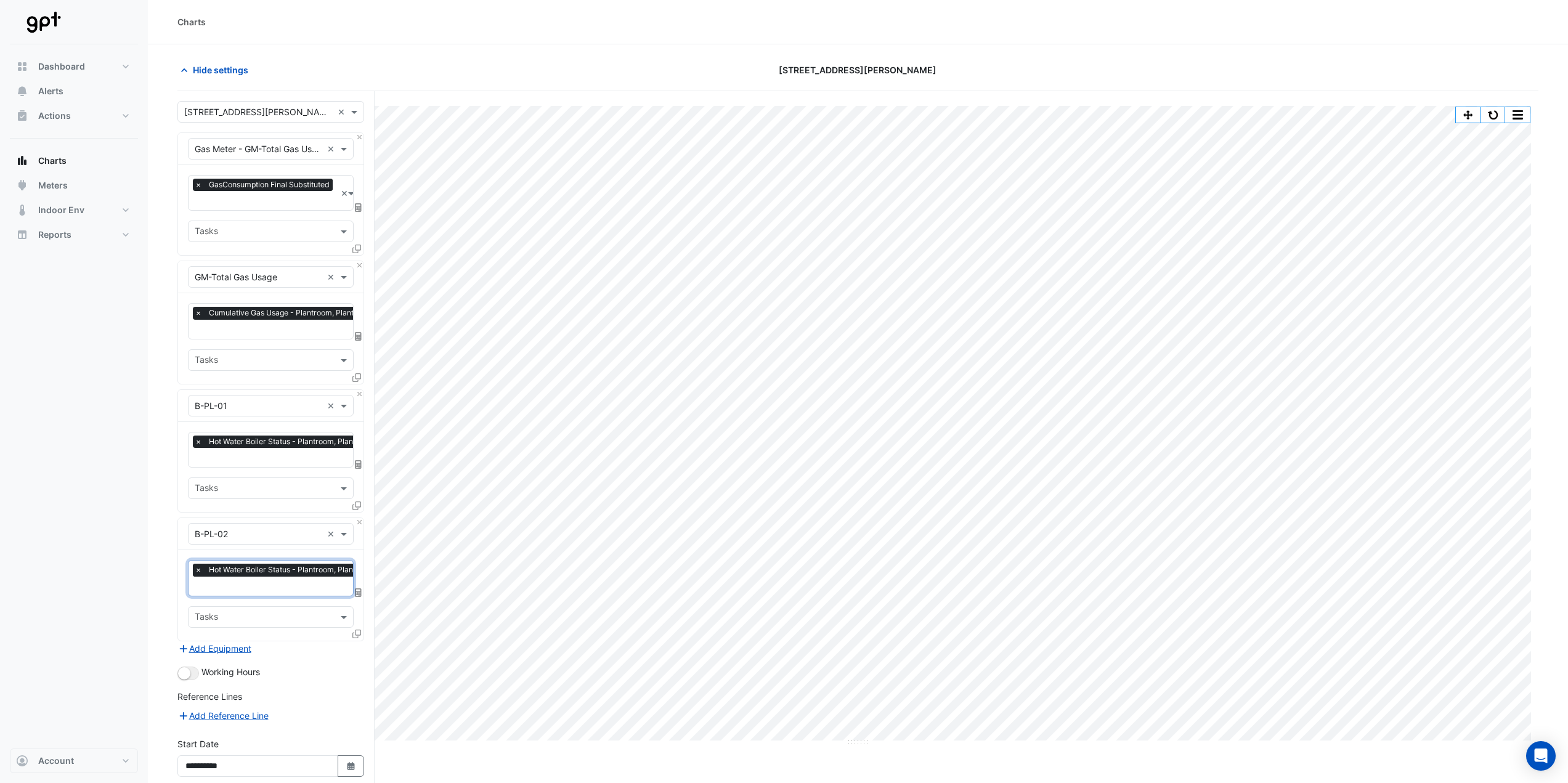
click at [198, 565] on span "×" at bounding box center [199, 570] width 11 height 13
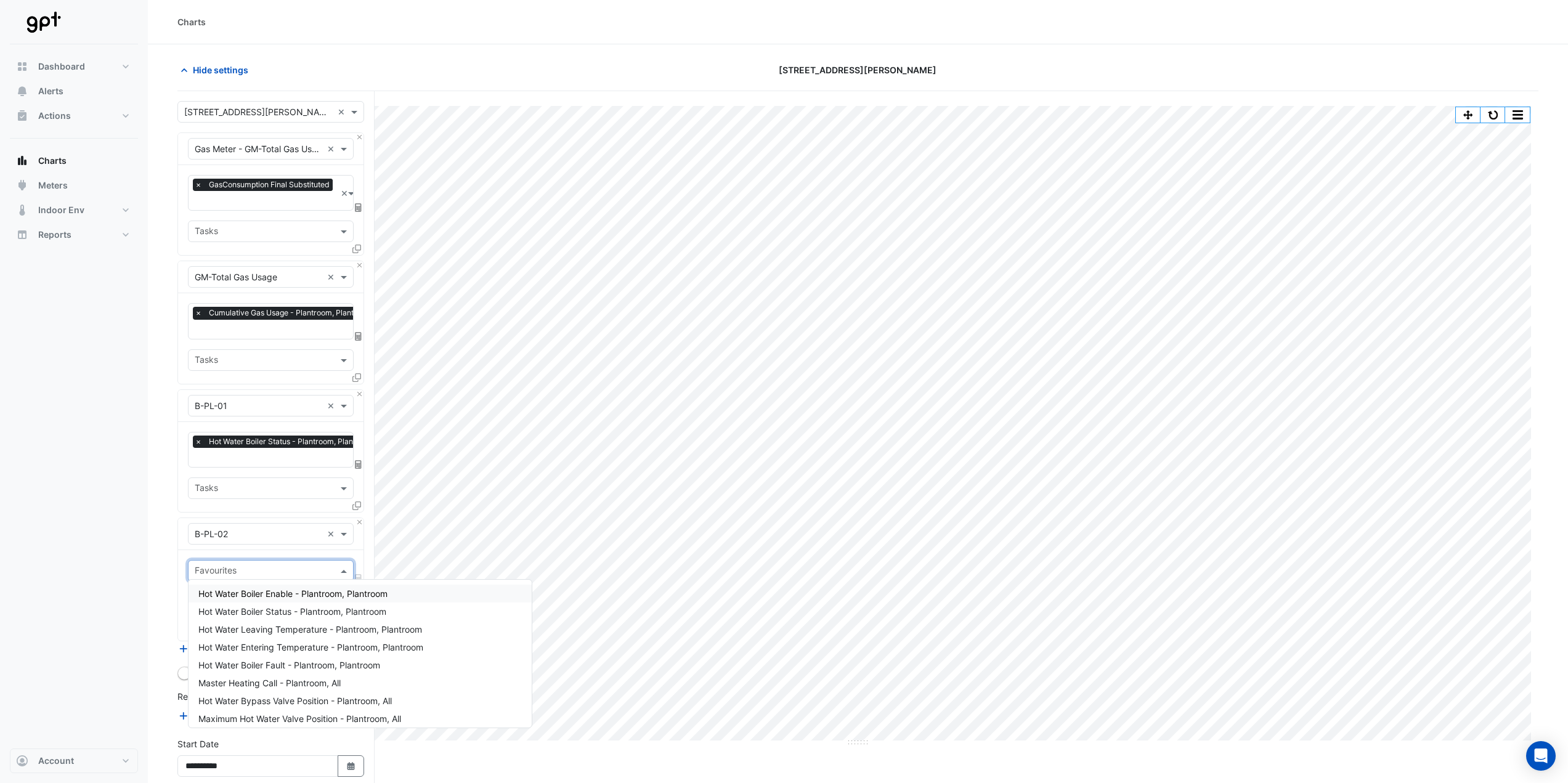
click at [218, 568] on input "text" at bounding box center [263, 572] width 138 height 13
click at [329, 610] on span "Hot Water Boiler Status - Plantroom, Plantroom" at bounding box center [293, 611] width 188 height 11
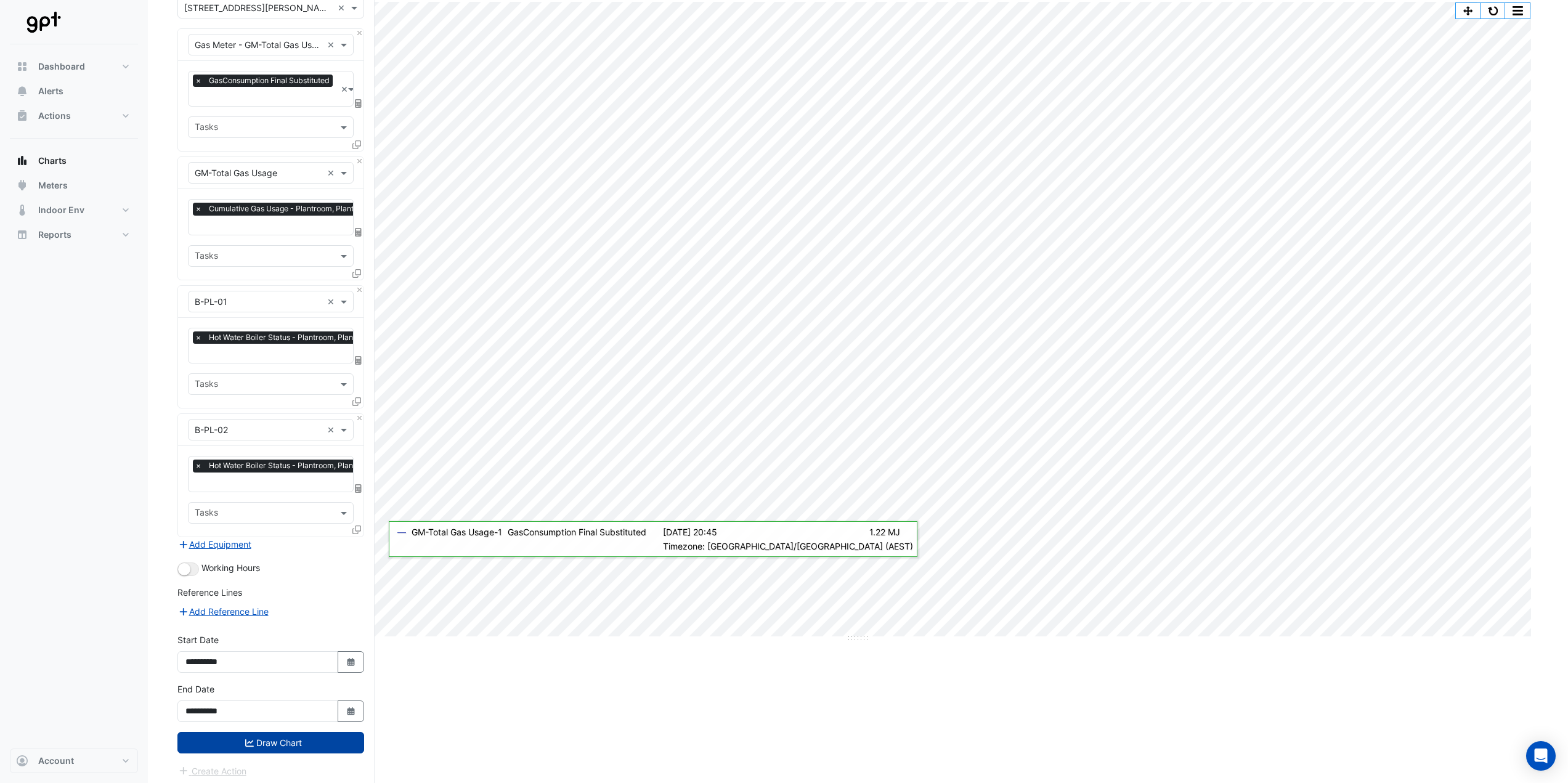
click at [274, 732] on button "Draw Chart" at bounding box center [271, 742] width 187 height 22
